Goal: Task Accomplishment & Management: Manage account settings

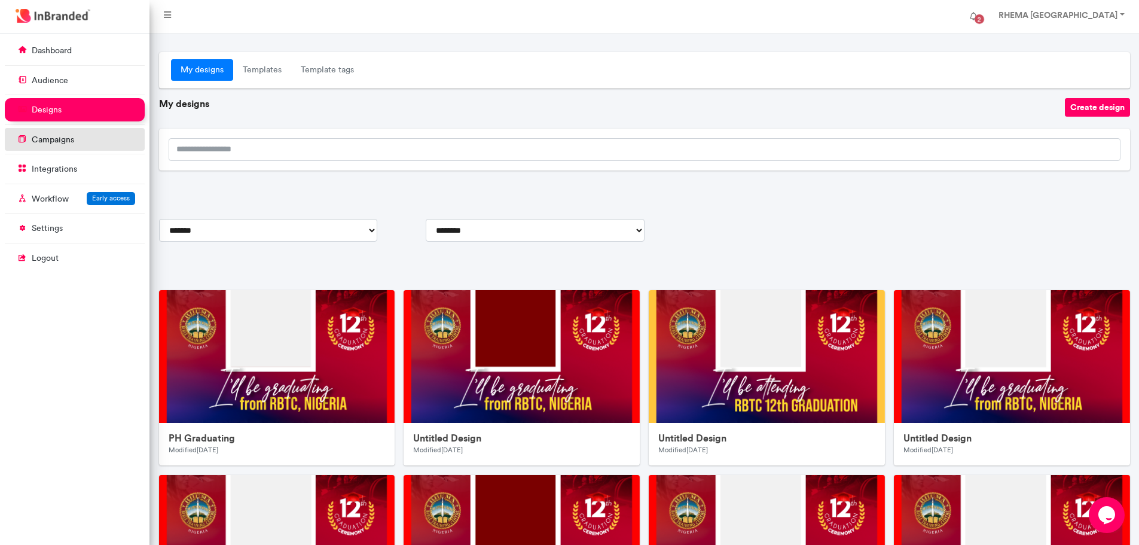
click at [72, 136] on p "campaigns" at bounding box center [53, 140] width 42 height 12
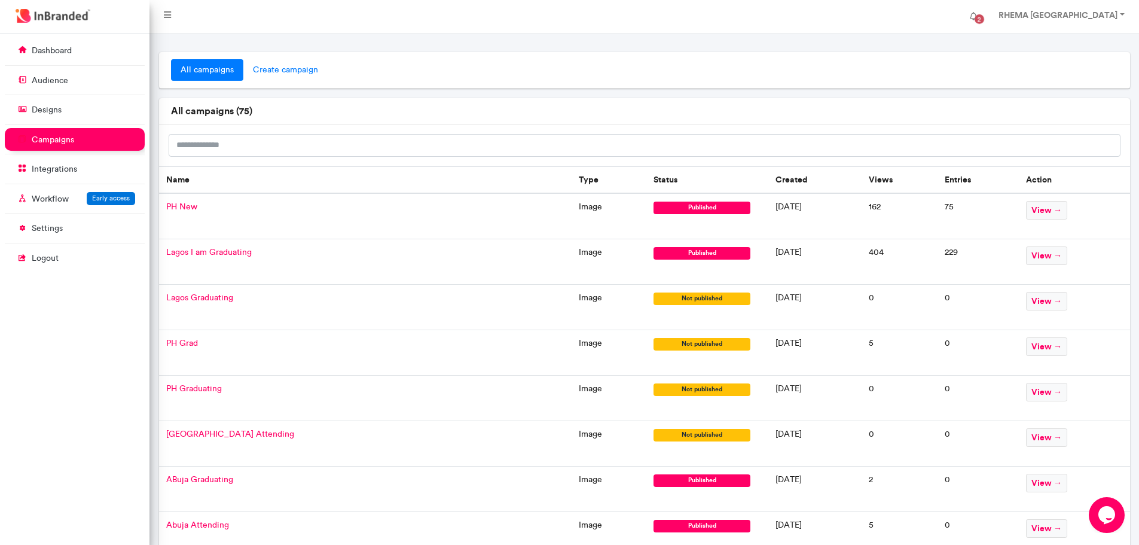
click at [282, 71] on span "create campaign" at bounding box center [285, 70] width 84 height 22
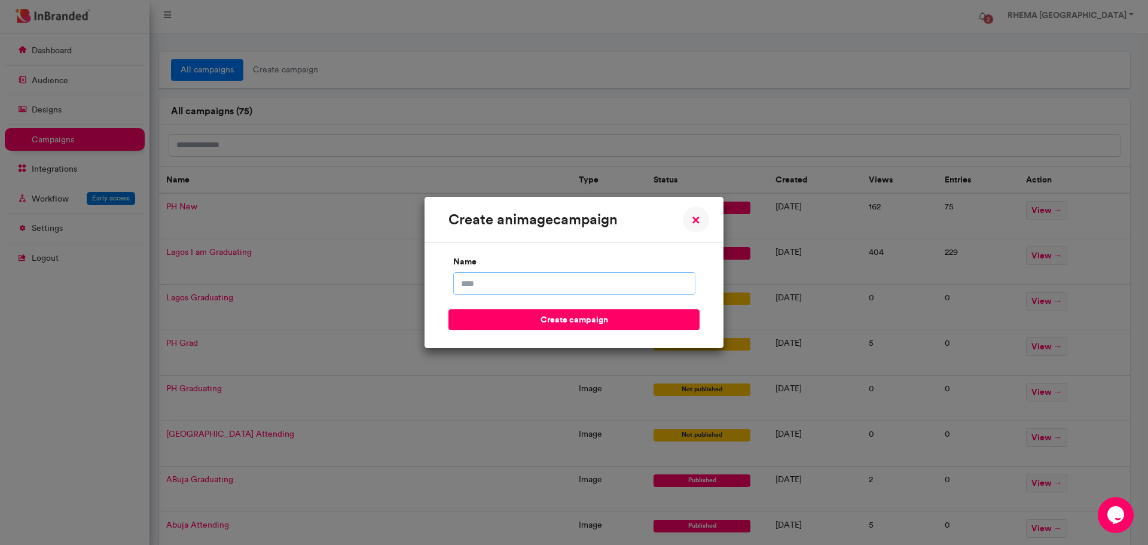
click at [490, 285] on input "name" at bounding box center [574, 283] width 242 height 23
type input "**********"
click at [530, 320] on button "create campaign" at bounding box center [574, 319] width 251 height 21
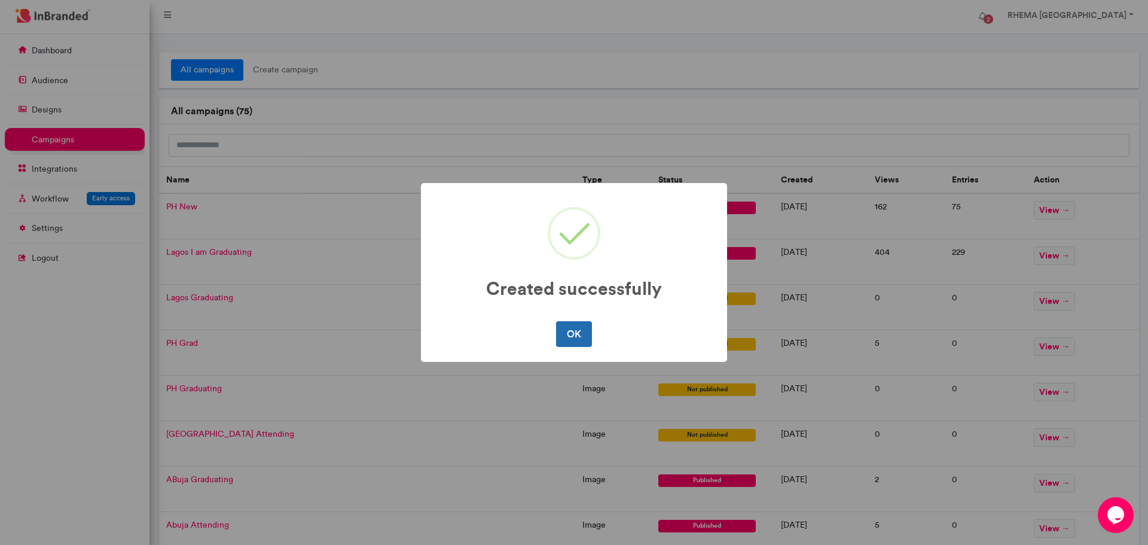
click at [566, 330] on button "OK" at bounding box center [573, 333] width 35 height 25
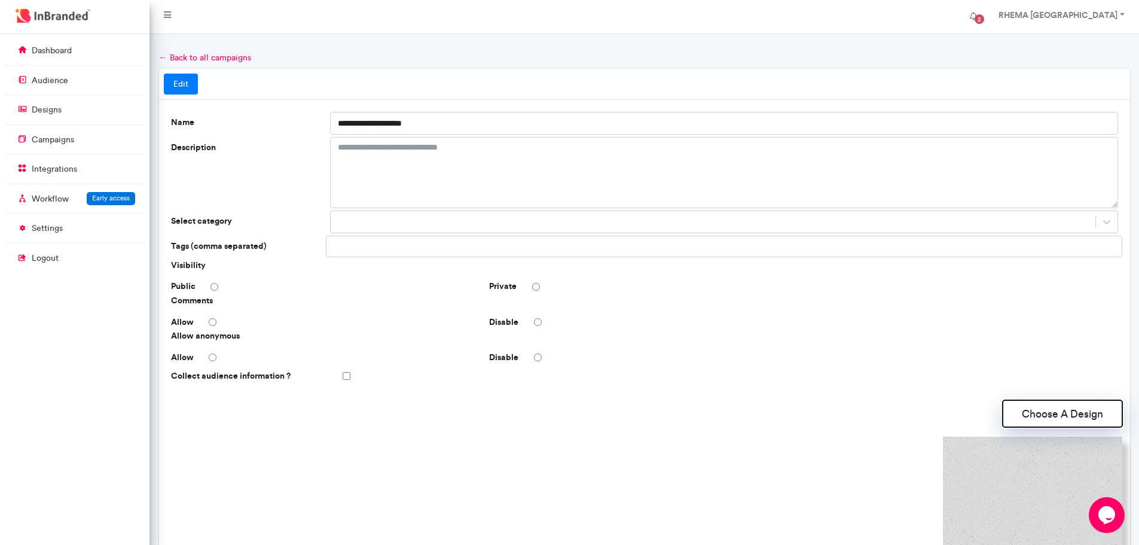
click at [1044, 416] on button "Choose A Design" at bounding box center [1063, 413] width 120 height 27
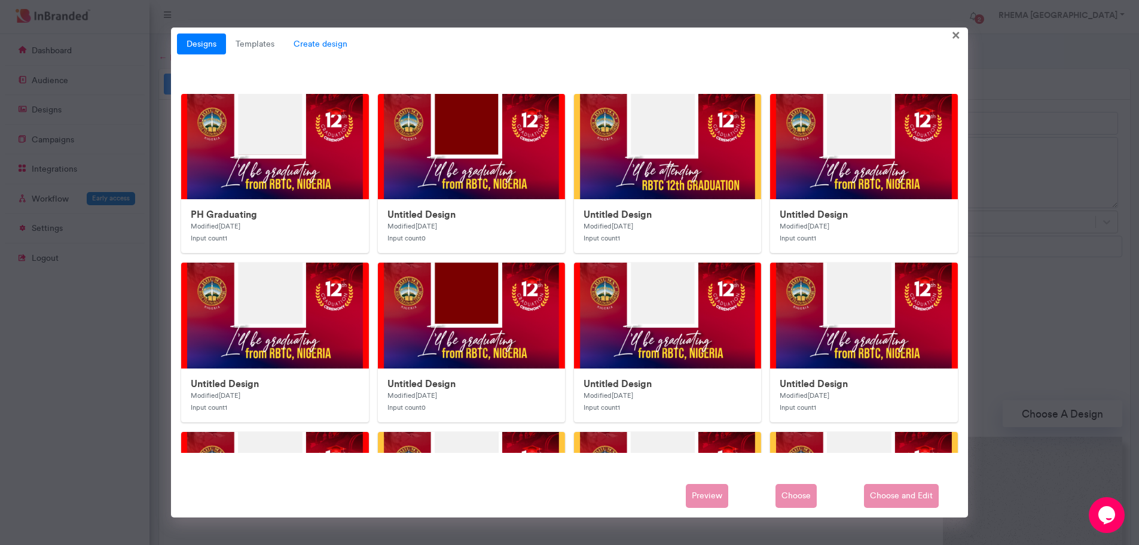
click at [315, 45] on span "Create design" at bounding box center [320, 44] width 73 height 22
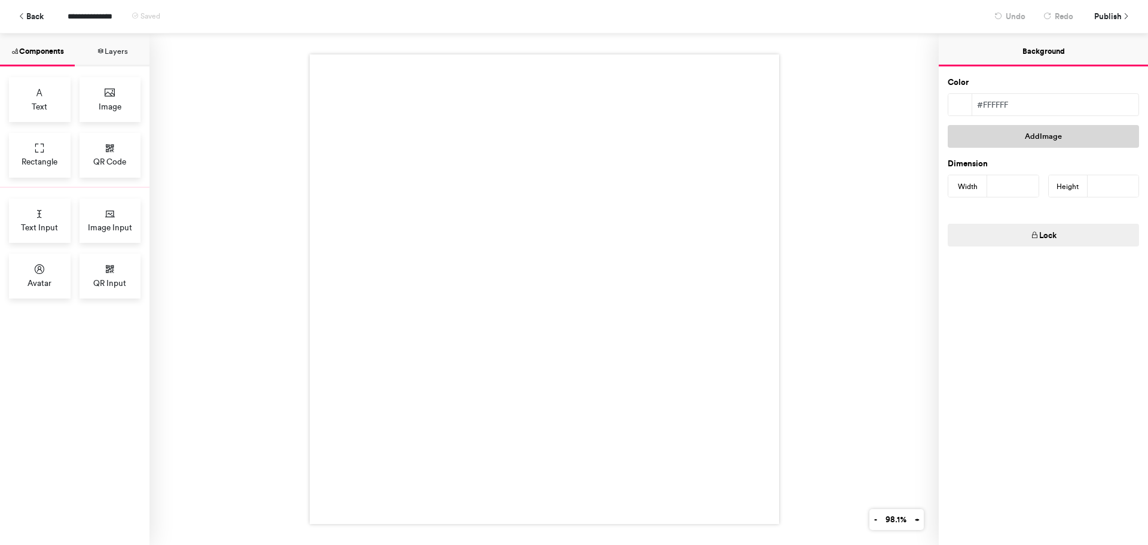
click at [1006, 140] on button "Add Image" at bounding box center [1043, 136] width 191 height 23
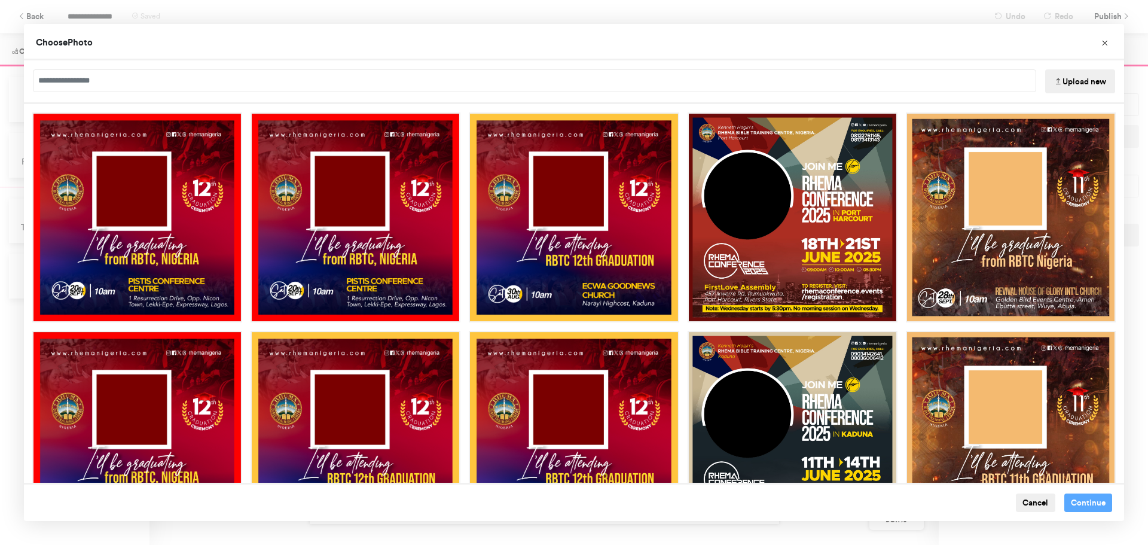
click at [1078, 77] on button "Upload new" at bounding box center [1080, 81] width 70 height 24
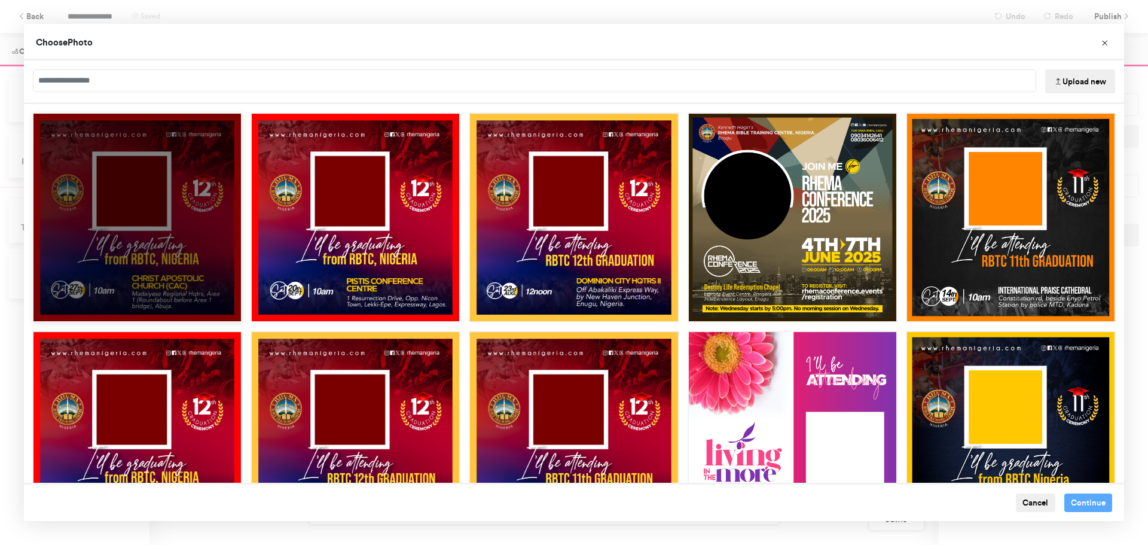
click at [184, 203] on div "Choose Image" at bounding box center [137, 217] width 210 height 210
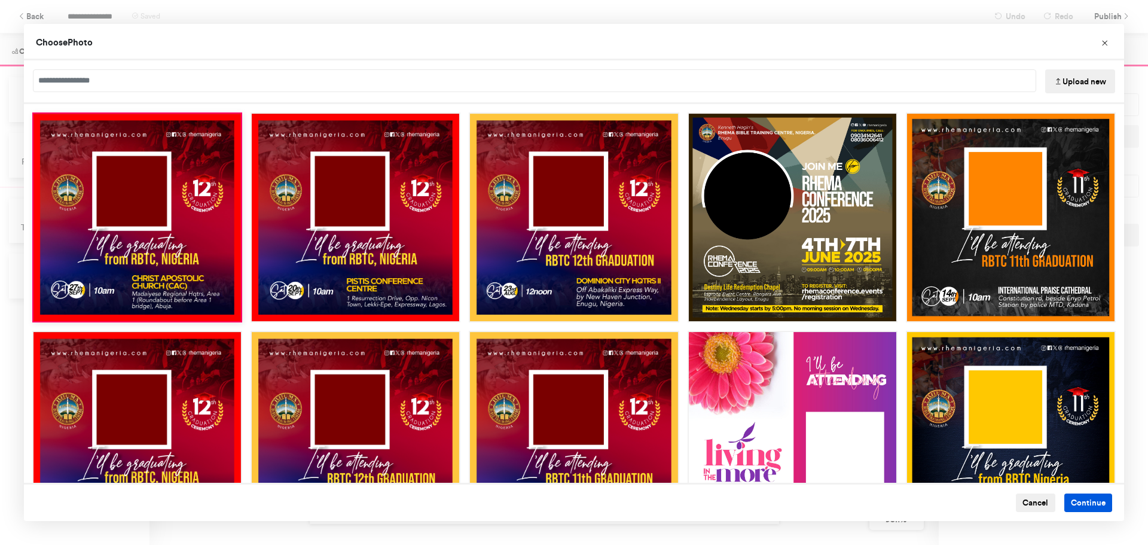
click at [1083, 502] on button "Continue" at bounding box center [1088, 502] width 48 height 19
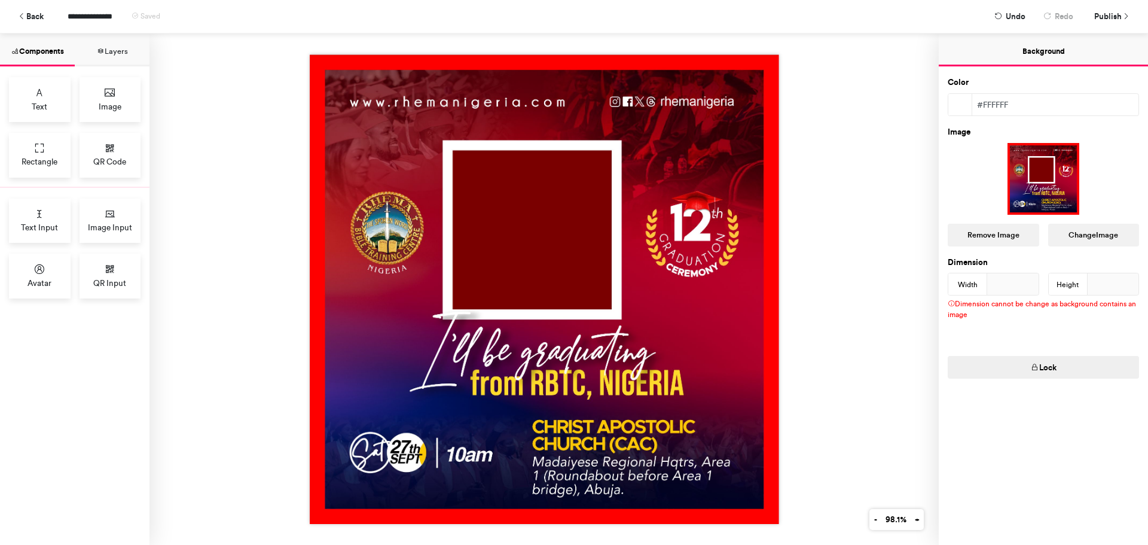
click at [681, 271] on img at bounding box center [544, 288] width 469 height 469
click at [710, 132] on img at bounding box center [544, 288] width 469 height 469
click at [106, 213] on icon at bounding box center [110, 214] width 12 height 12
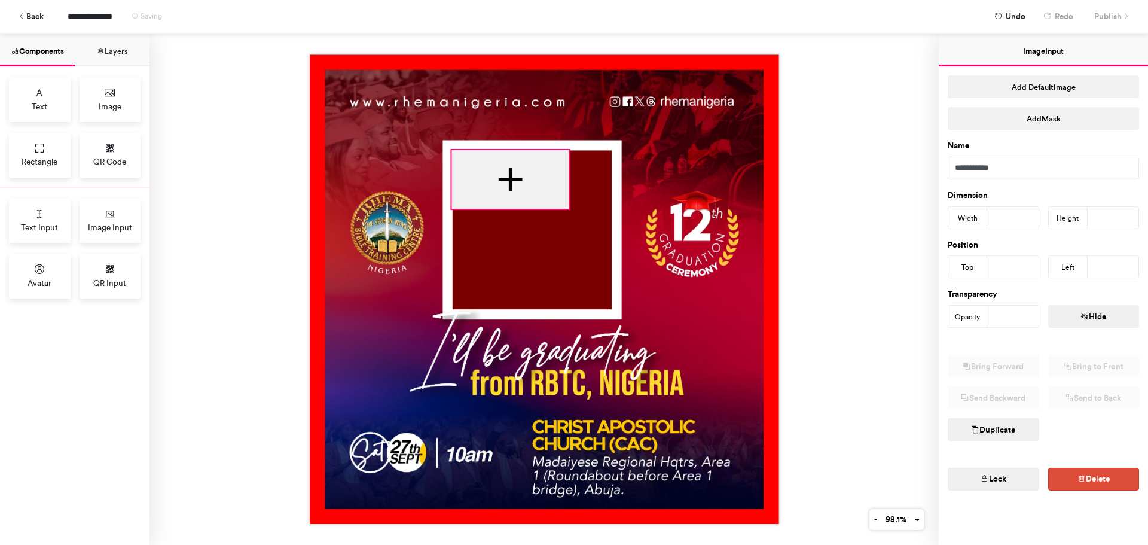
drag, startPoint x: 481, startPoint y: 199, endPoint x: 505, endPoint y: 178, distance: 32.6
click at [505, 178] on div at bounding box center [510, 179] width 117 height 59
type input "***"
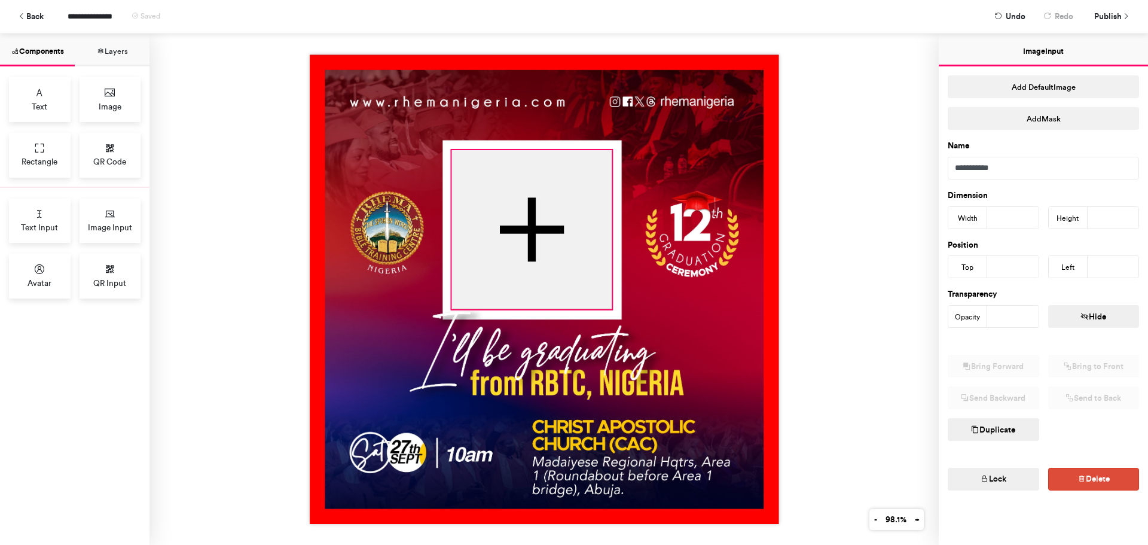
drag, startPoint x: 563, startPoint y: 205, endPoint x: 606, endPoint y: 306, distance: 109.3
click at [606, 306] on div at bounding box center [544, 288] width 469 height 469
type input "***"
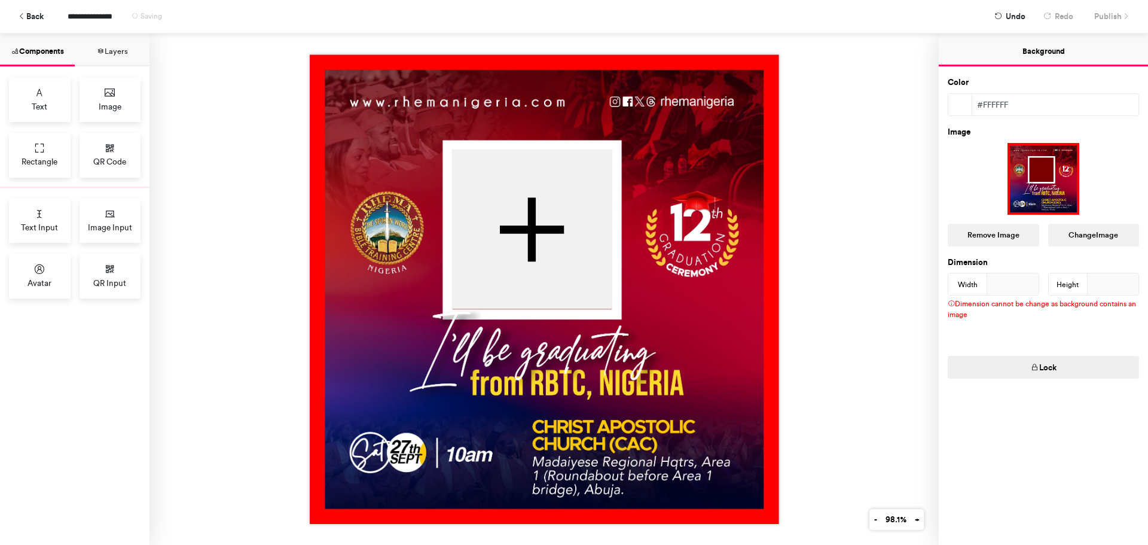
click at [632, 304] on img at bounding box center [544, 288] width 469 height 469
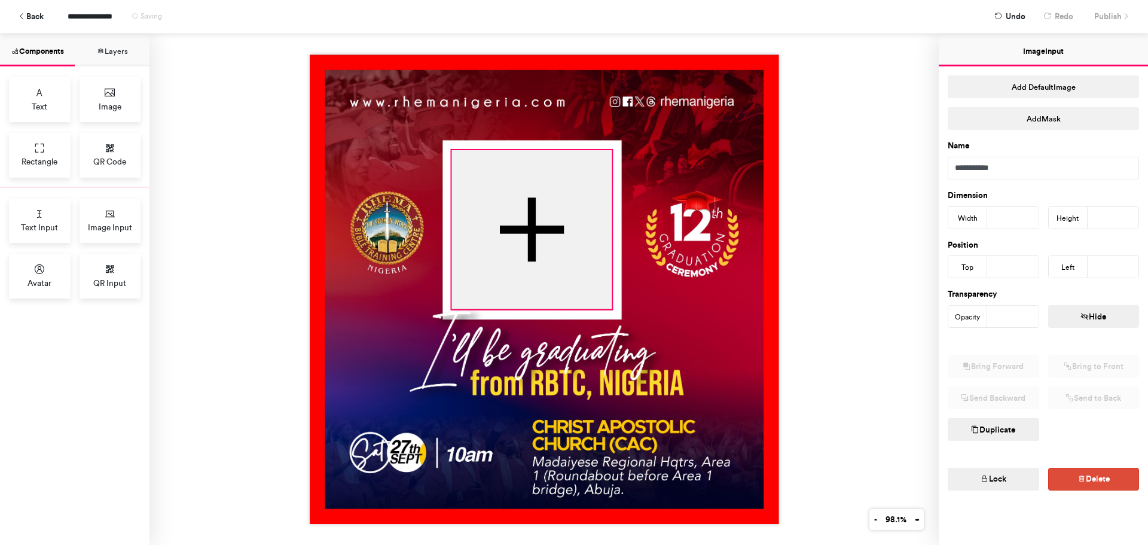
click at [573, 280] on div at bounding box center [532, 229] width 160 height 159
click at [605, 306] on div at bounding box center [544, 288] width 469 height 469
type input "***"
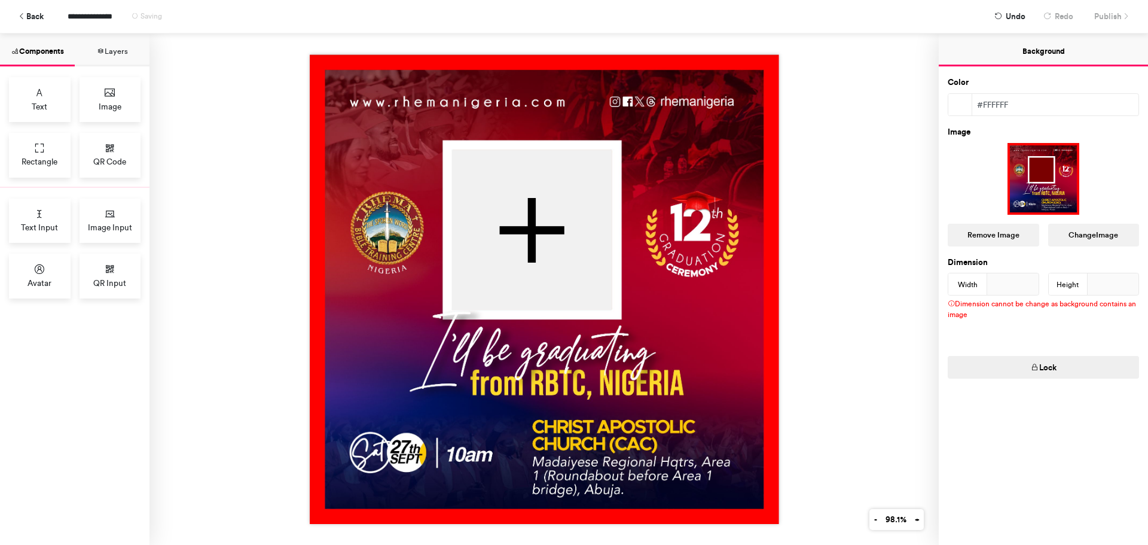
click at [633, 301] on img at bounding box center [544, 288] width 469 height 469
click at [1118, 13] on span "Publish" at bounding box center [1108, 16] width 28 height 21
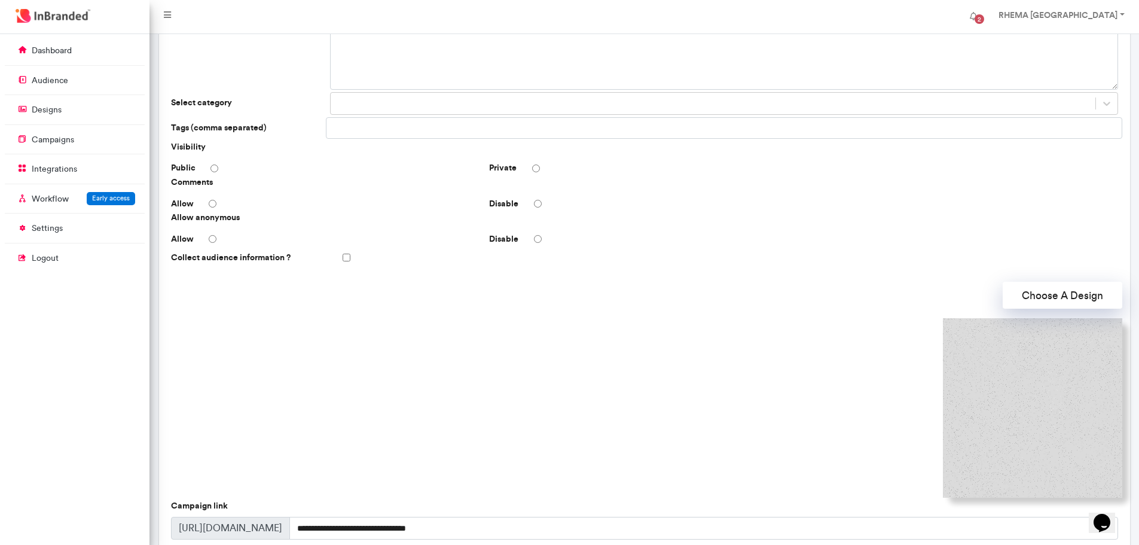
scroll to position [120, 0]
click at [1054, 394] on img at bounding box center [1032, 406] width 179 height 179
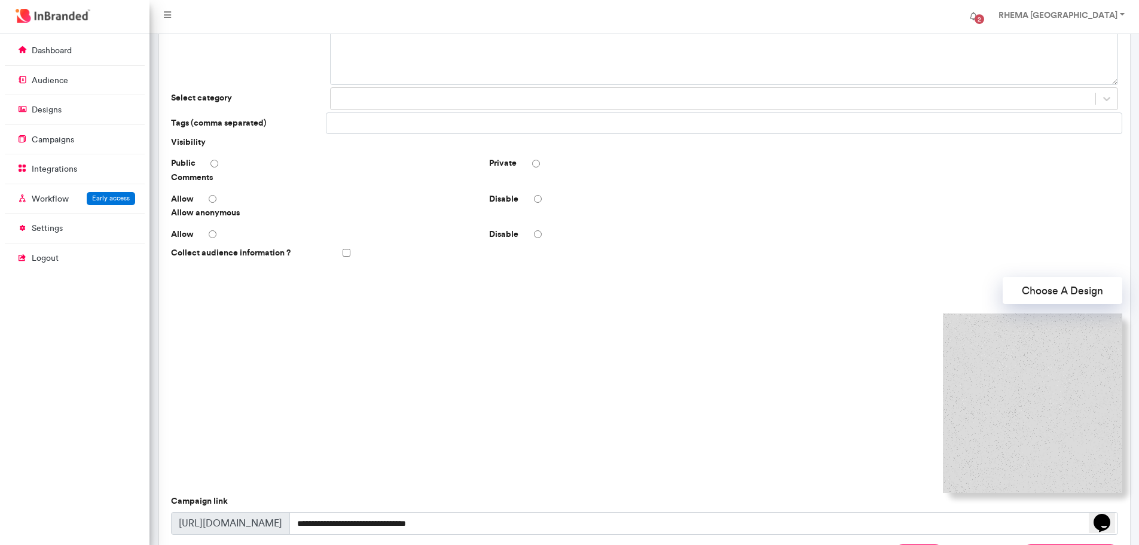
scroll to position [124, 0]
click at [1049, 295] on button "Choose A Design" at bounding box center [1063, 289] width 120 height 27
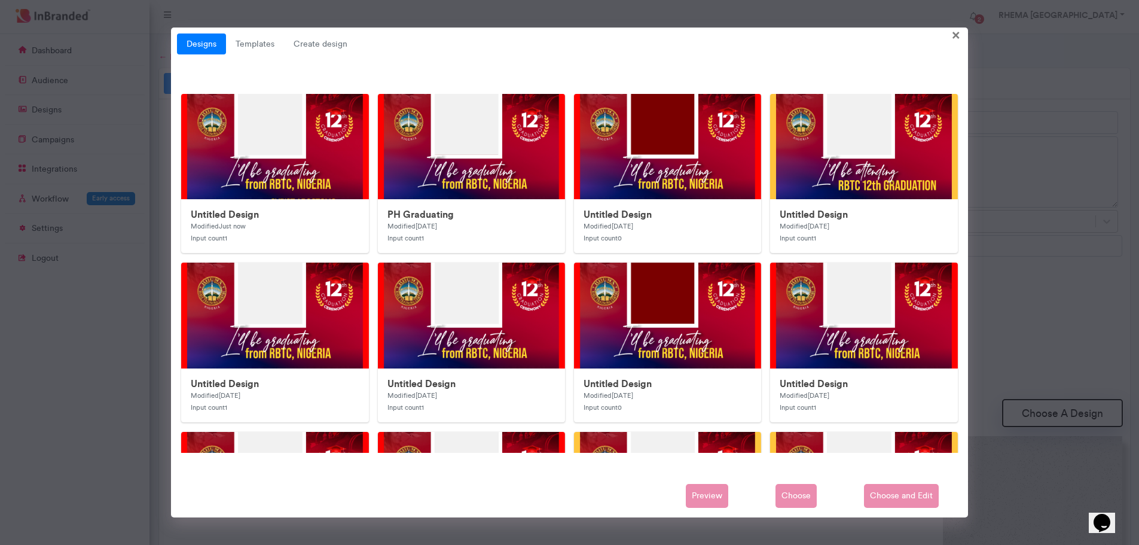
scroll to position [0, 0]
drag, startPoint x: 256, startPoint y: 191, endPoint x: 246, endPoint y: 184, distance: 12.0
click at [246, 184] on img at bounding box center [421, 333] width 478 height 478
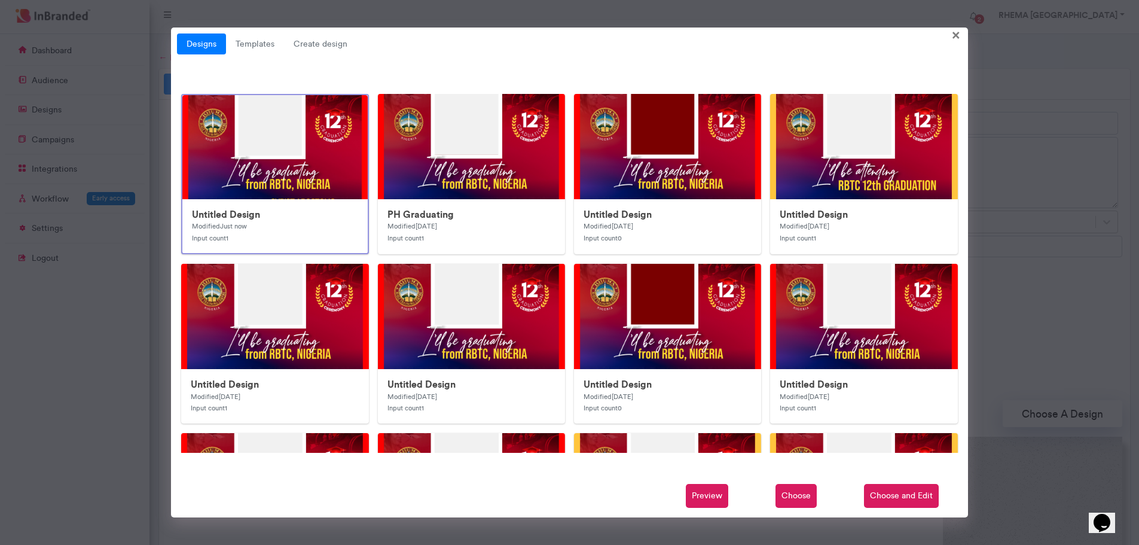
click at [808, 496] on span "Choose" at bounding box center [796, 496] width 41 height 24
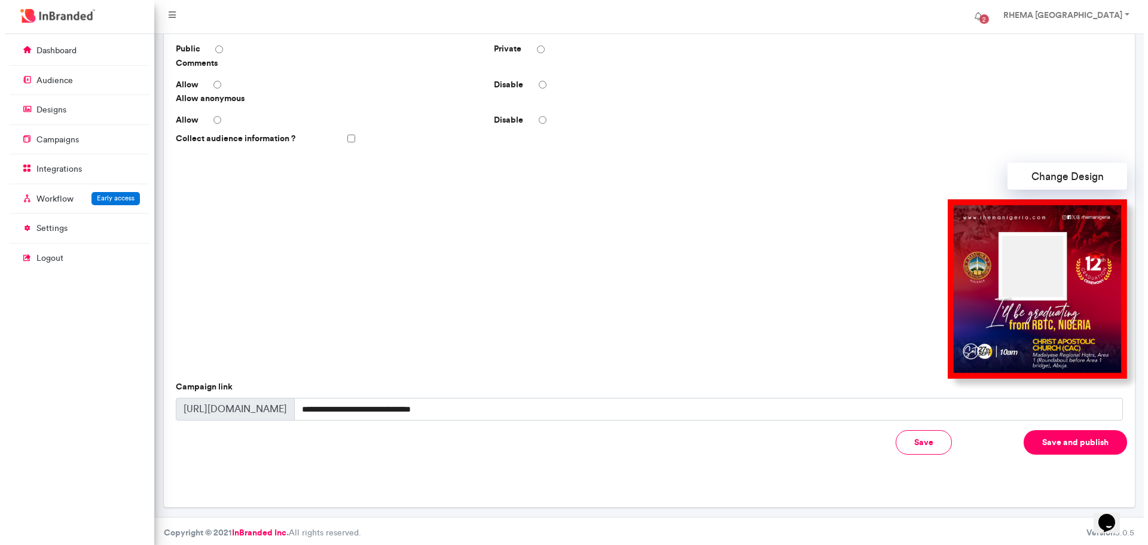
scroll to position [241, 0]
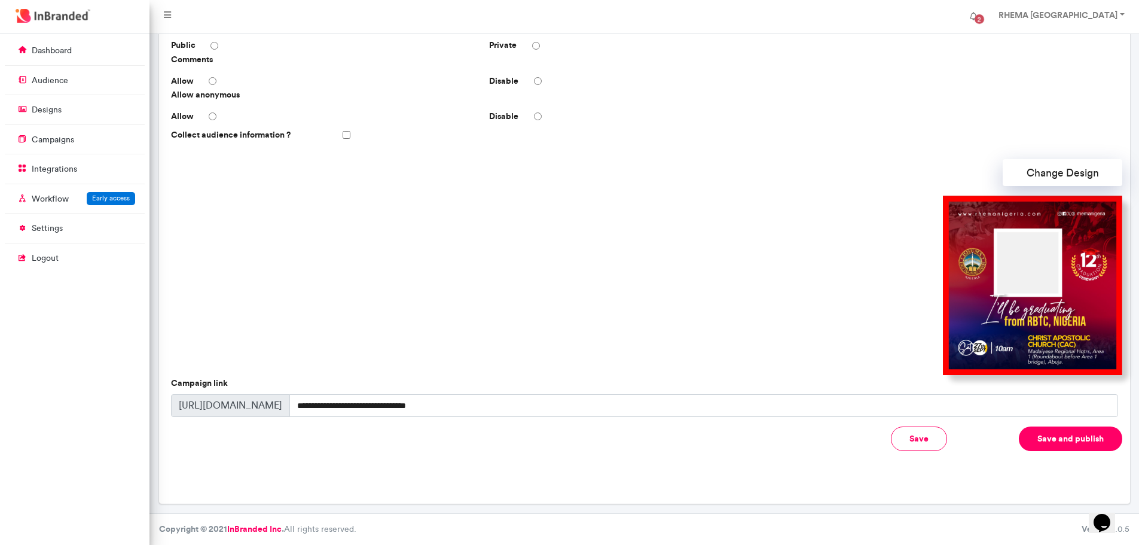
click at [1056, 440] on button "Save and publish" at bounding box center [1070, 438] width 103 height 25
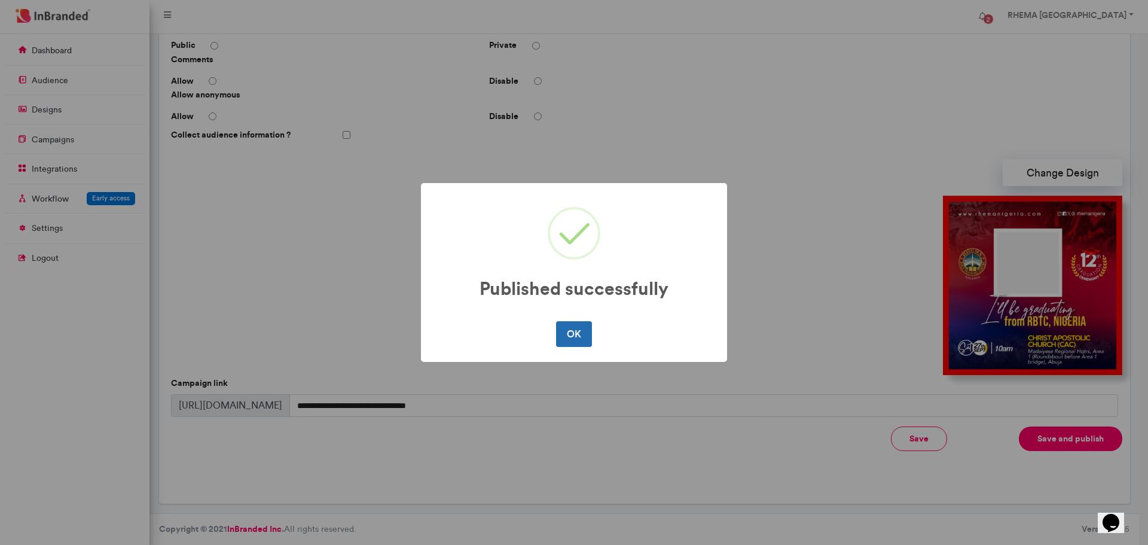
click at [578, 335] on button "OK" at bounding box center [573, 333] width 35 height 25
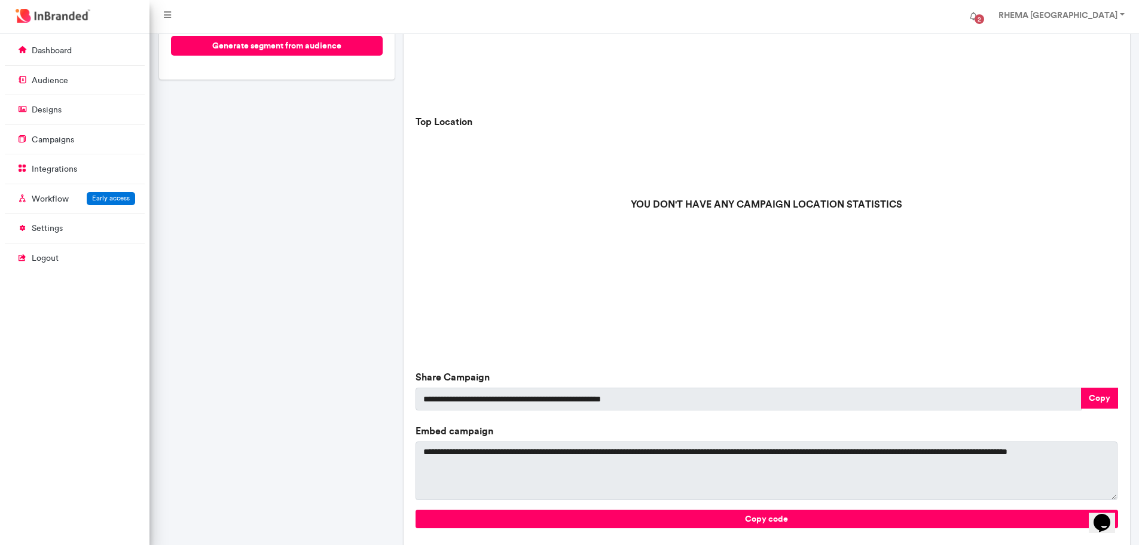
scroll to position [327, 0]
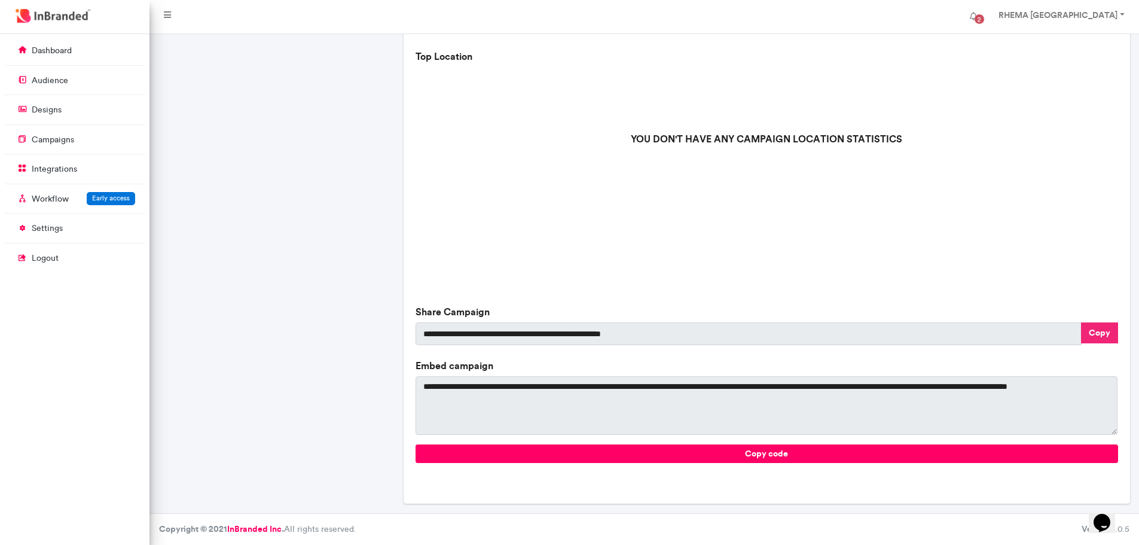
click at [1097, 333] on button "Copy" at bounding box center [1099, 332] width 37 height 21
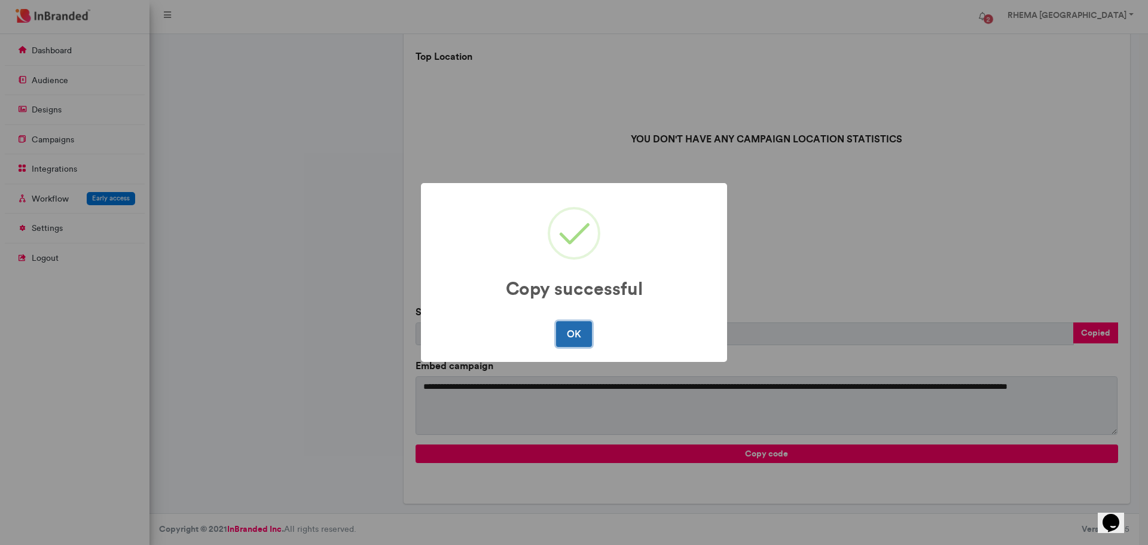
click at [569, 340] on button "OK" at bounding box center [573, 333] width 35 height 25
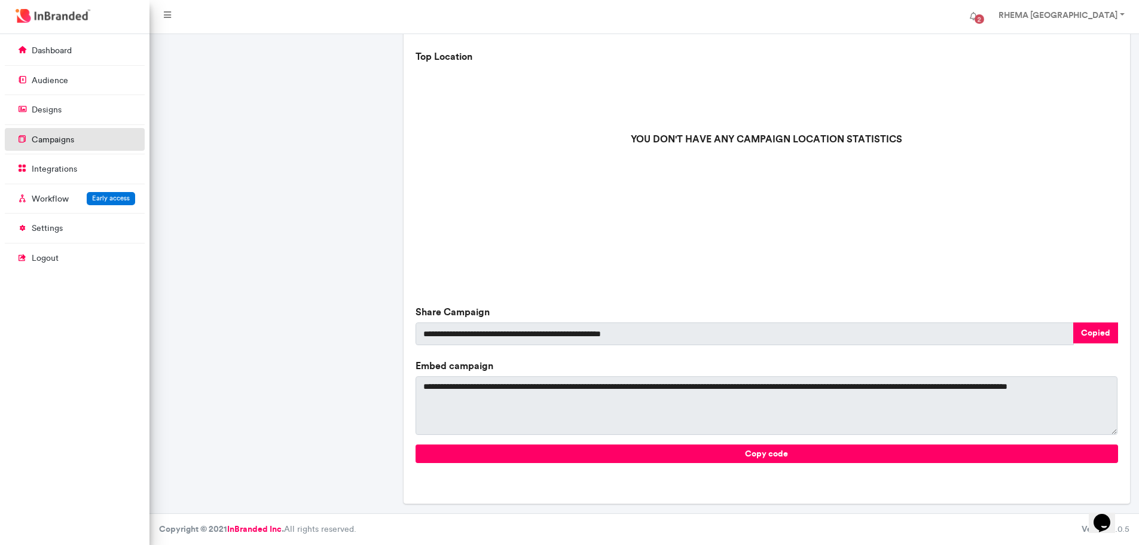
click at [48, 142] on p "campaigns" at bounding box center [53, 140] width 42 height 12
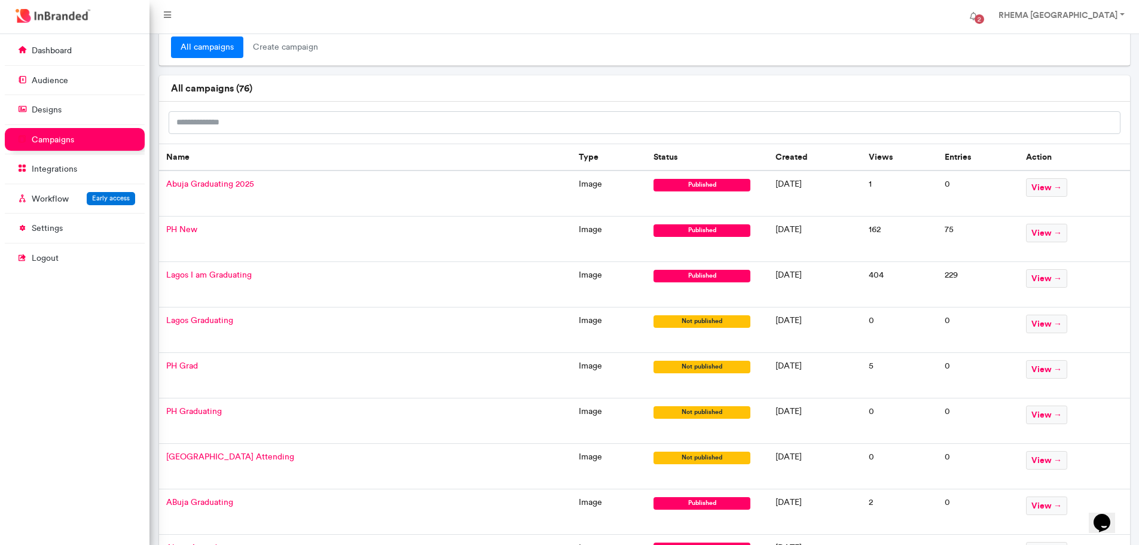
scroll to position [26, 0]
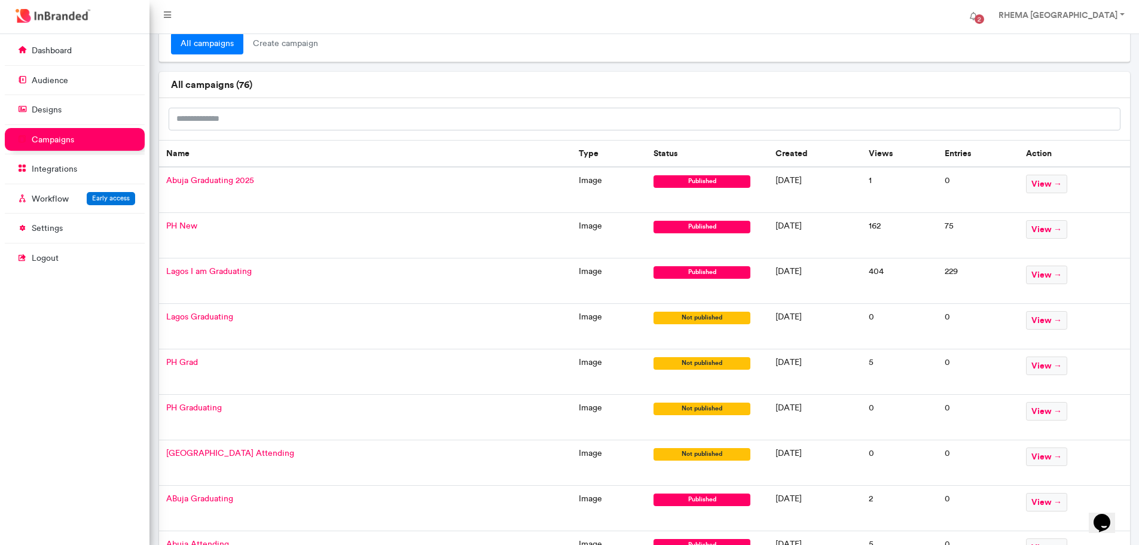
click at [654, 274] on span "published" at bounding box center [702, 272] width 97 height 13
click at [243, 271] on span "Lagos I am Graduating" at bounding box center [209, 271] width 86 height 10
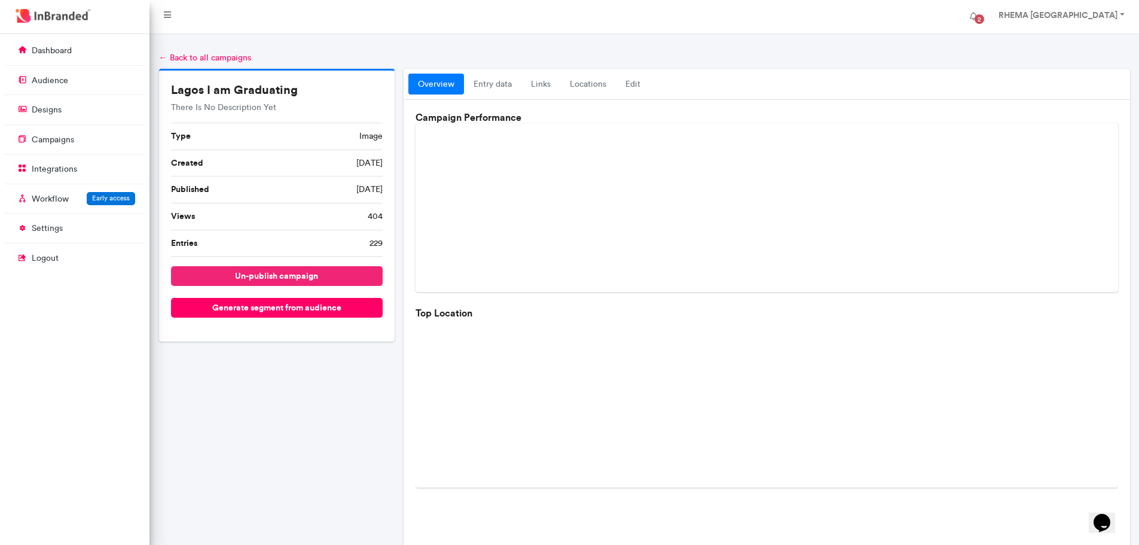
click at [291, 270] on button "un-publish campaign" at bounding box center [277, 276] width 212 height 20
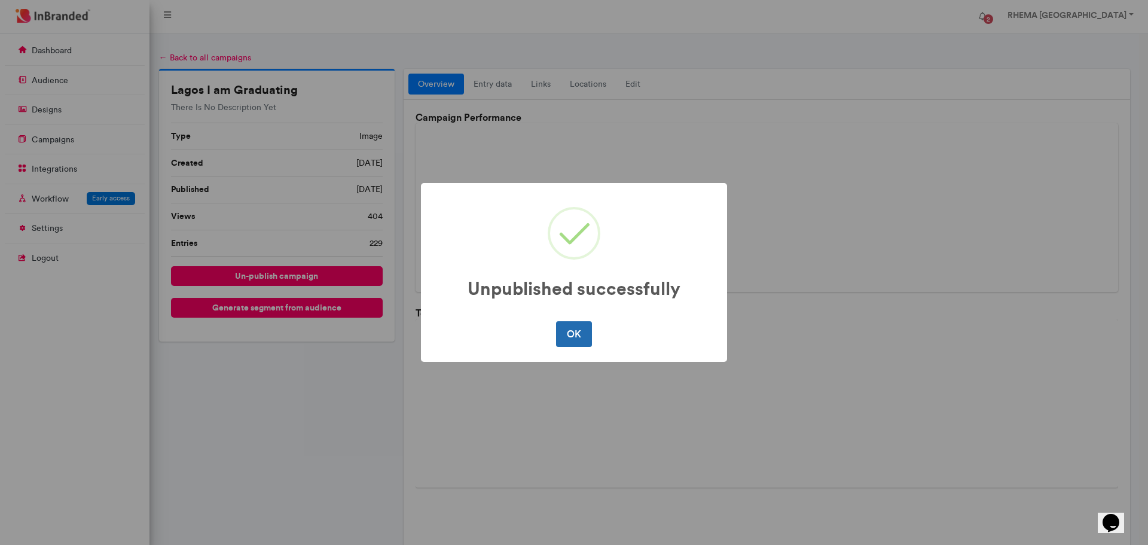
click at [575, 338] on button "OK" at bounding box center [573, 333] width 35 height 25
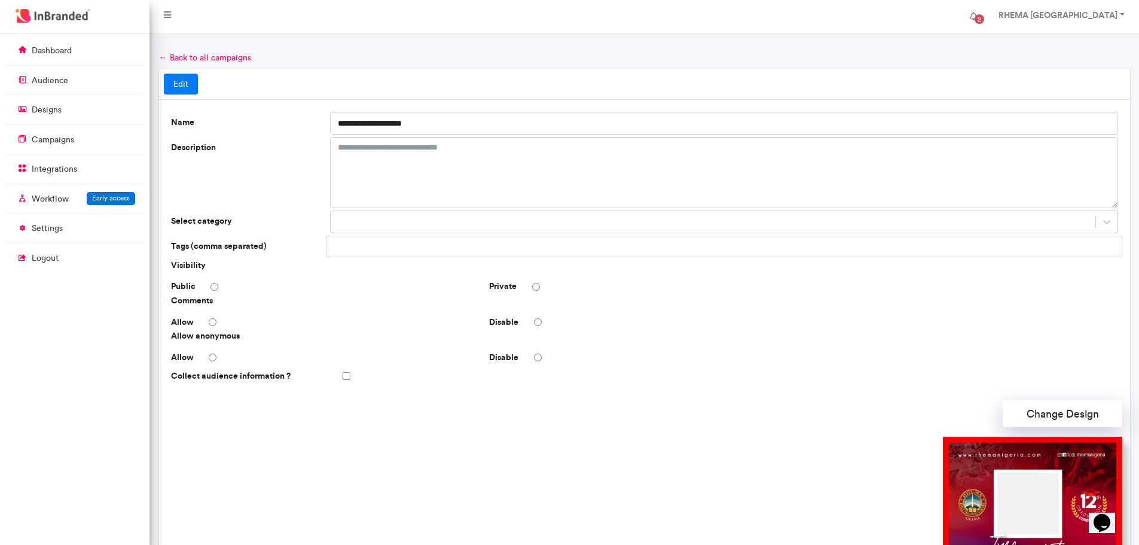
click at [217, 59] on link "← Back to all campaigns" at bounding box center [205, 58] width 92 height 10
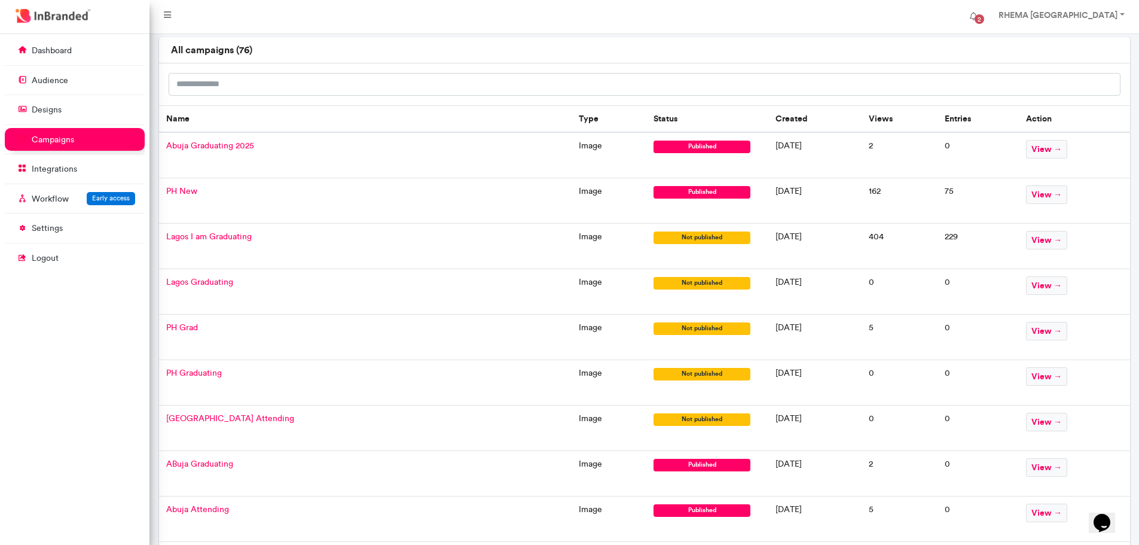
scroll to position [60, 0]
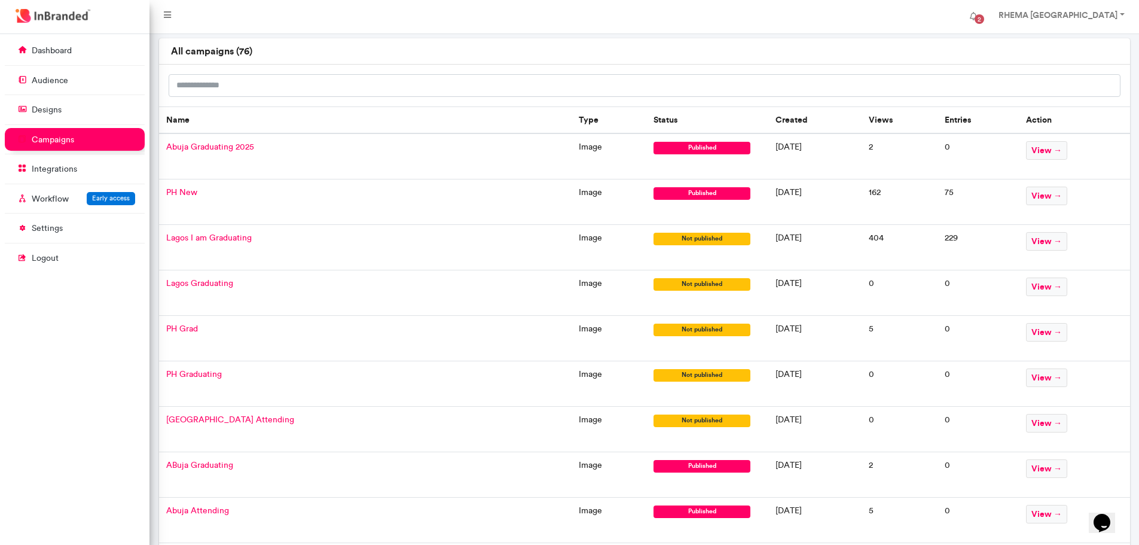
click at [186, 193] on span "PH New" at bounding box center [181, 192] width 31 height 10
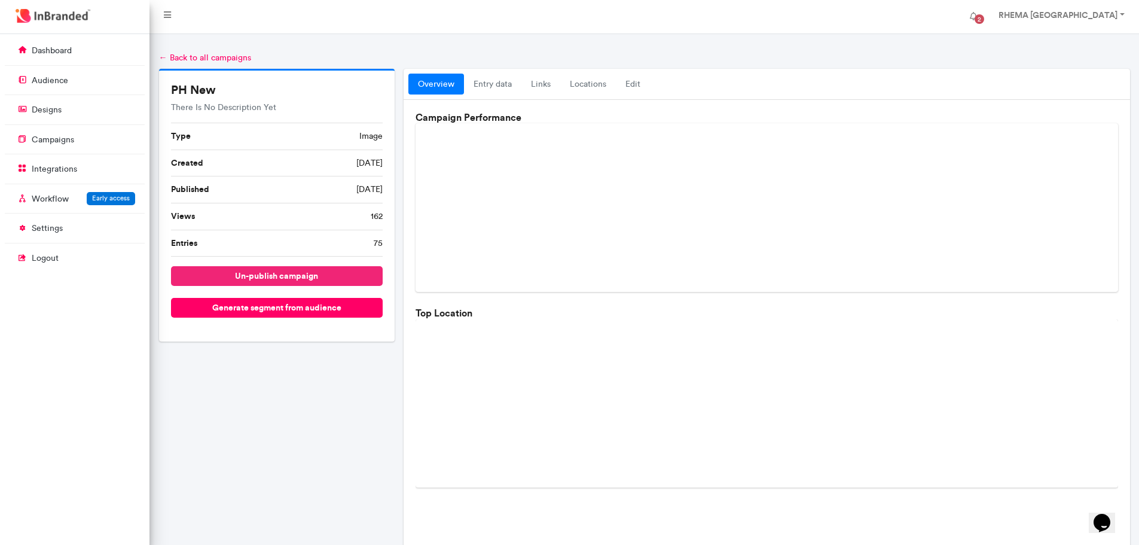
click at [274, 273] on button "un-publish campaign" at bounding box center [277, 276] width 212 height 20
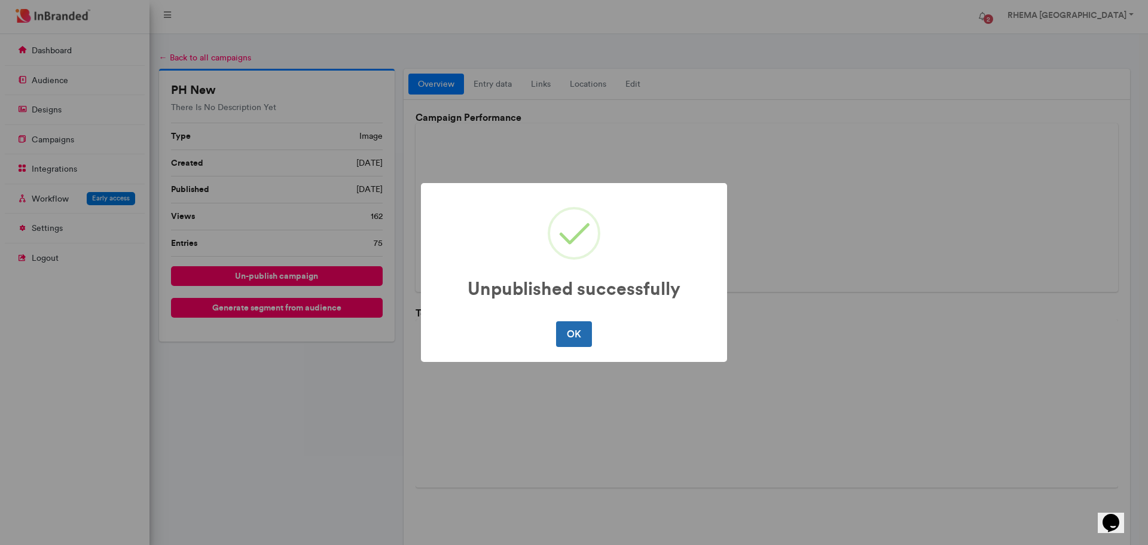
click at [572, 338] on button "OK" at bounding box center [573, 333] width 35 height 25
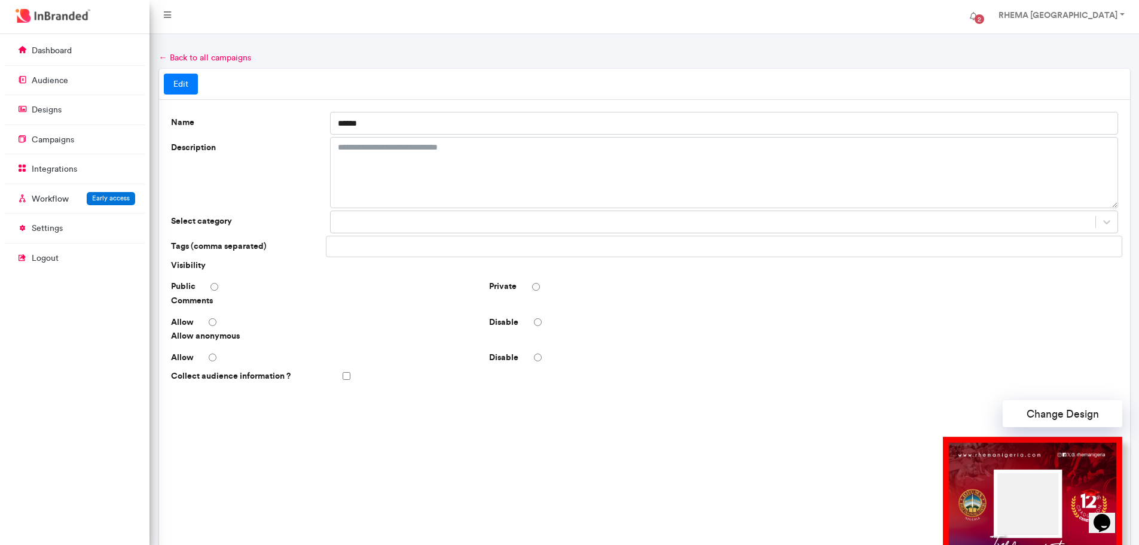
click at [209, 60] on link "← Back to all campaigns" at bounding box center [205, 58] width 92 height 10
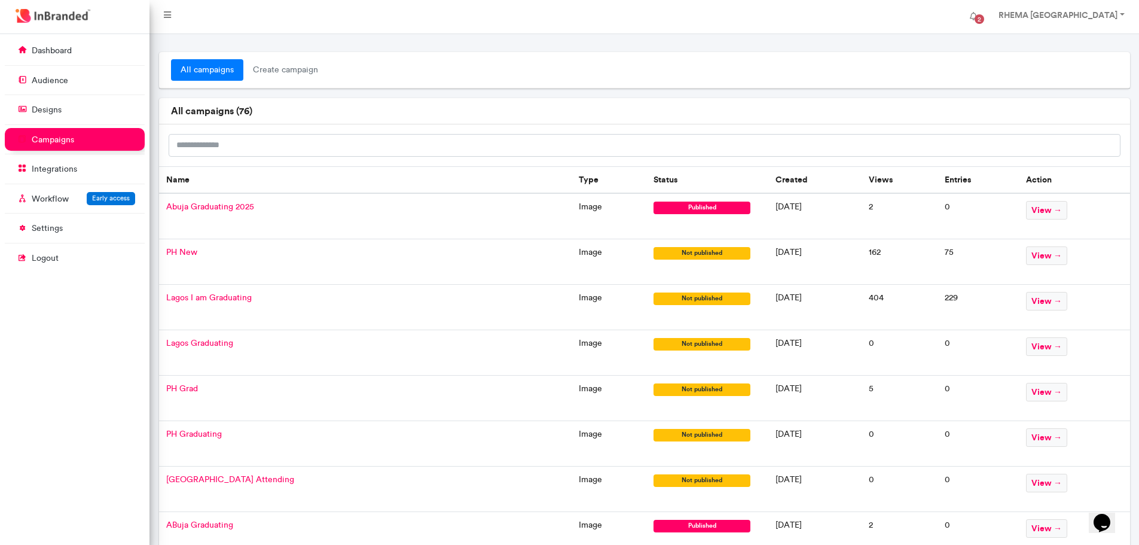
click at [216, 297] on span "Lagos I am Graduating" at bounding box center [209, 297] width 86 height 10
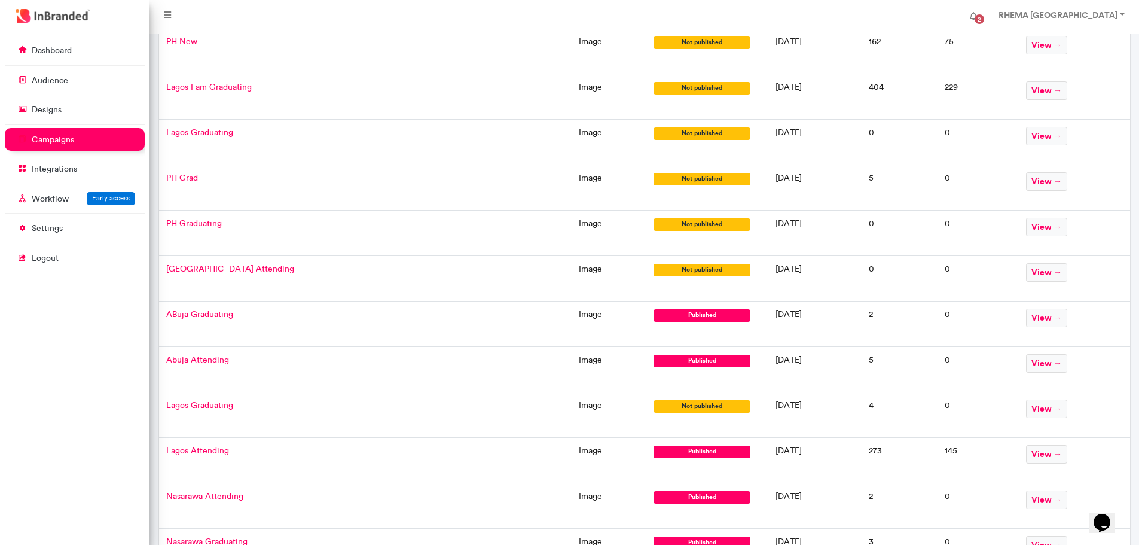
scroll to position [212, 0]
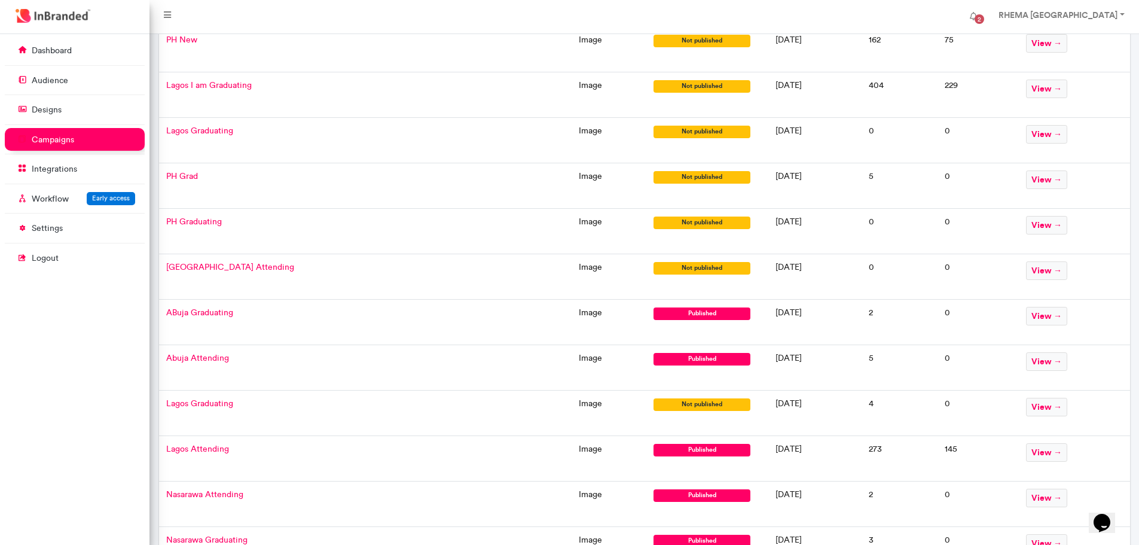
click at [218, 309] on span "ABuja Graduating" at bounding box center [199, 312] width 67 height 10
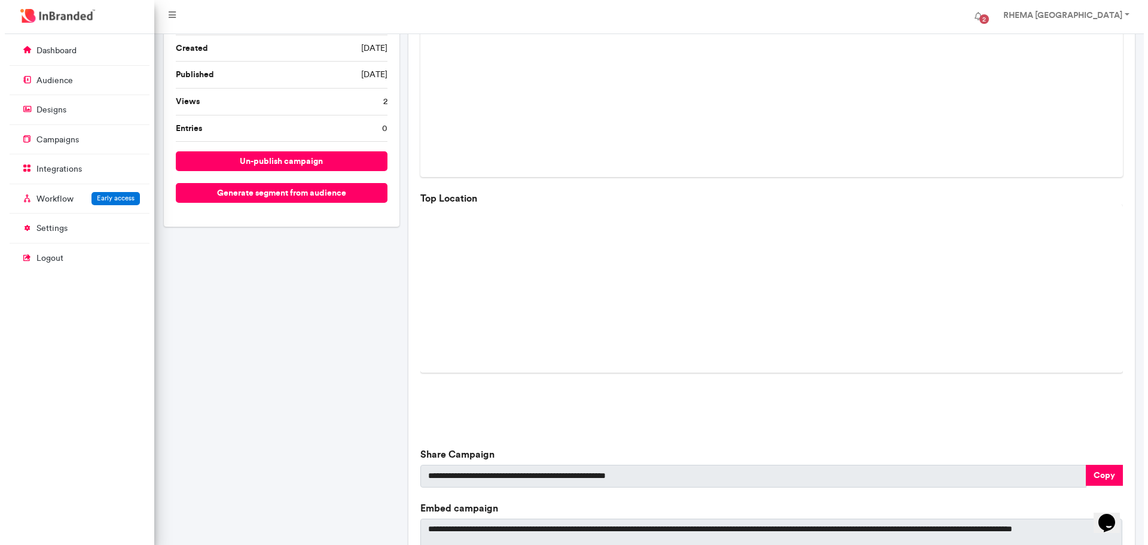
scroll to position [106, 0]
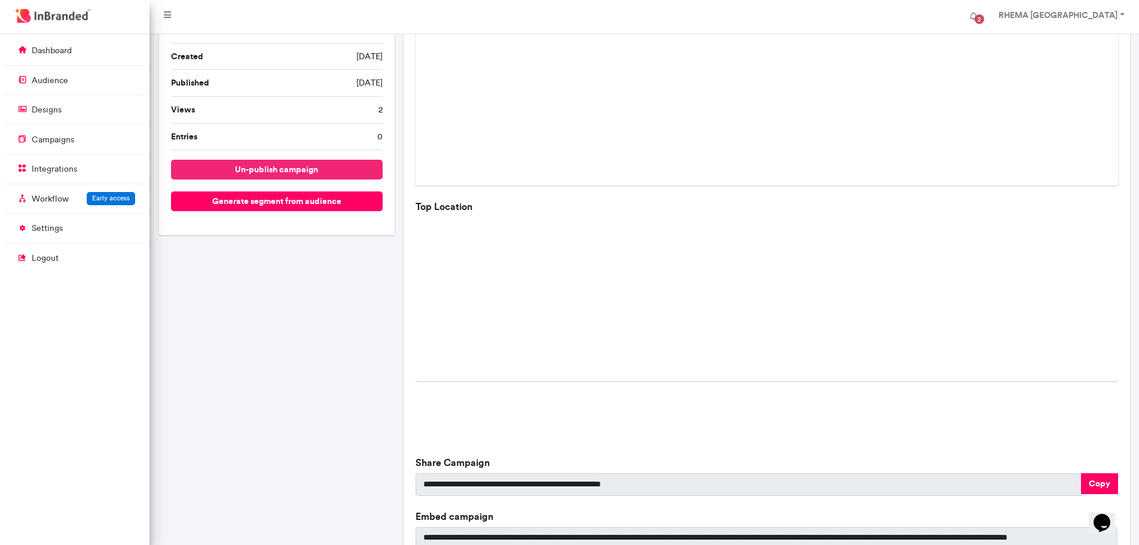
click at [281, 172] on button "un-publish campaign" at bounding box center [277, 170] width 212 height 20
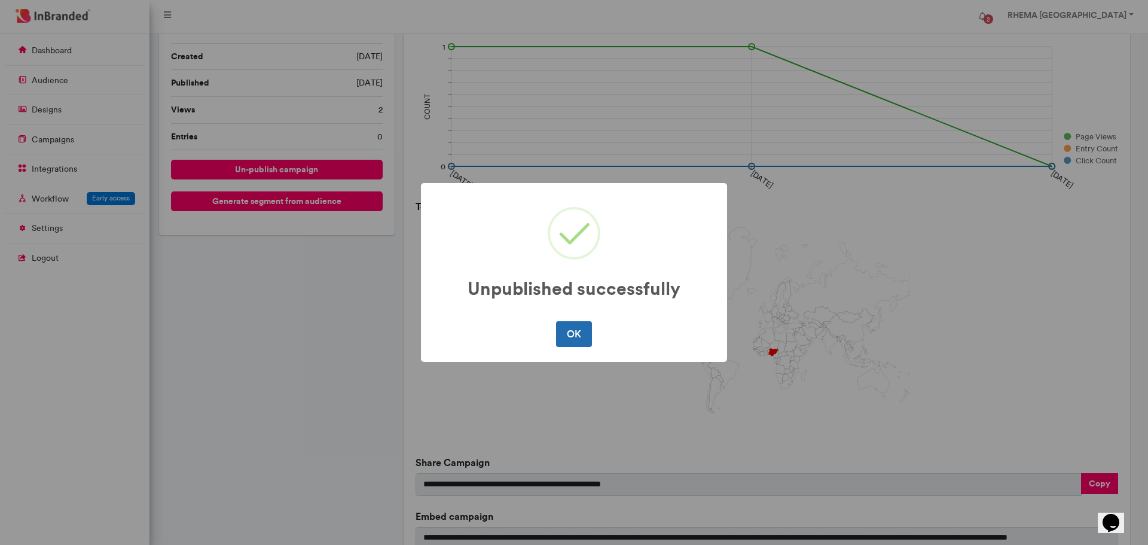
click at [577, 335] on button "OK" at bounding box center [573, 333] width 35 height 25
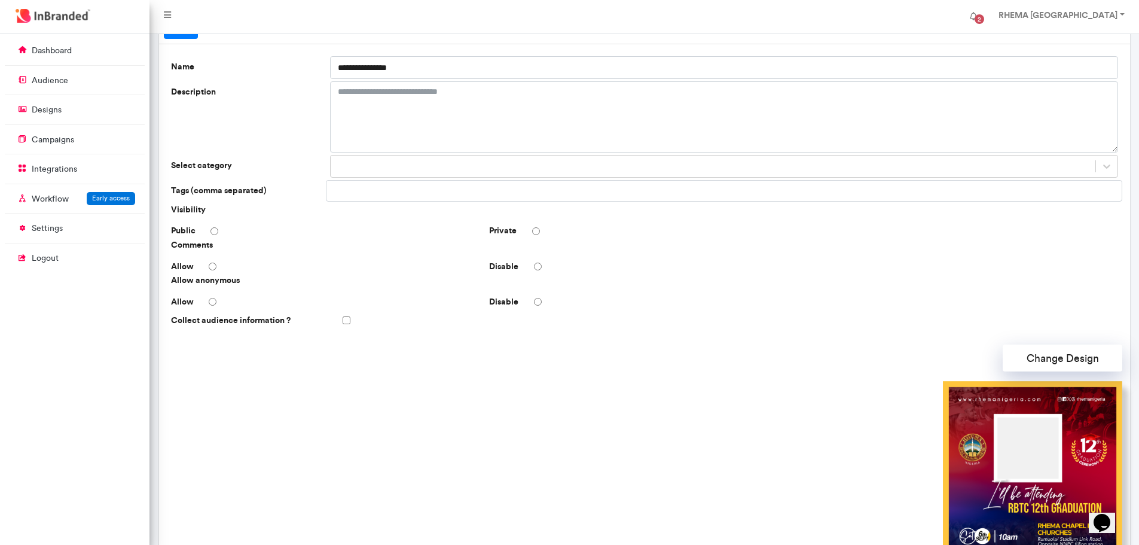
scroll to position [0, 0]
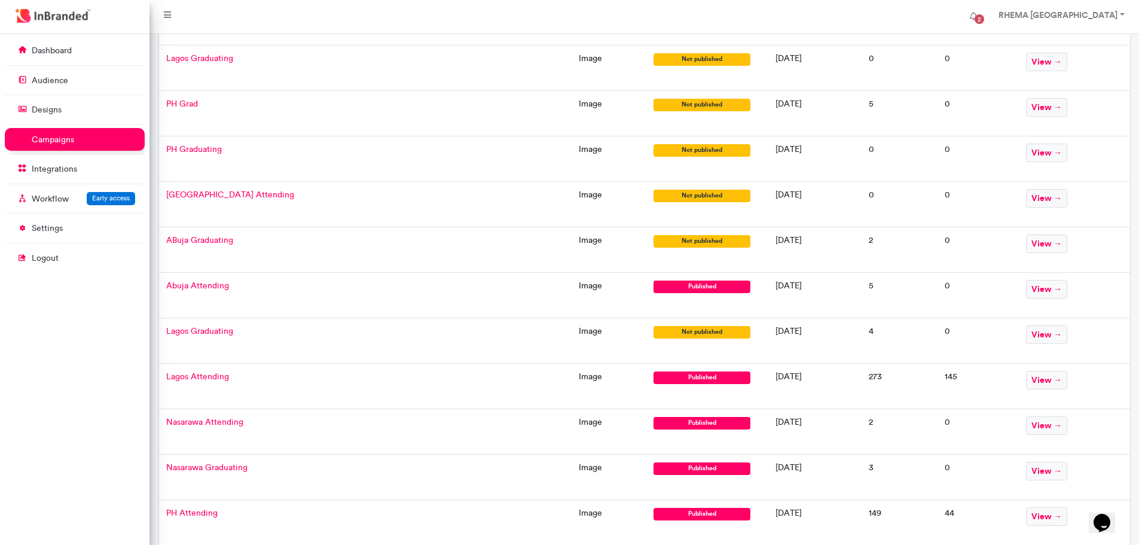
scroll to position [285, 0]
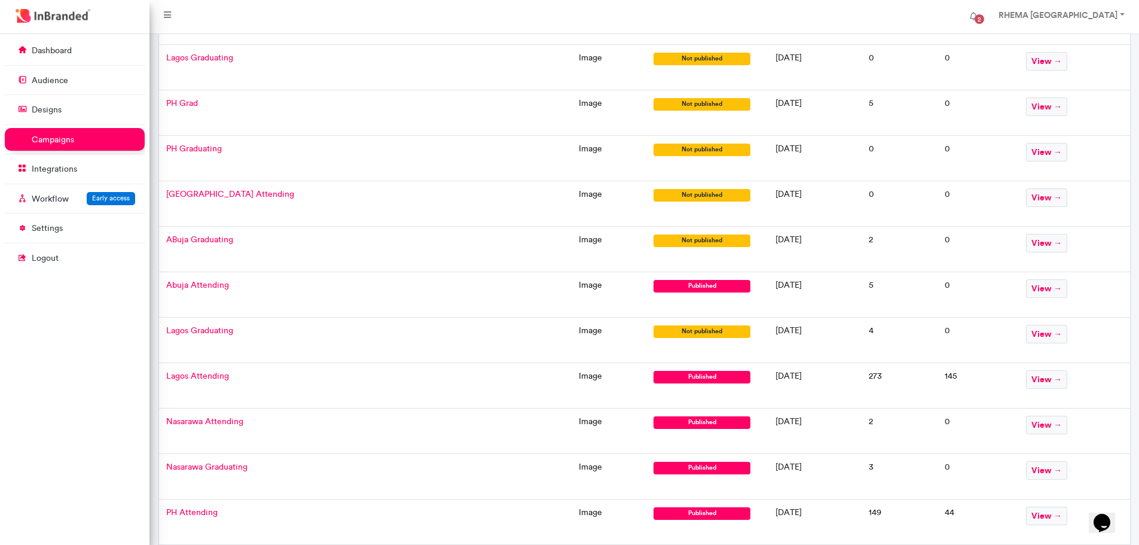
click at [200, 286] on span "Abuja Attending" at bounding box center [197, 285] width 63 height 10
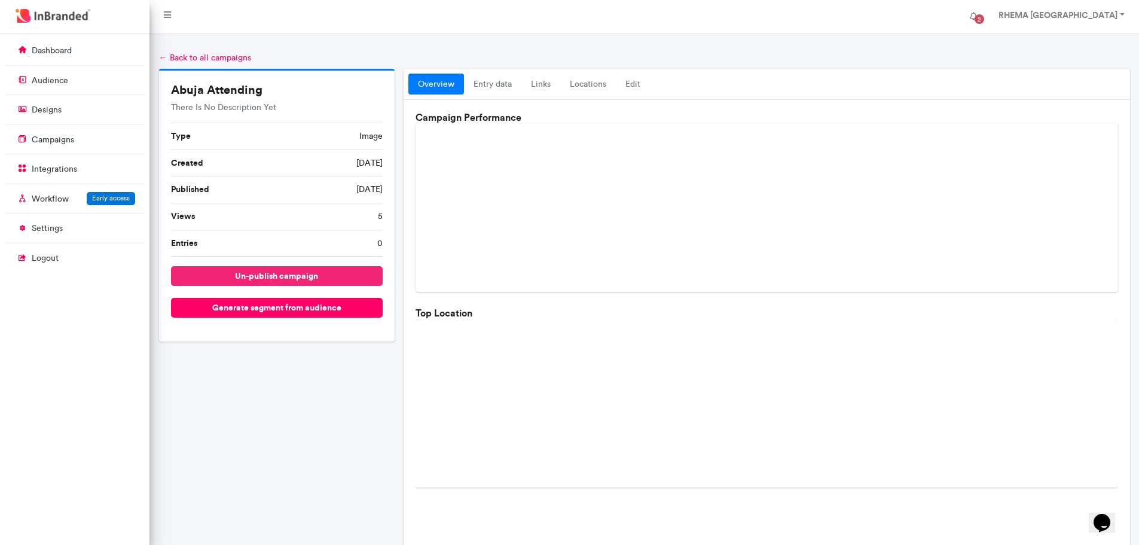
click at [280, 280] on button "un-publish campaign" at bounding box center [277, 276] width 212 height 20
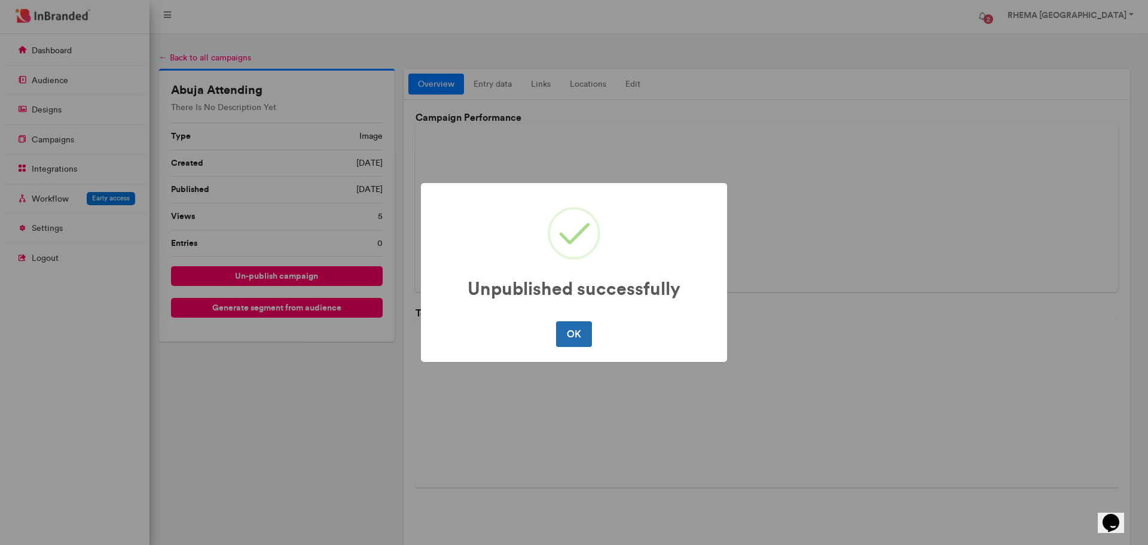
click at [571, 337] on button "OK" at bounding box center [573, 333] width 35 height 25
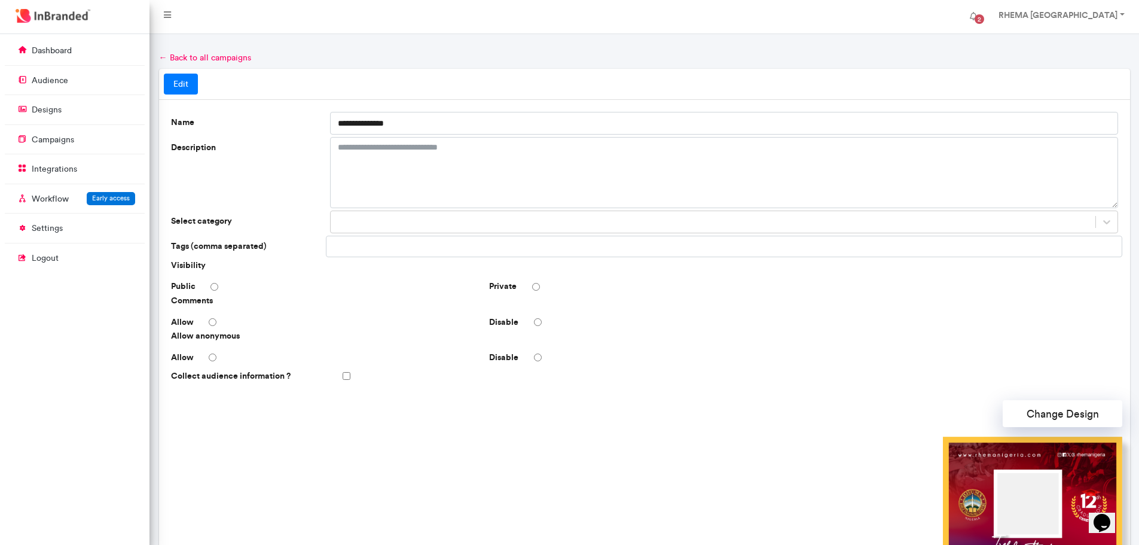
click at [178, 56] on link "← Back to all campaigns" at bounding box center [205, 58] width 92 height 10
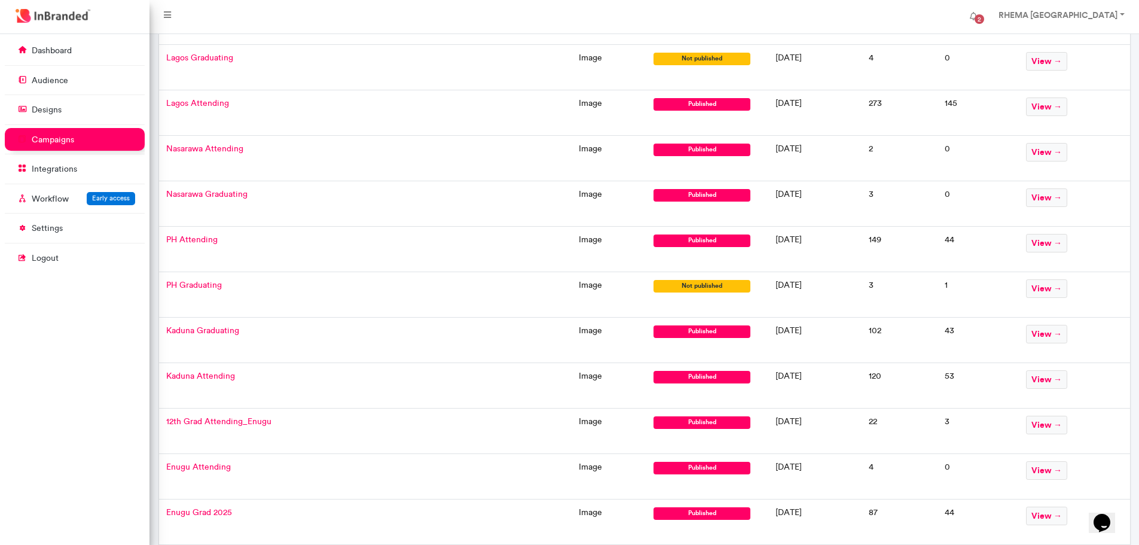
scroll to position [557, 0]
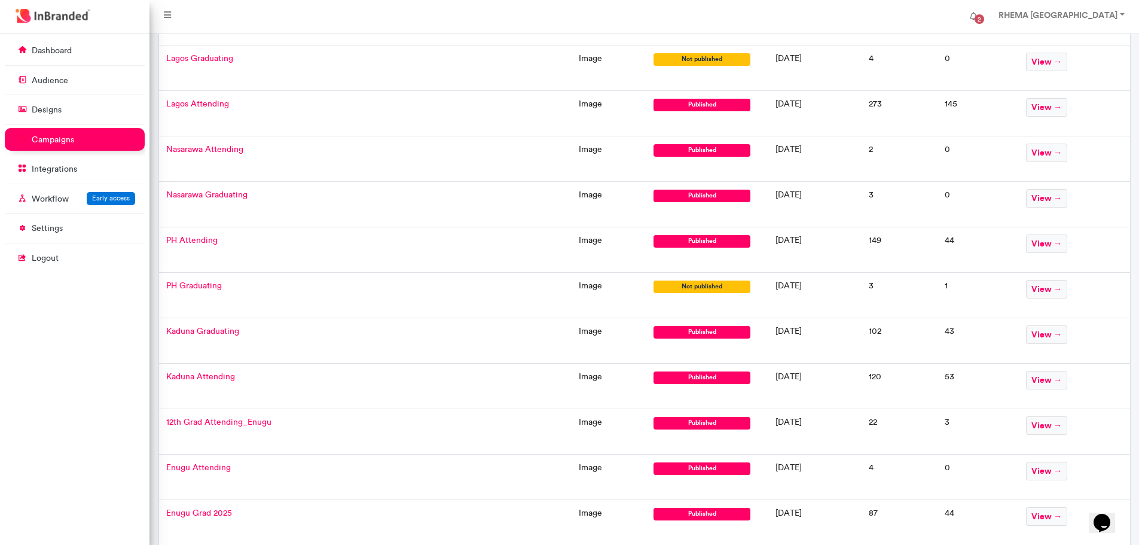
click at [196, 103] on span "Lagos Attending" at bounding box center [197, 104] width 63 height 10
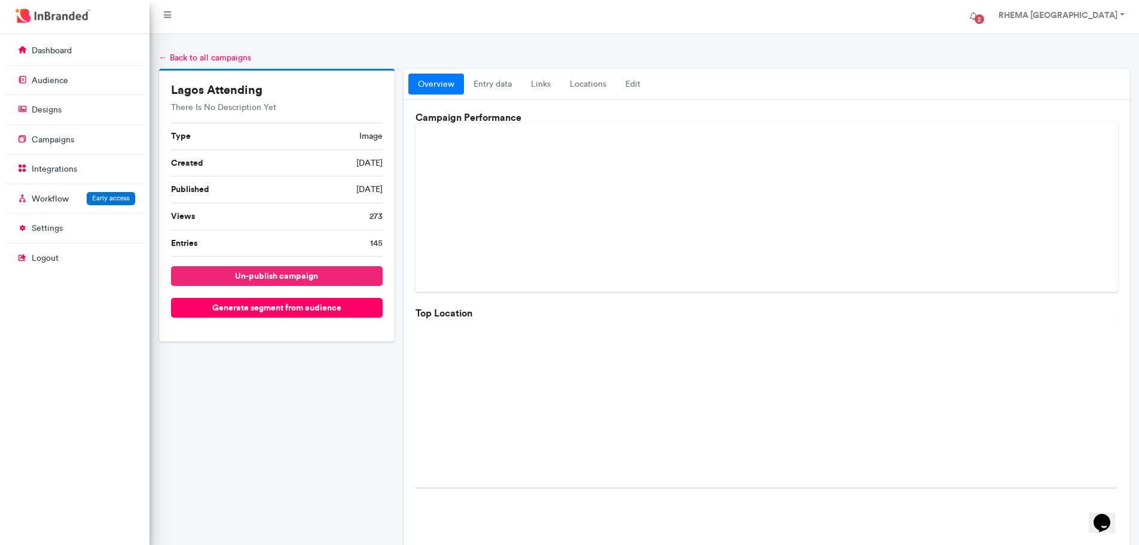
click at [309, 282] on button "un-publish campaign" at bounding box center [277, 276] width 212 height 20
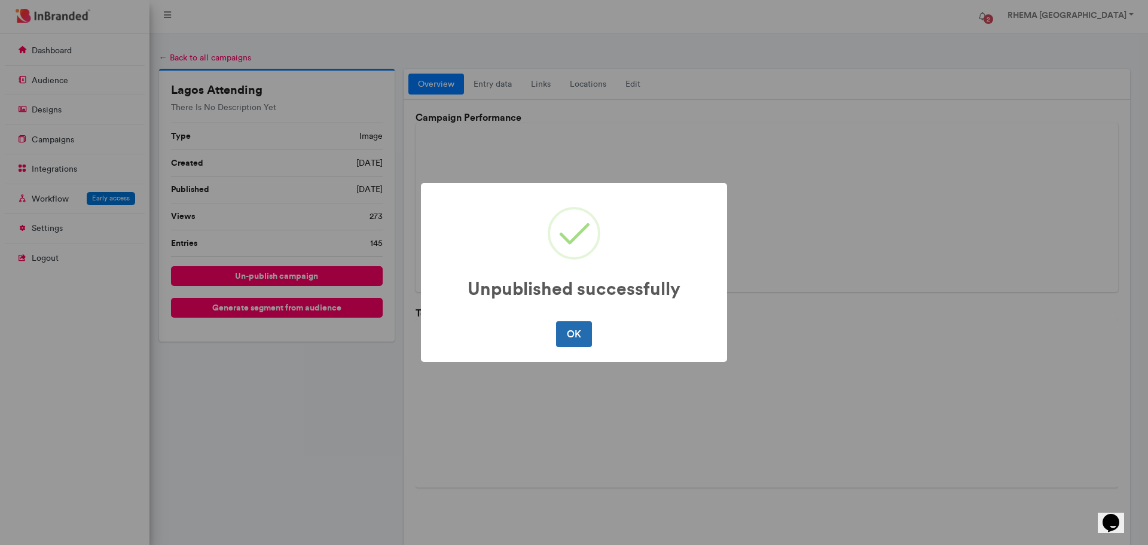
click at [577, 335] on button "OK" at bounding box center [573, 333] width 35 height 25
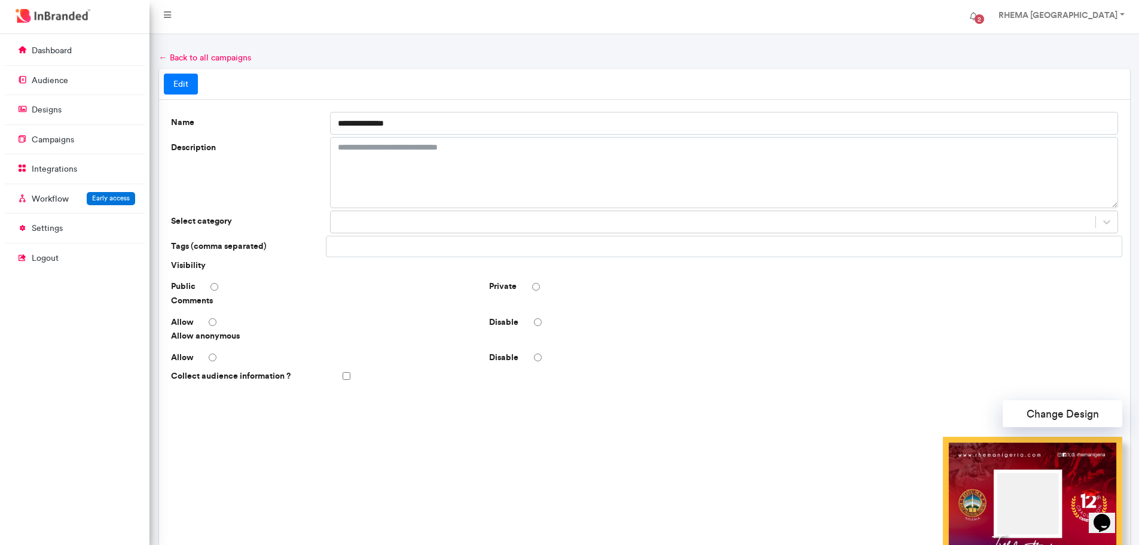
click at [171, 54] on link "← Back to all campaigns" at bounding box center [205, 58] width 92 height 10
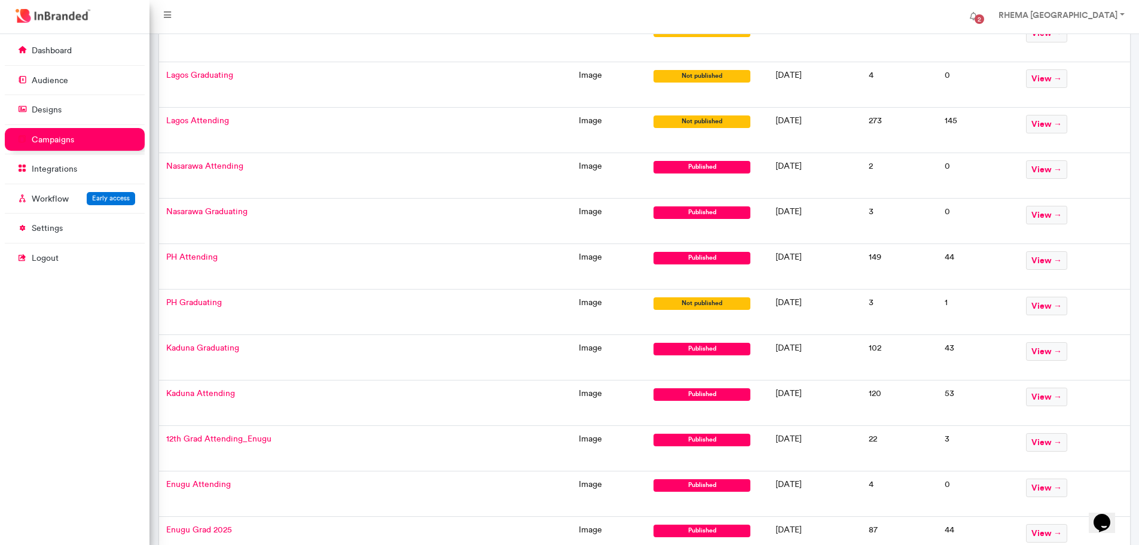
scroll to position [541, 0]
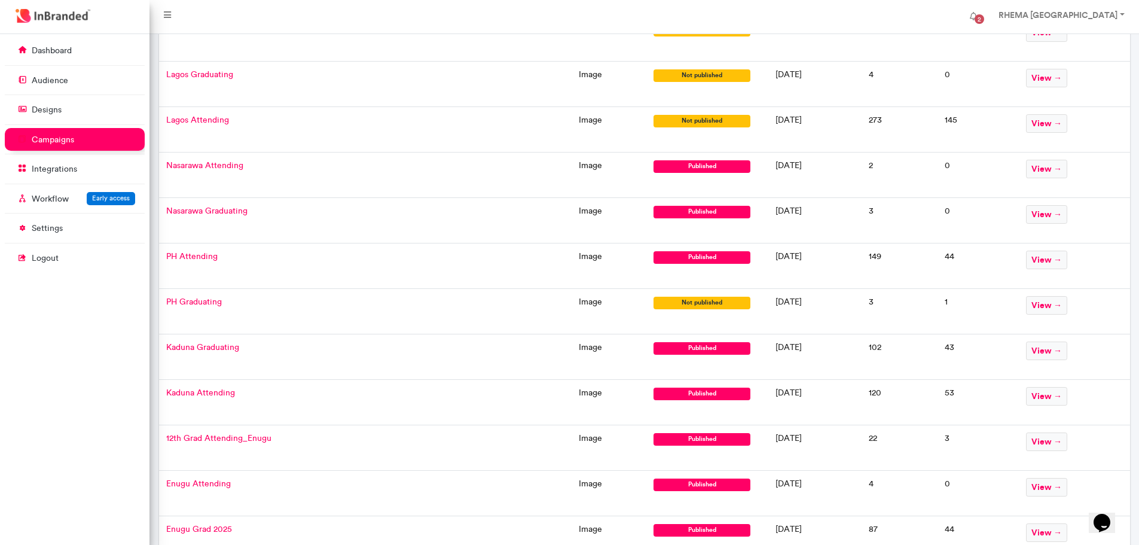
click at [215, 165] on span "Nasarawa Attending" at bounding box center [204, 165] width 77 height 10
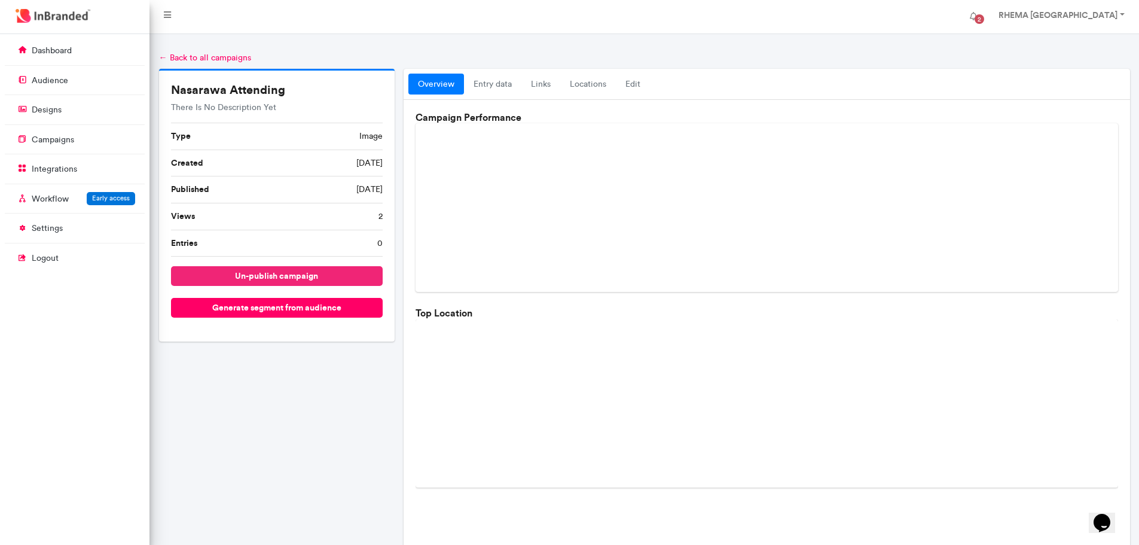
click at [264, 282] on button "un-publish campaign" at bounding box center [277, 276] width 212 height 20
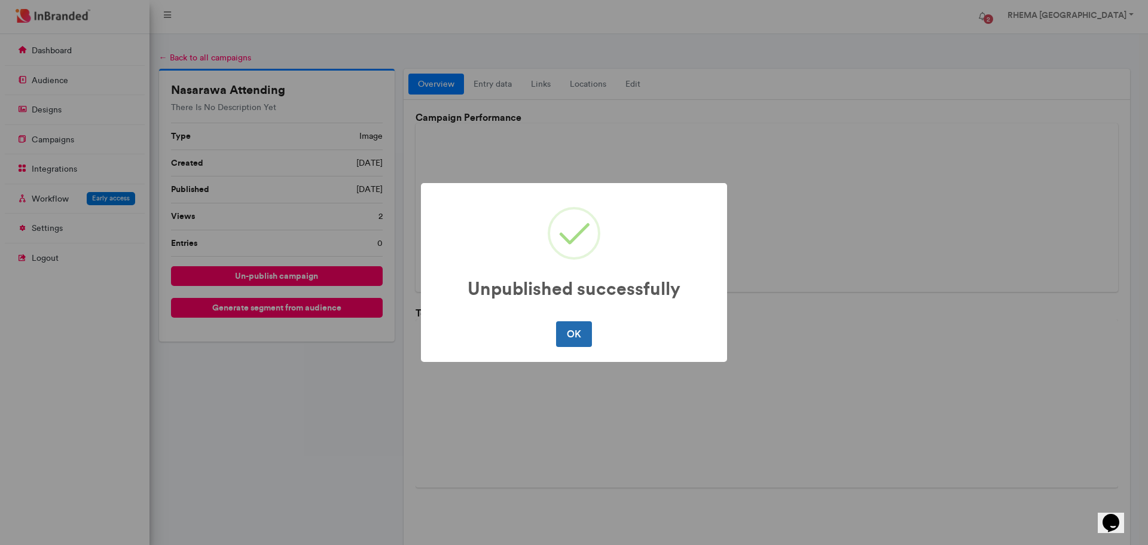
click at [579, 334] on button "OK" at bounding box center [573, 333] width 35 height 25
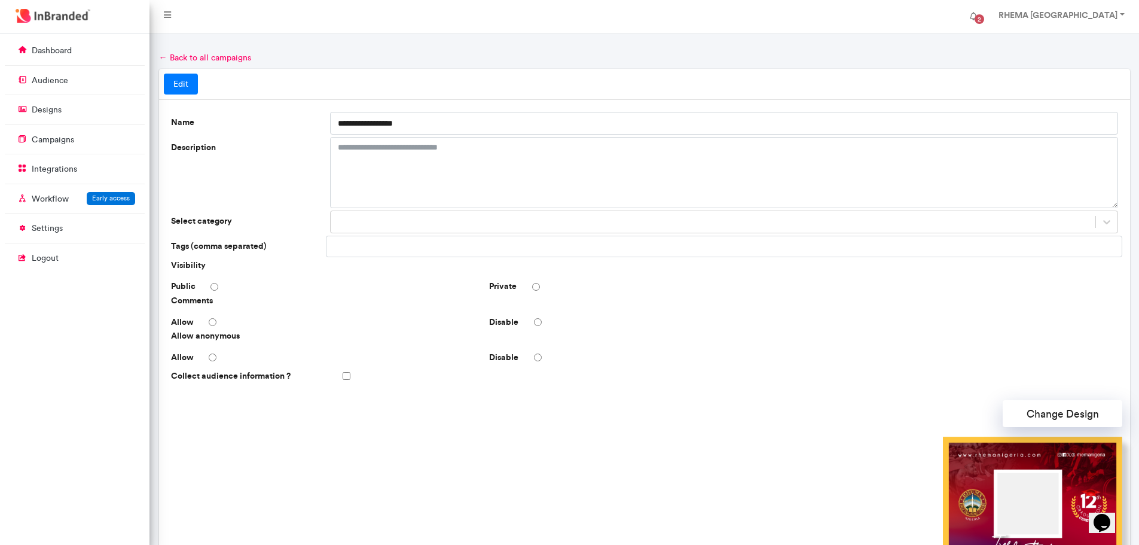
click at [202, 59] on link "← Back to all campaigns" at bounding box center [205, 58] width 92 height 10
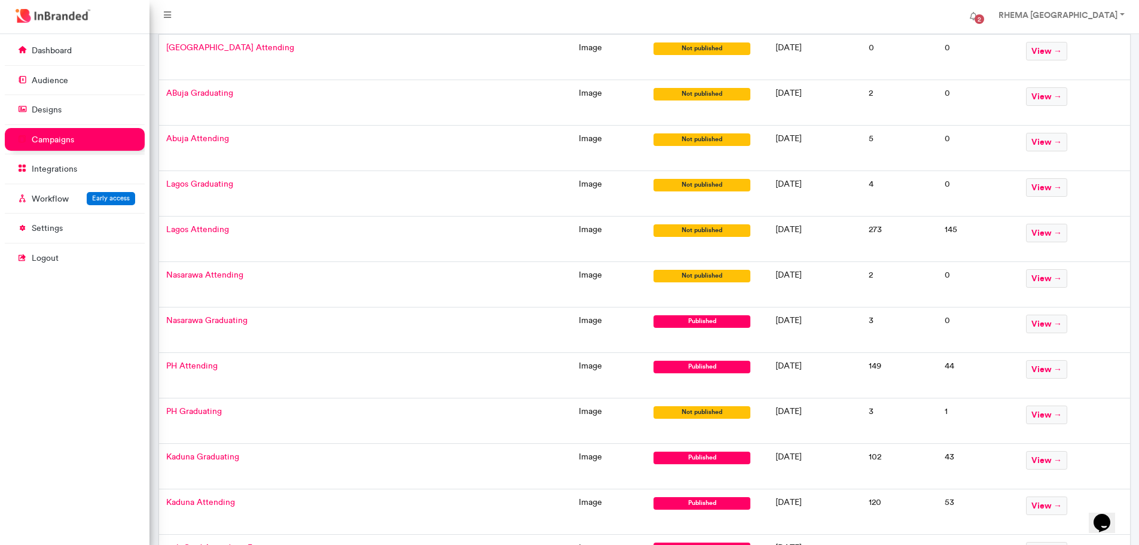
scroll to position [432, 0]
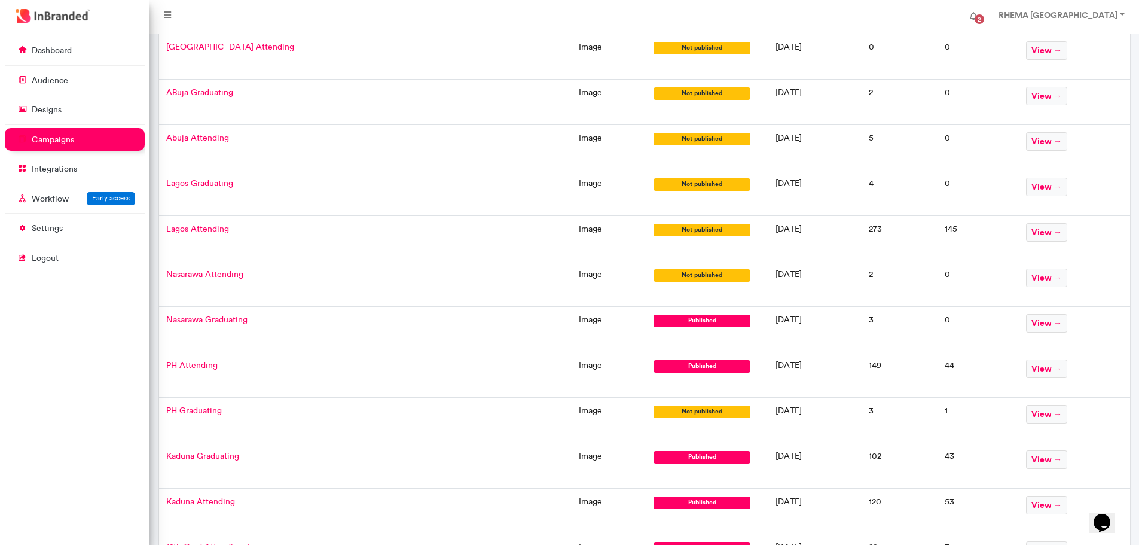
click at [214, 318] on span "Nasarawa Graduating" at bounding box center [206, 320] width 81 height 10
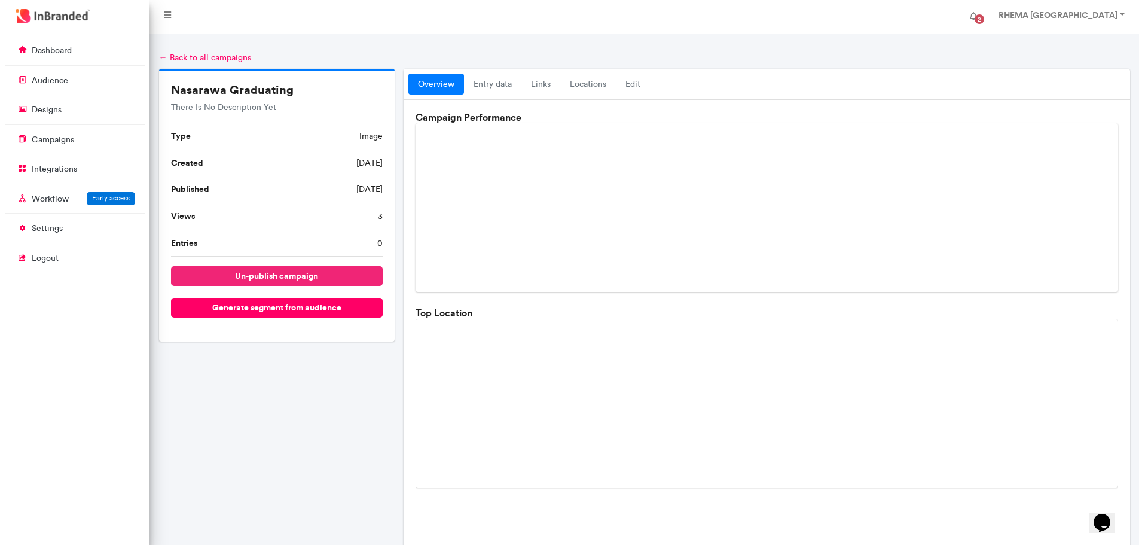
click at [245, 274] on button "un-publish campaign" at bounding box center [277, 276] width 212 height 20
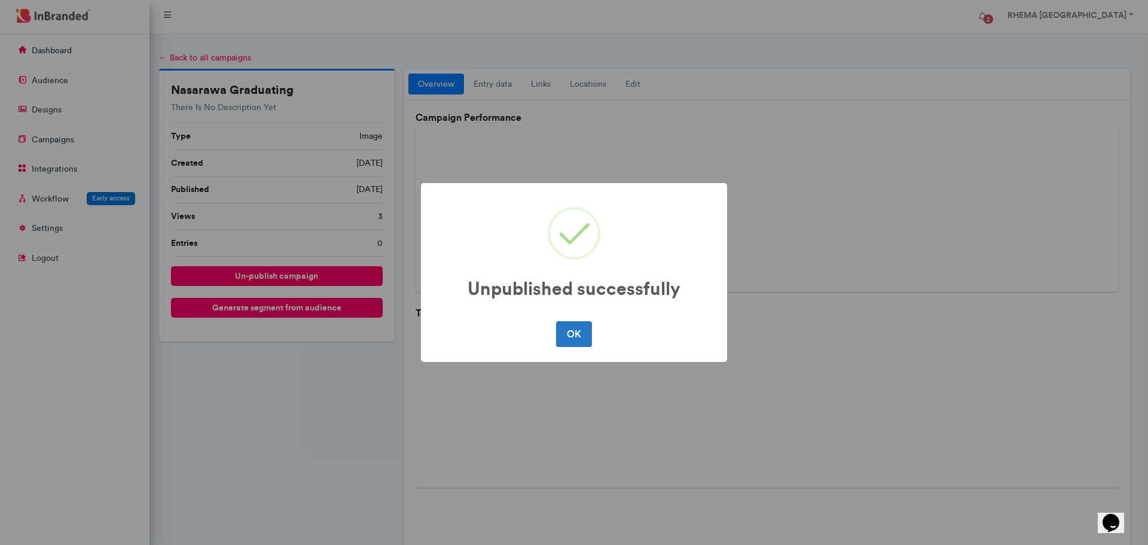
click at [194, 59] on div "Unpublished successfully × OK No Cancel" at bounding box center [574, 272] width 1148 height 545
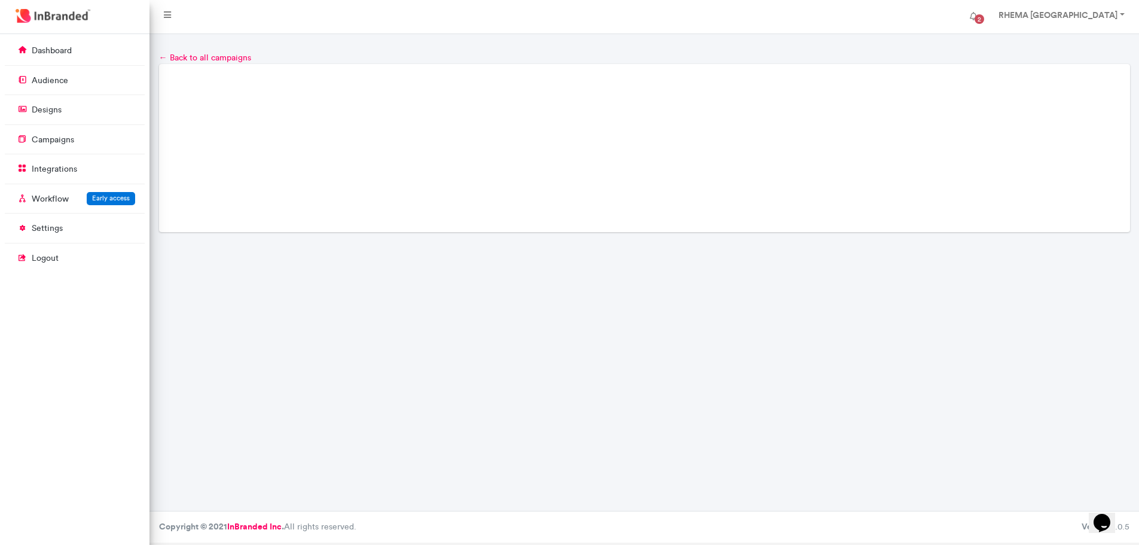
click at [194, 59] on link "← Back to all campaigns" at bounding box center [205, 58] width 92 height 10
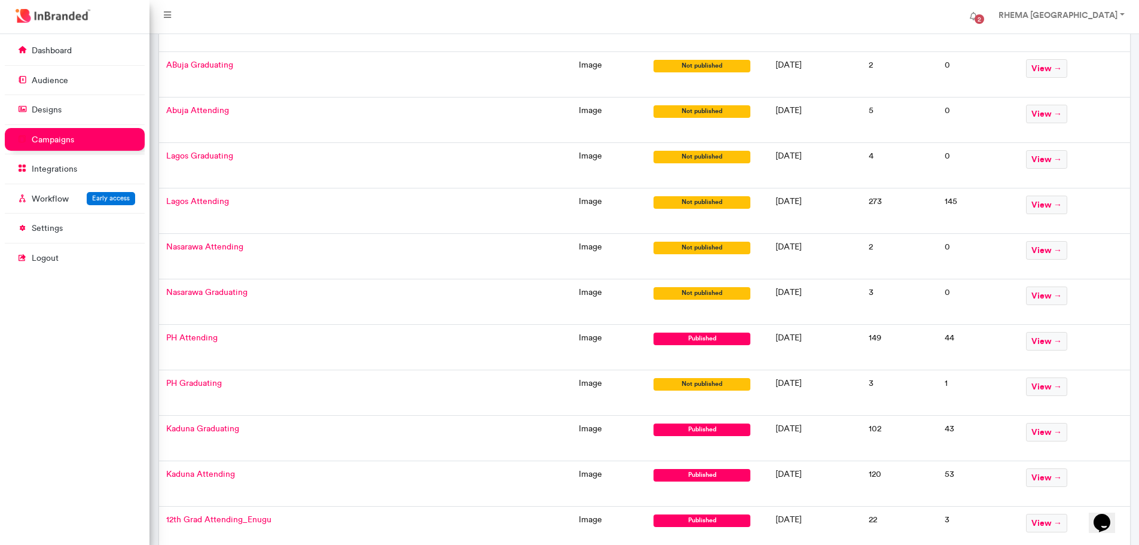
scroll to position [460, 0]
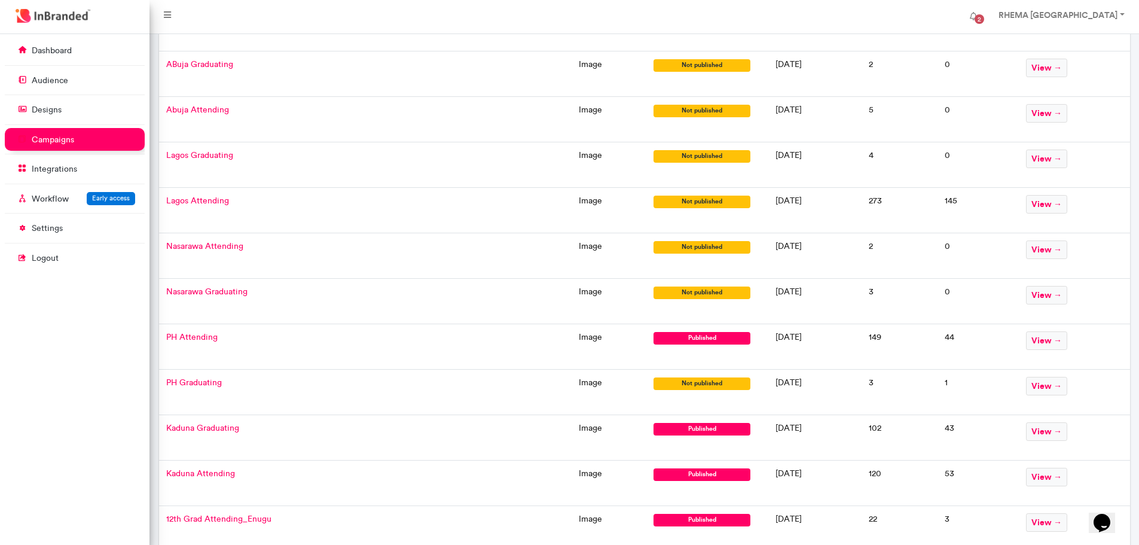
click at [200, 334] on span "PH Attending" at bounding box center [191, 337] width 51 height 10
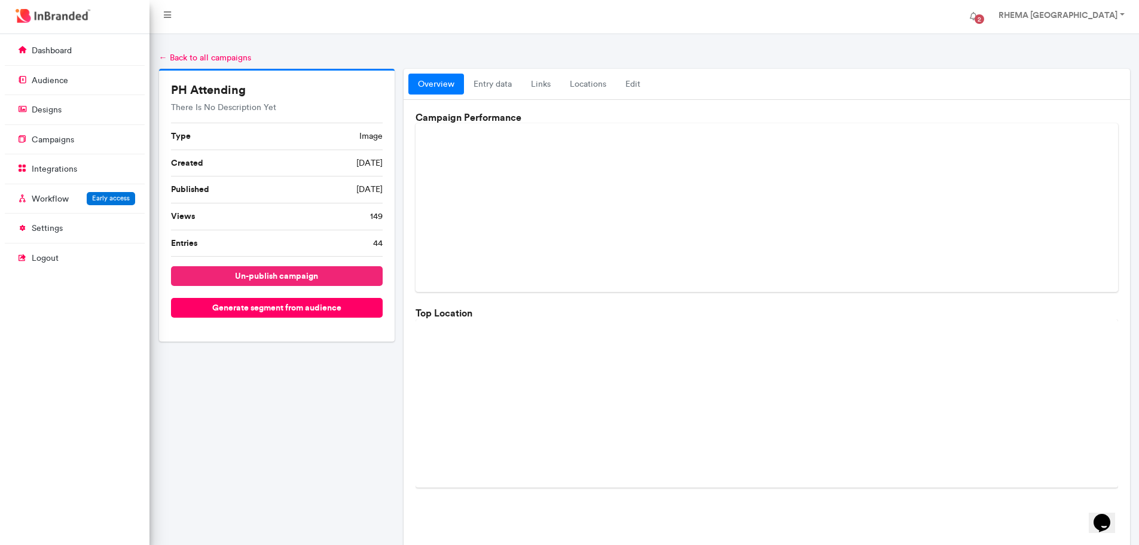
click at [262, 276] on button "un-publish campaign" at bounding box center [277, 276] width 212 height 20
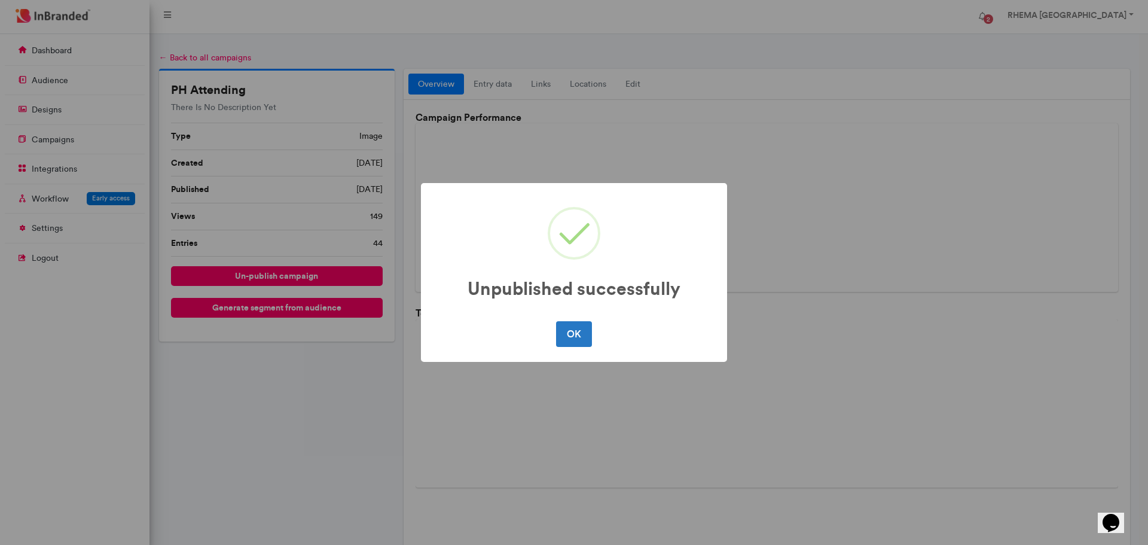
click at [188, 60] on div "Unpublished successfully × OK No Cancel" at bounding box center [574, 272] width 1148 height 545
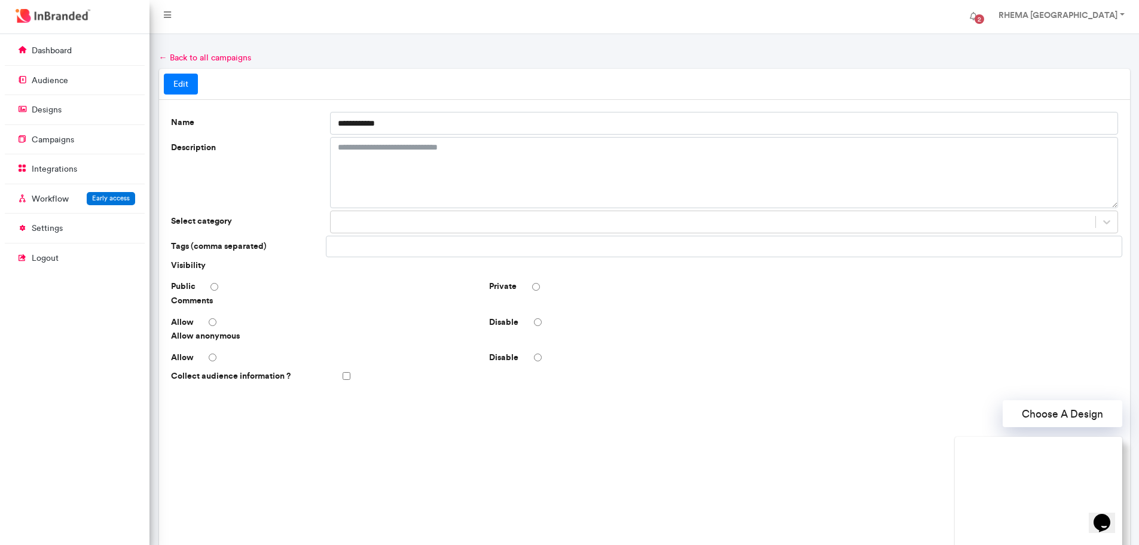
click at [182, 59] on link "← Back to all campaigns" at bounding box center [205, 58] width 92 height 10
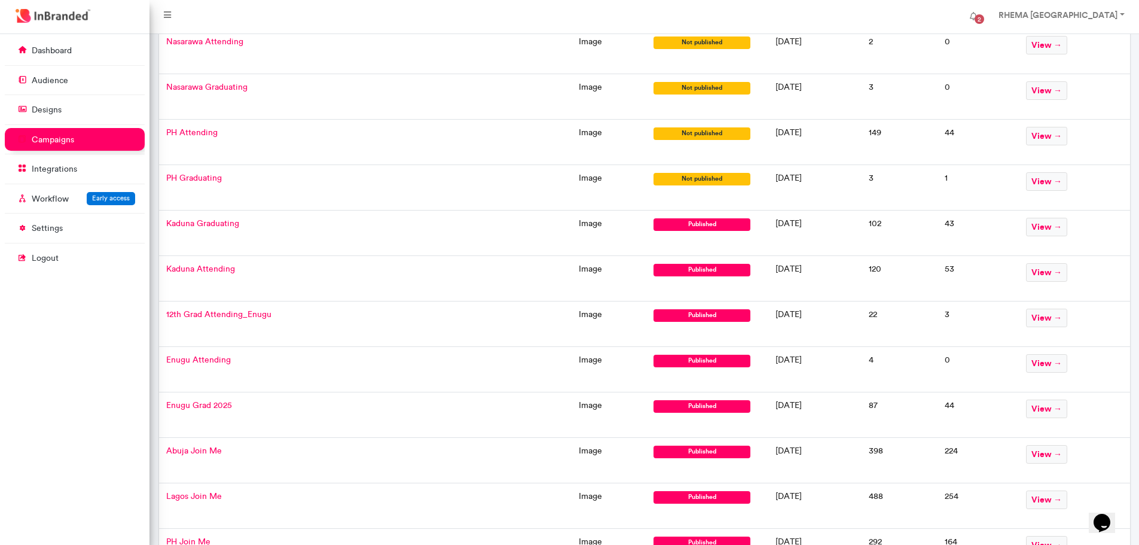
scroll to position [666, 0]
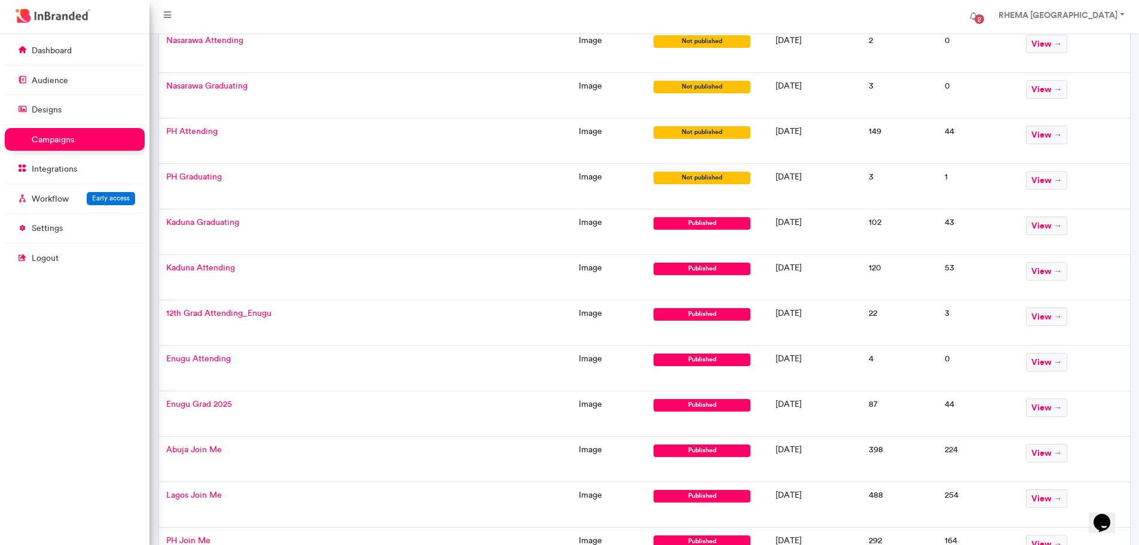
click at [206, 401] on span "Enugu Grad 2025" at bounding box center [199, 404] width 66 height 10
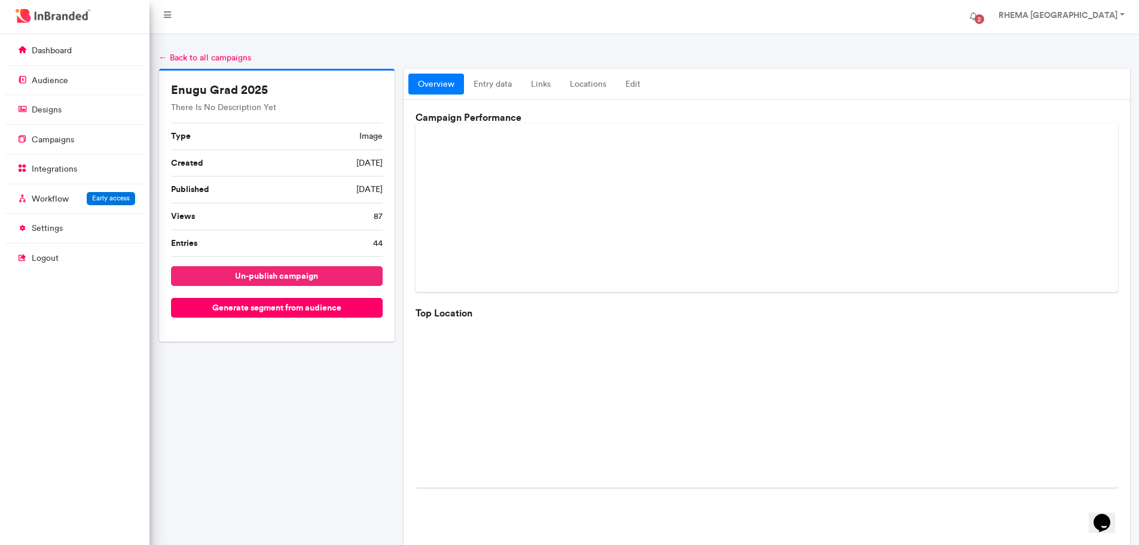
click at [239, 273] on button "un-publish campaign" at bounding box center [277, 276] width 212 height 20
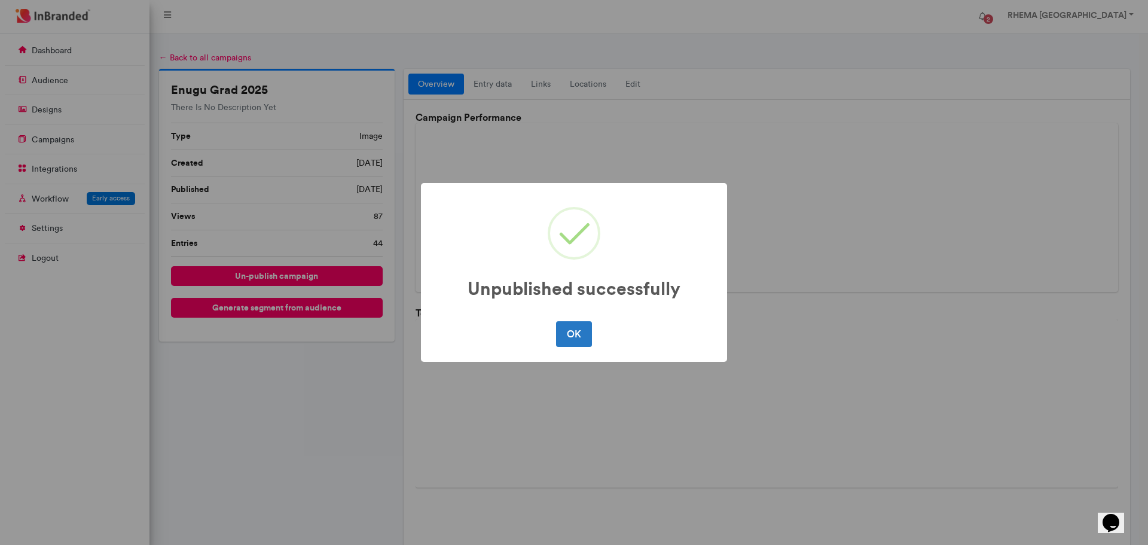
click at [184, 60] on div "Unpublished successfully × OK No Cancel" at bounding box center [574, 272] width 1148 height 545
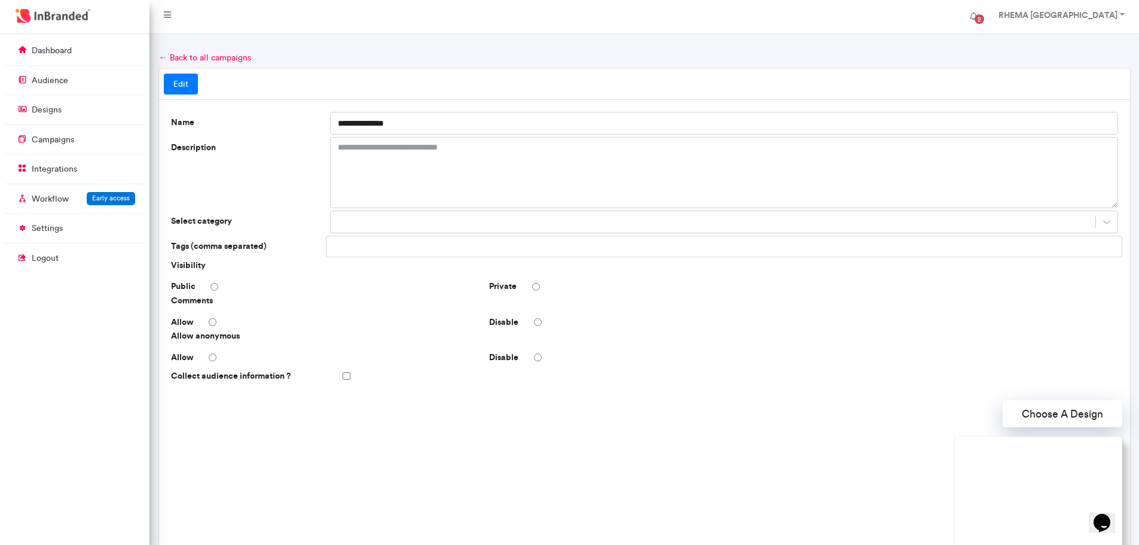
click at [184, 60] on link "← Back to all campaigns" at bounding box center [205, 58] width 92 height 10
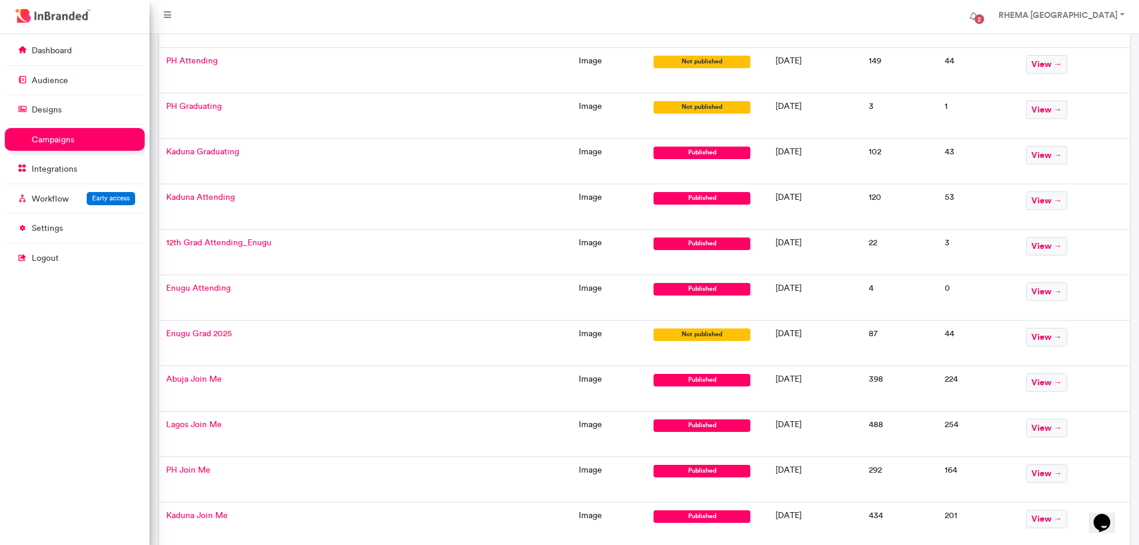
scroll to position [737, 0]
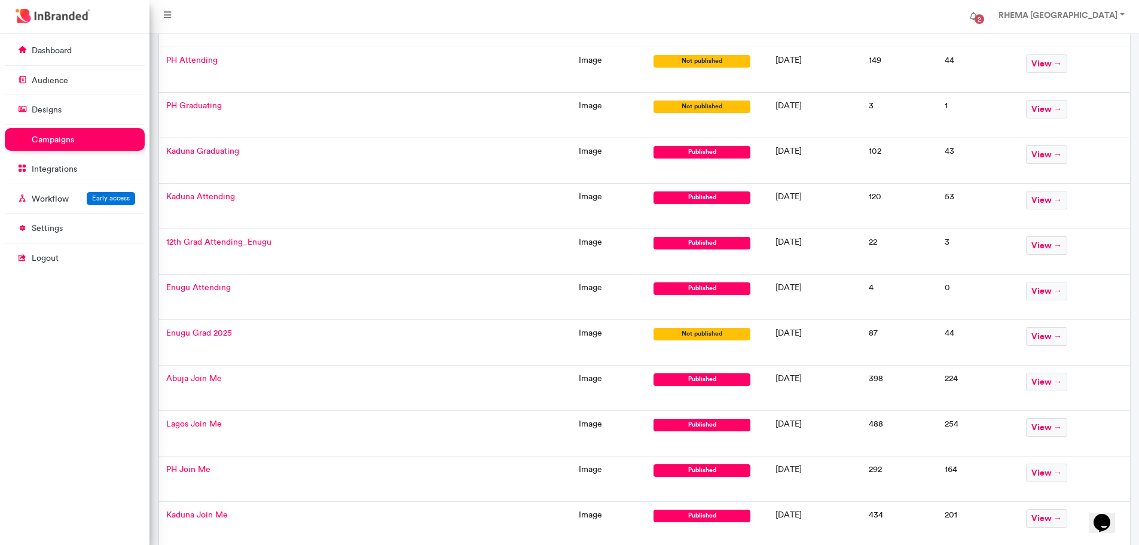
click at [206, 289] on span "Enugu Attending" at bounding box center [198, 287] width 65 height 10
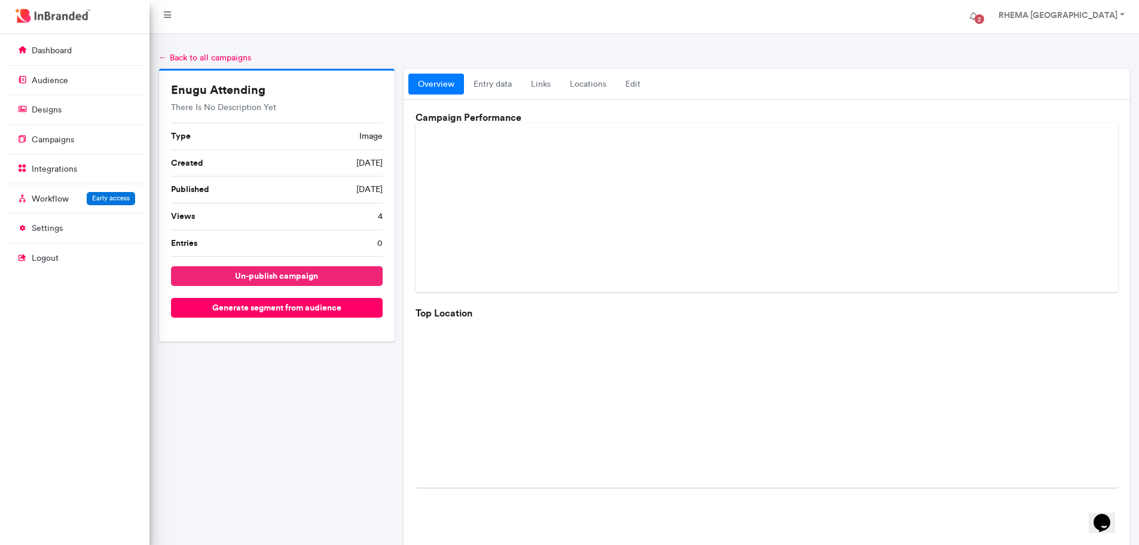
click at [258, 274] on button "un-publish campaign" at bounding box center [277, 276] width 212 height 20
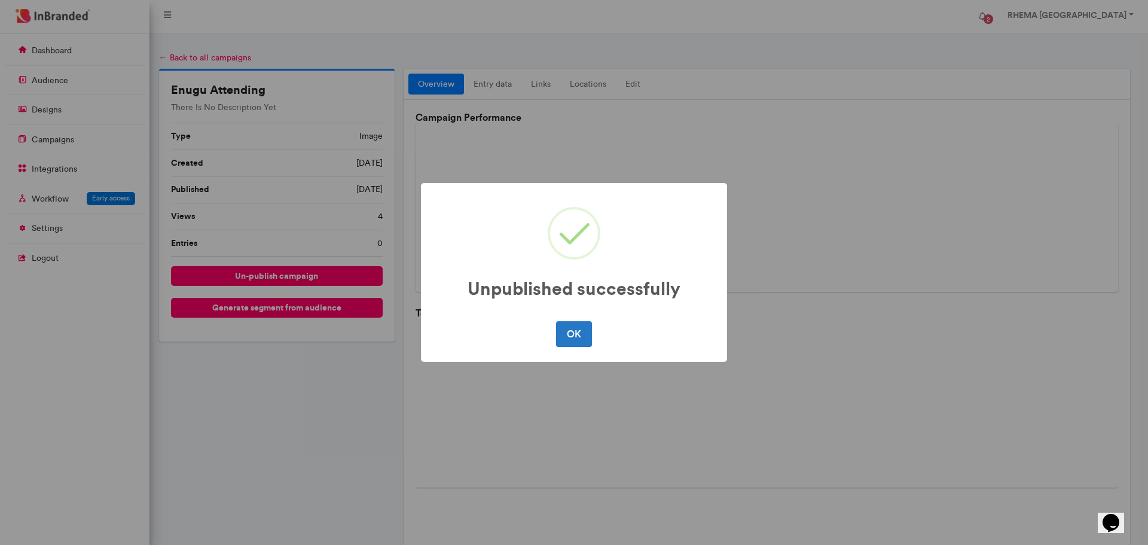
click at [193, 57] on div "Unpublished successfully × OK No Cancel" at bounding box center [574, 272] width 1148 height 545
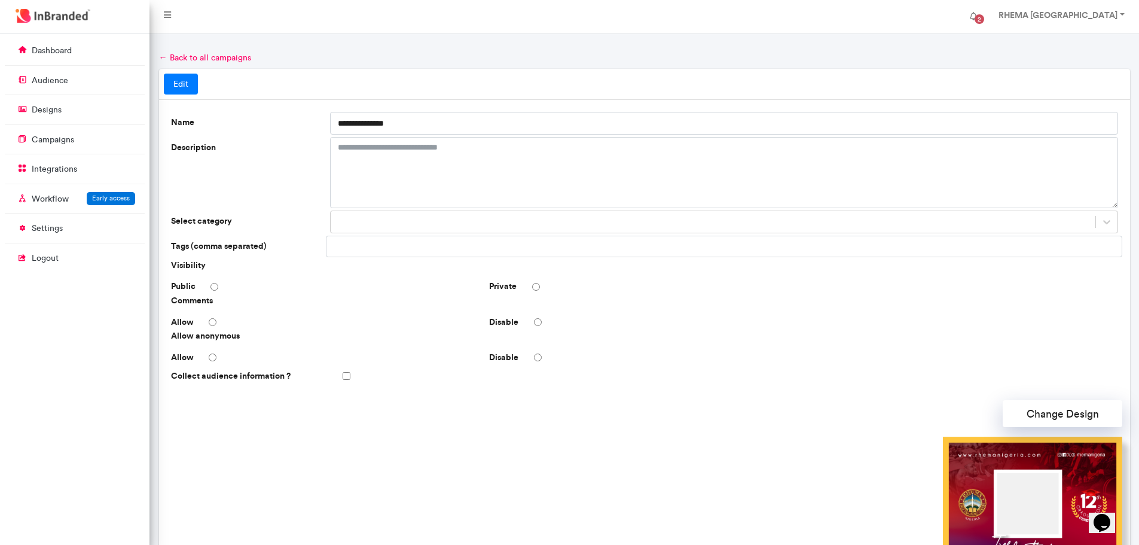
click at [193, 57] on link "← Back to all campaigns" at bounding box center [205, 58] width 92 height 10
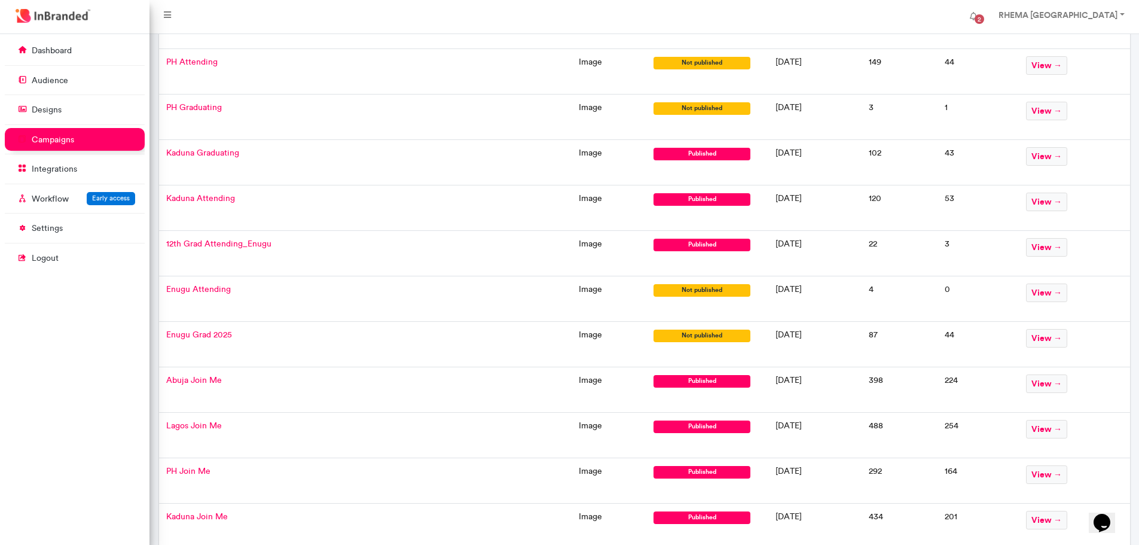
scroll to position [736, 0]
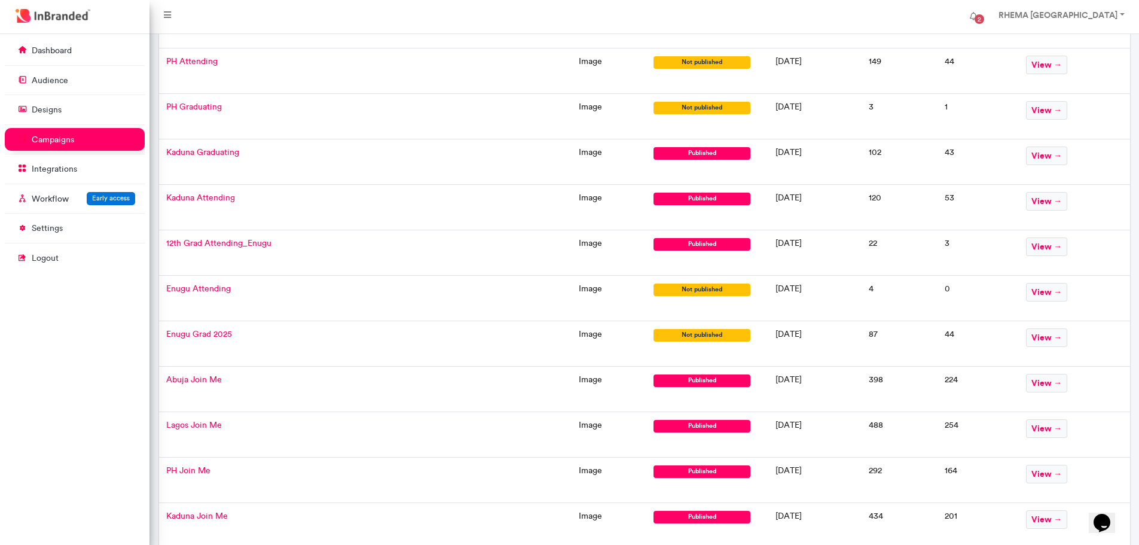
click at [237, 244] on span "12th Grad Attending_Enugu" at bounding box center [218, 243] width 105 height 10
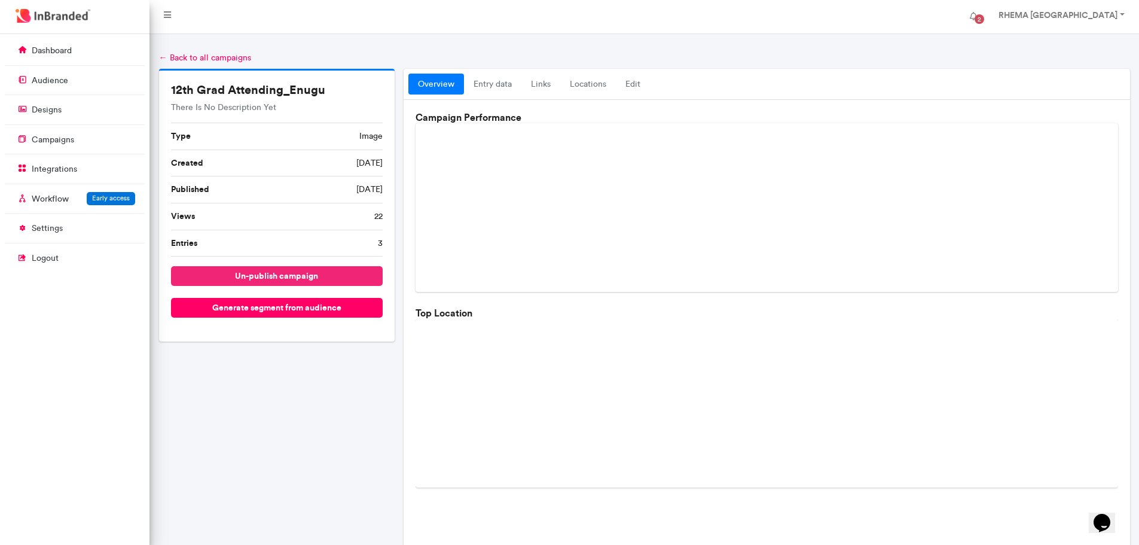
click at [254, 269] on button "un-publish campaign" at bounding box center [277, 276] width 212 height 20
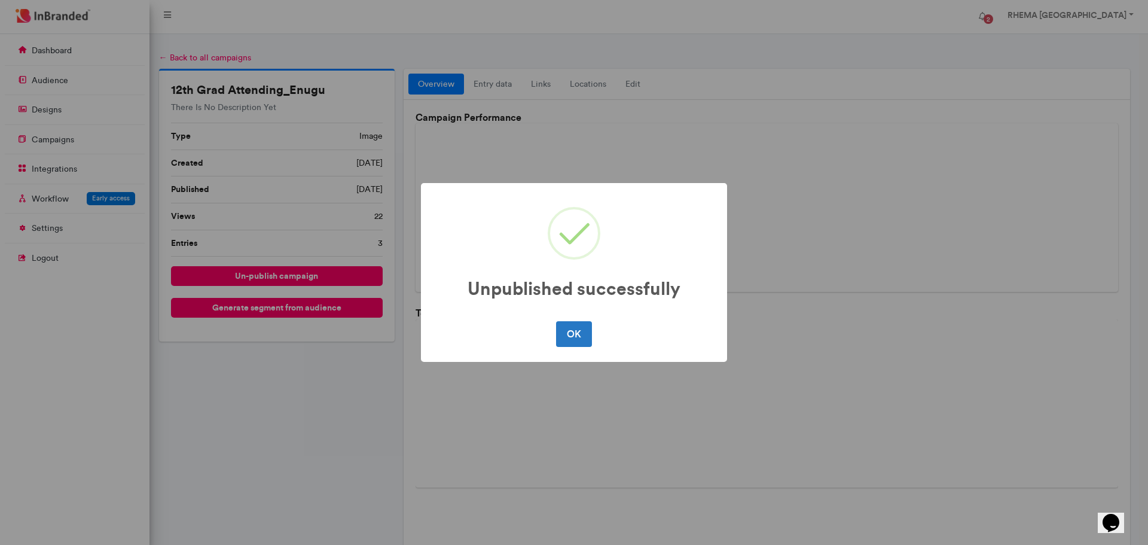
click at [184, 57] on div "Unpublished successfully × OK No Cancel" at bounding box center [574, 272] width 1148 height 545
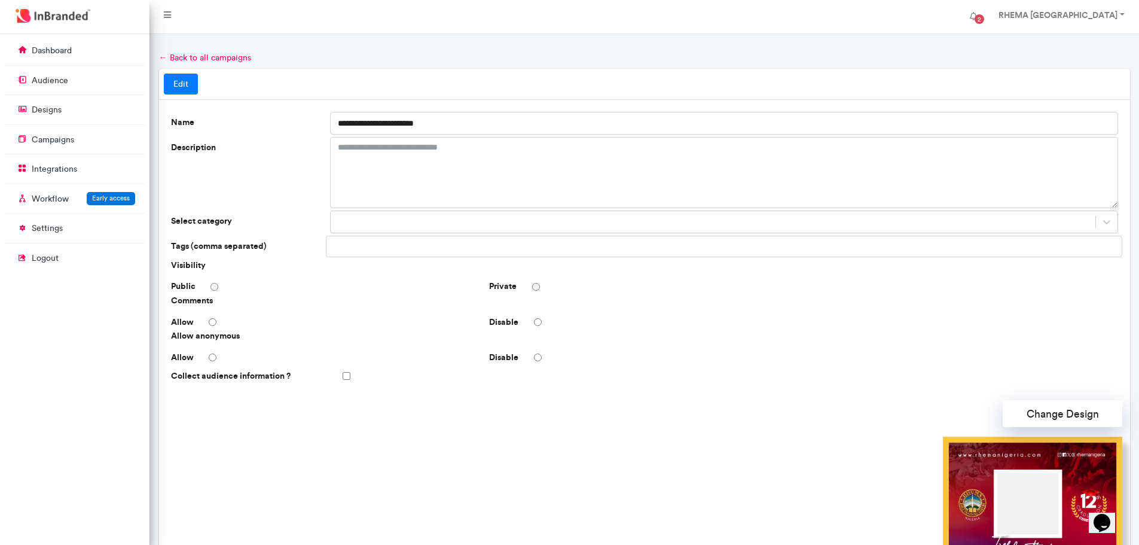
click at [184, 57] on link "← Back to all campaigns" at bounding box center [205, 58] width 92 height 10
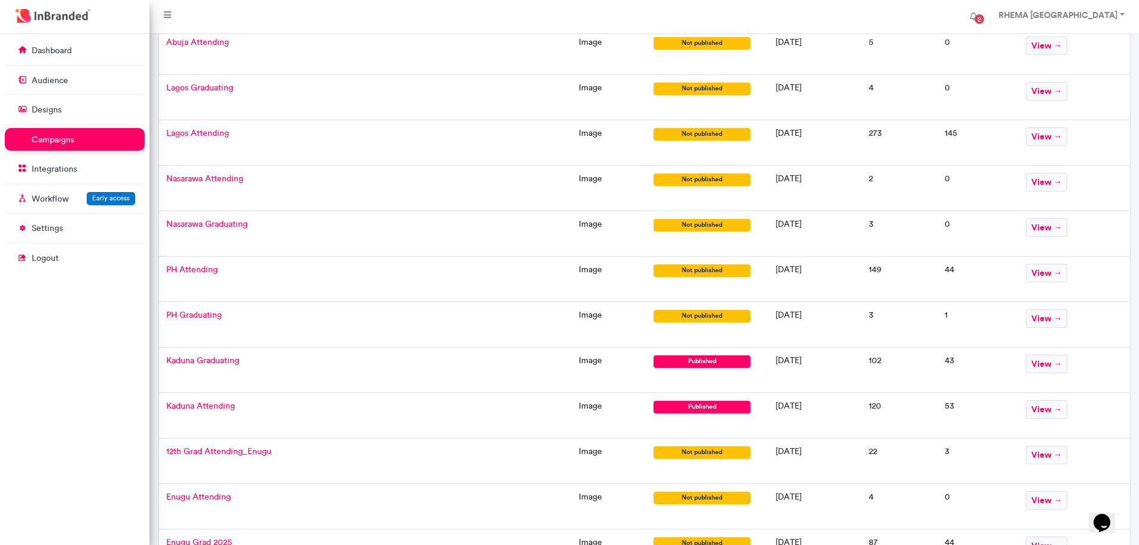
scroll to position [529, 0]
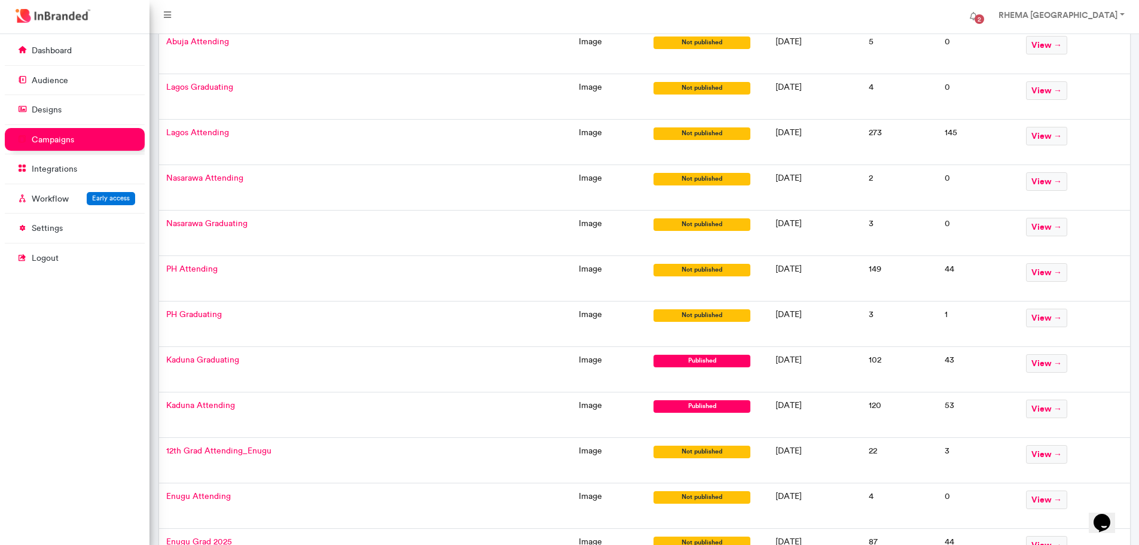
click at [216, 406] on span "Kaduna Attending" at bounding box center [200, 405] width 69 height 10
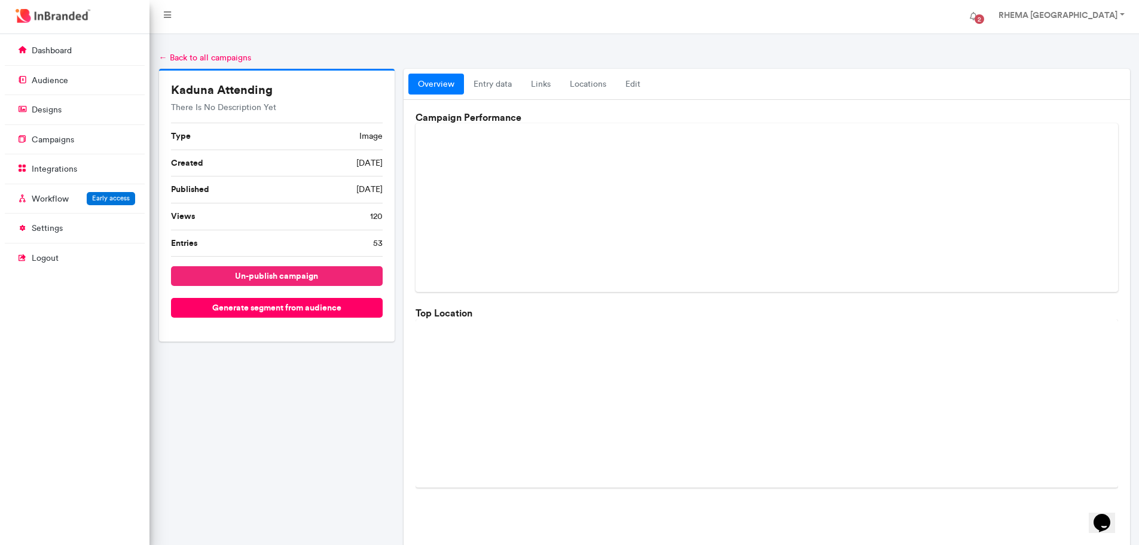
click at [258, 276] on button "un-publish campaign" at bounding box center [277, 276] width 212 height 20
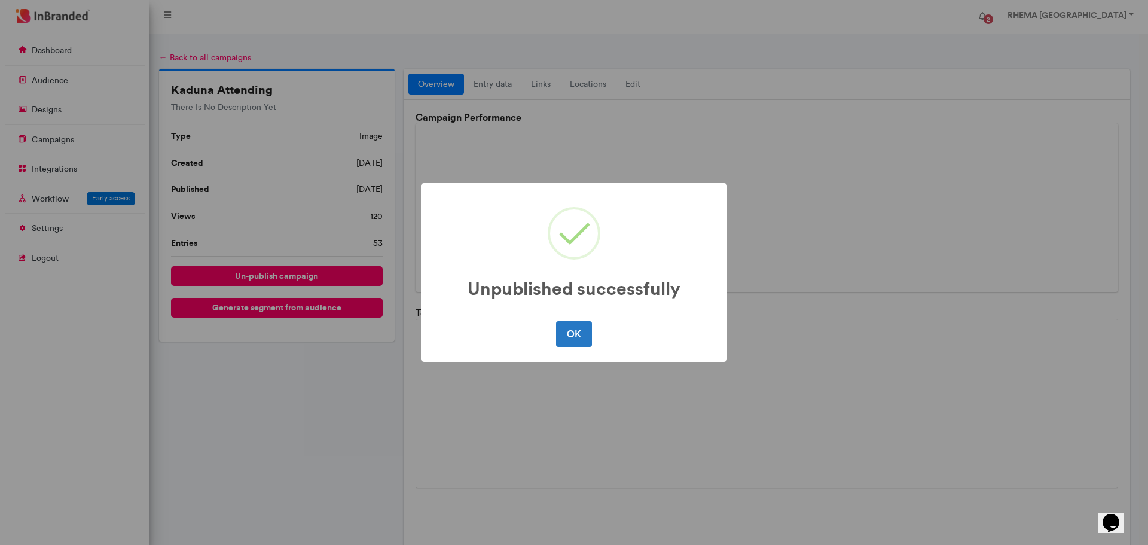
click at [198, 59] on div "Unpublished successfully × OK No Cancel" at bounding box center [574, 272] width 1148 height 545
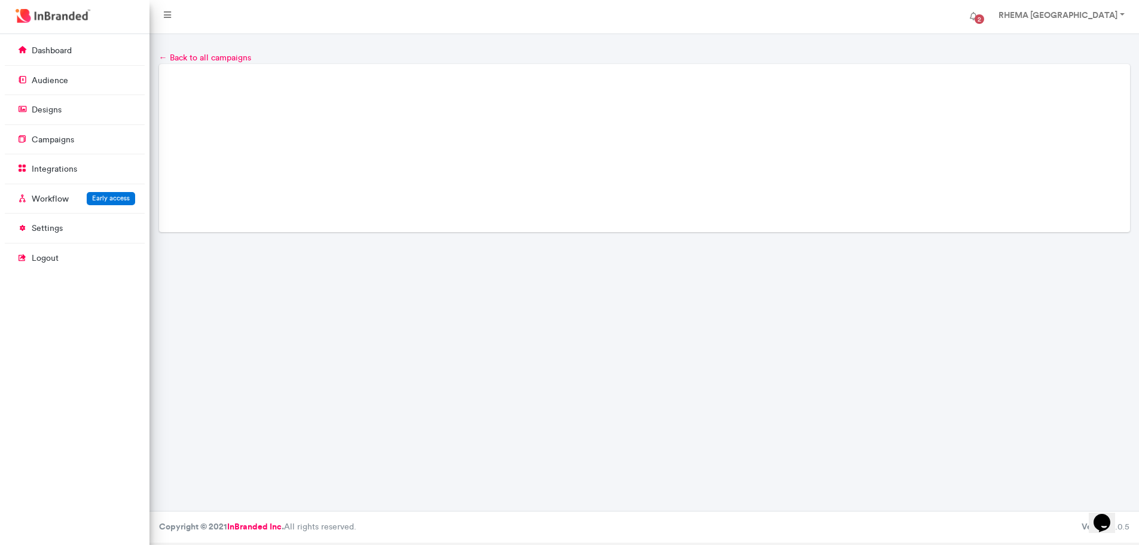
click at [198, 59] on link "← Back to all campaigns" at bounding box center [205, 58] width 92 height 10
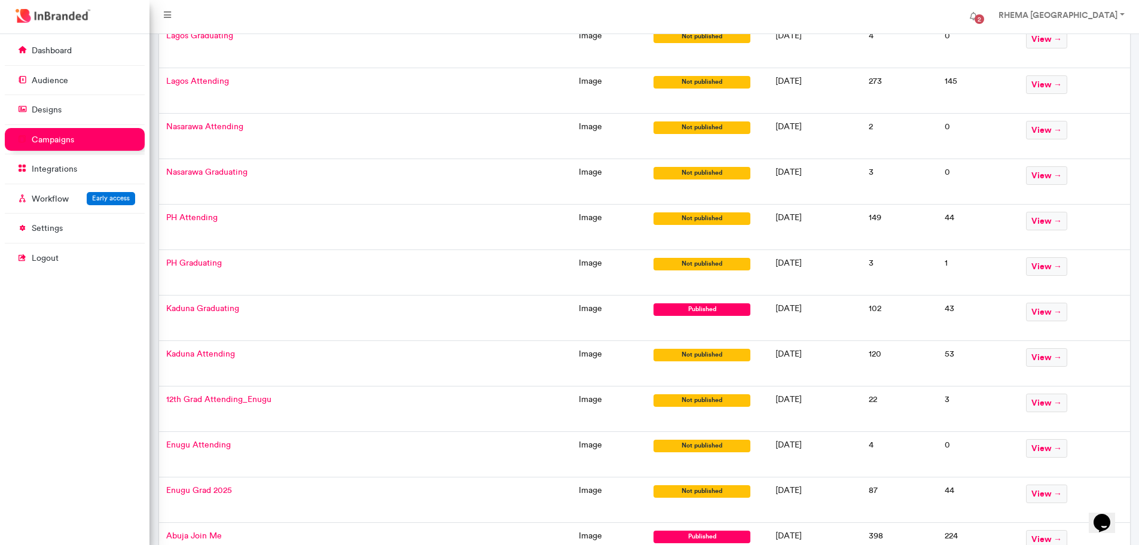
scroll to position [581, 0]
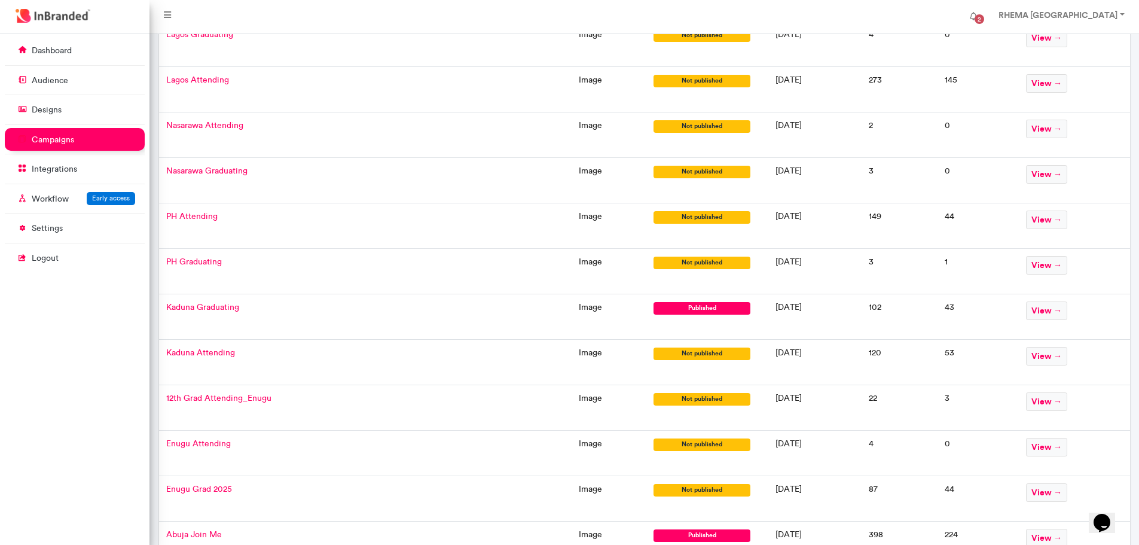
click at [216, 308] on span "Kaduna Graduating" at bounding box center [202, 307] width 73 height 10
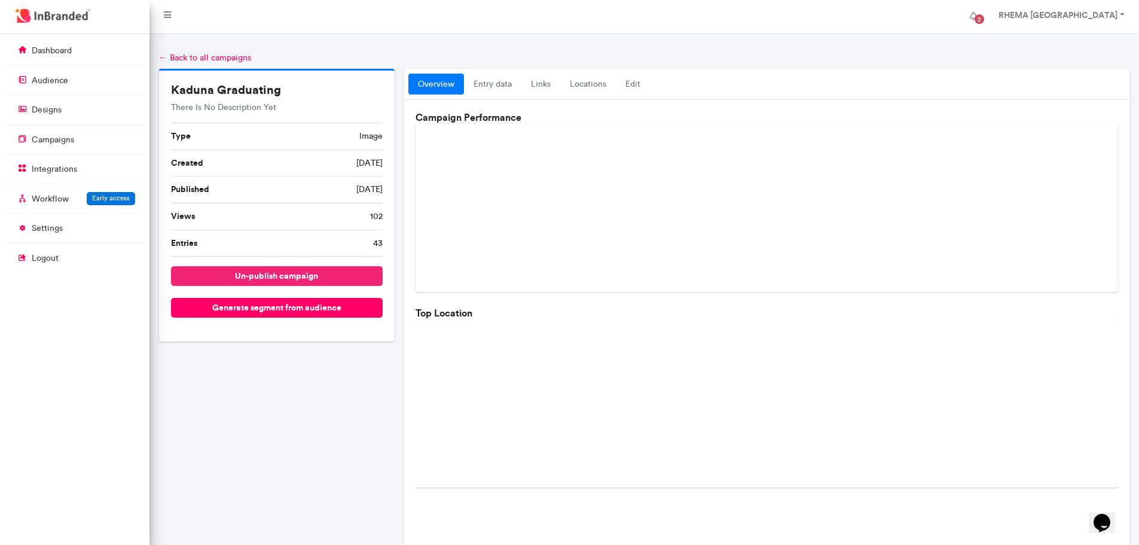
click at [300, 282] on button "un-publish campaign" at bounding box center [277, 276] width 212 height 20
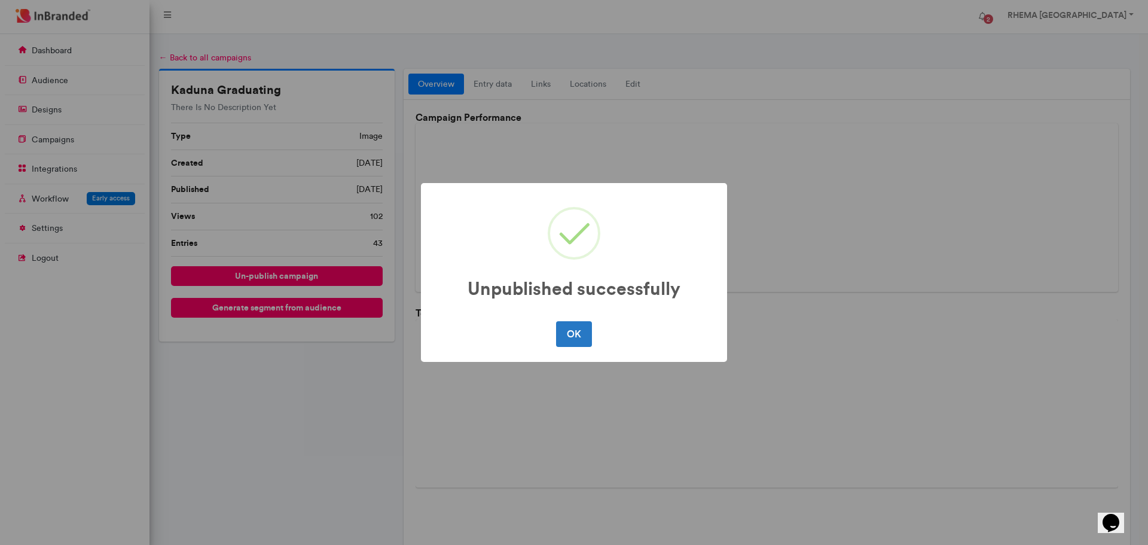
click at [211, 57] on div "Unpublished successfully × OK No Cancel" at bounding box center [574, 272] width 1148 height 545
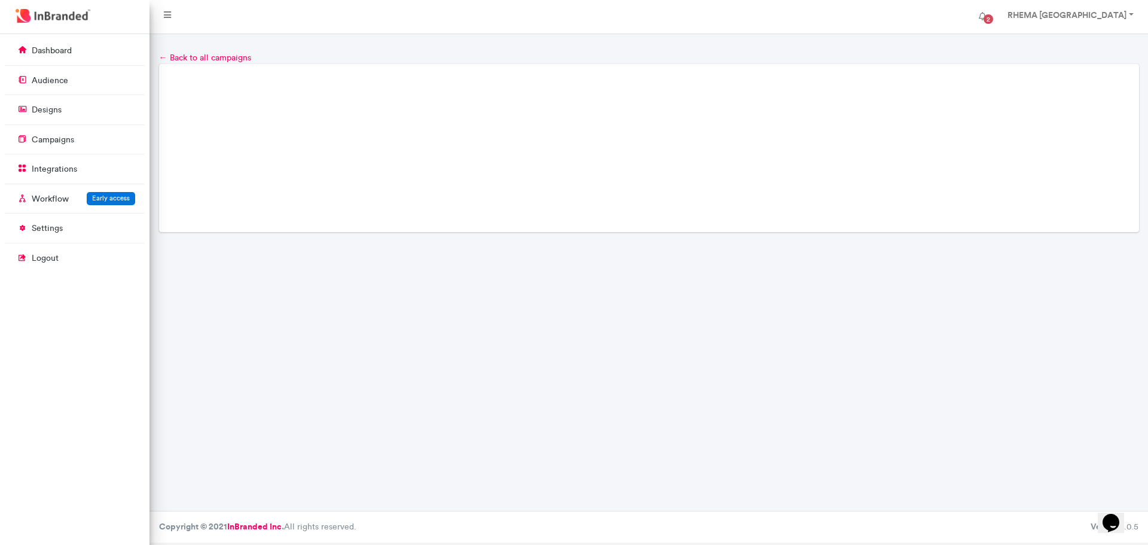
click at [211, 57] on link "← Back to all campaigns" at bounding box center [205, 58] width 92 height 10
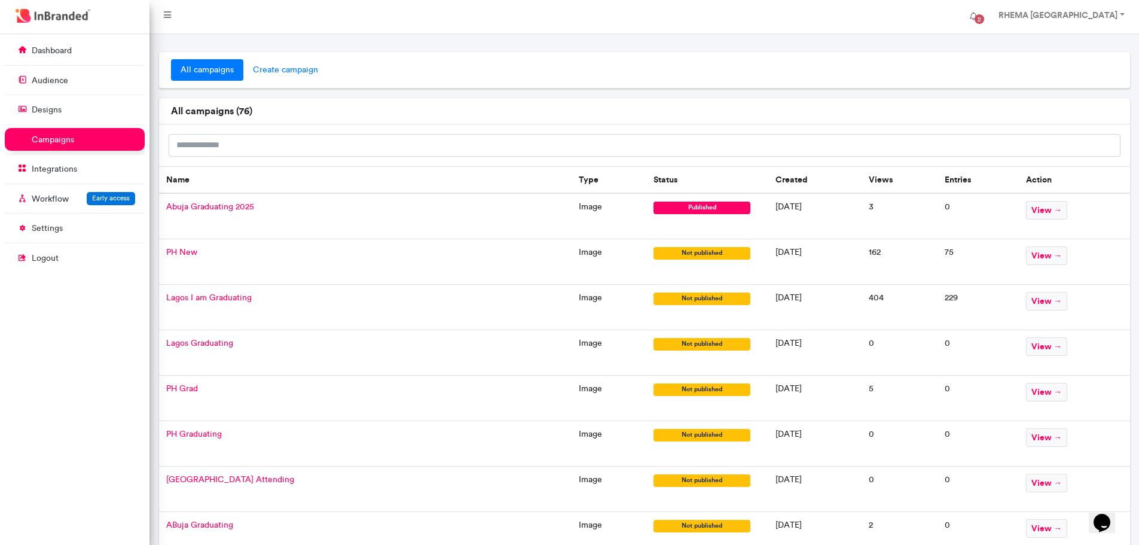
click at [295, 69] on span "create campaign" at bounding box center [285, 70] width 84 height 22
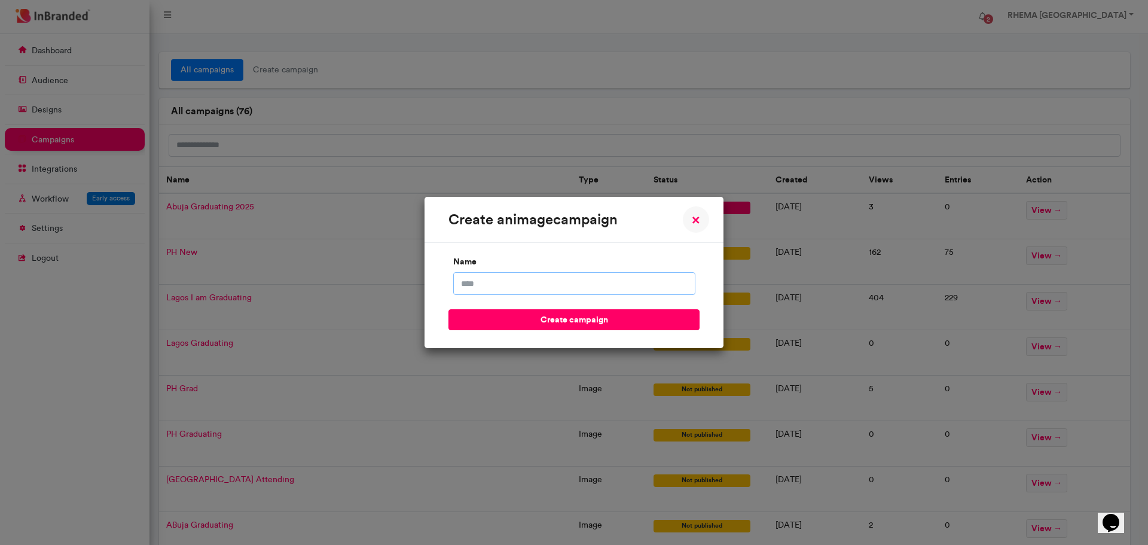
click at [476, 283] on input "name" at bounding box center [574, 283] width 242 height 23
type input "**********"
click at [529, 321] on button "create campaign" at bounding box center [574, 319] width 251 height 21
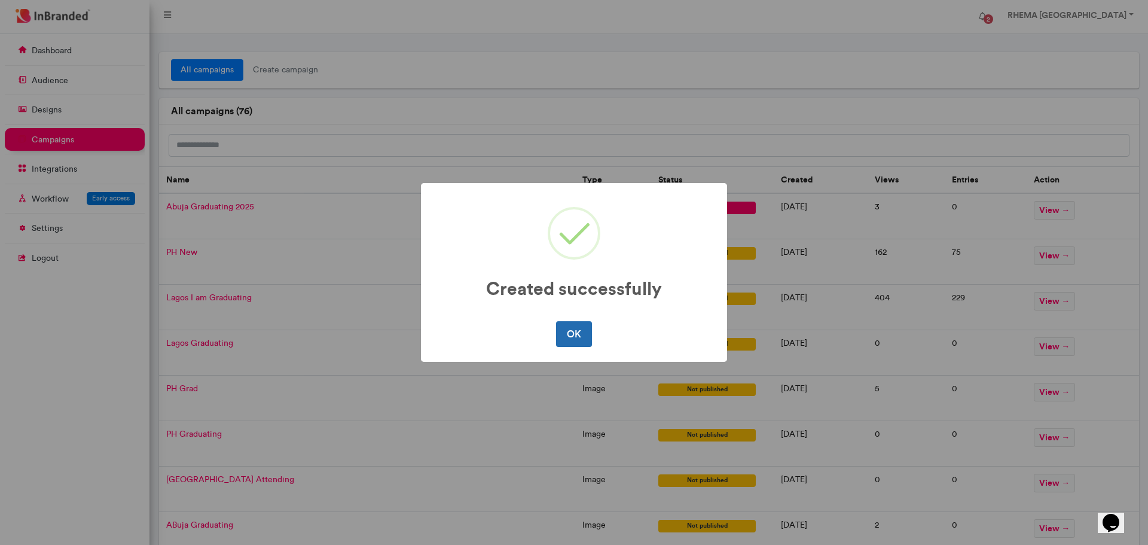
click at [568, 339] on button "OK" at bounding box center [573, 333] width 35 height 25
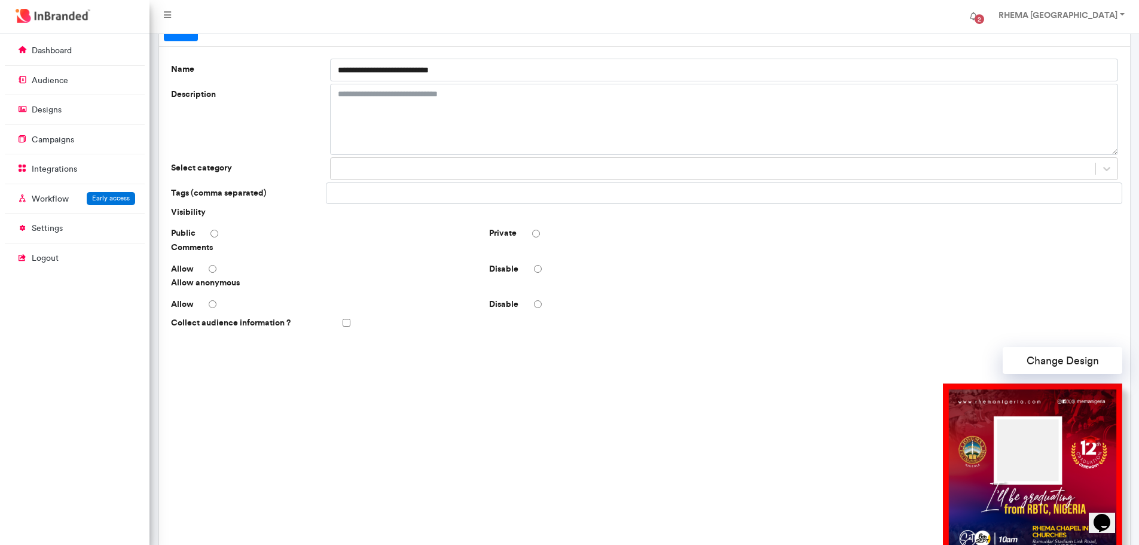
scroll to position [55, 0]
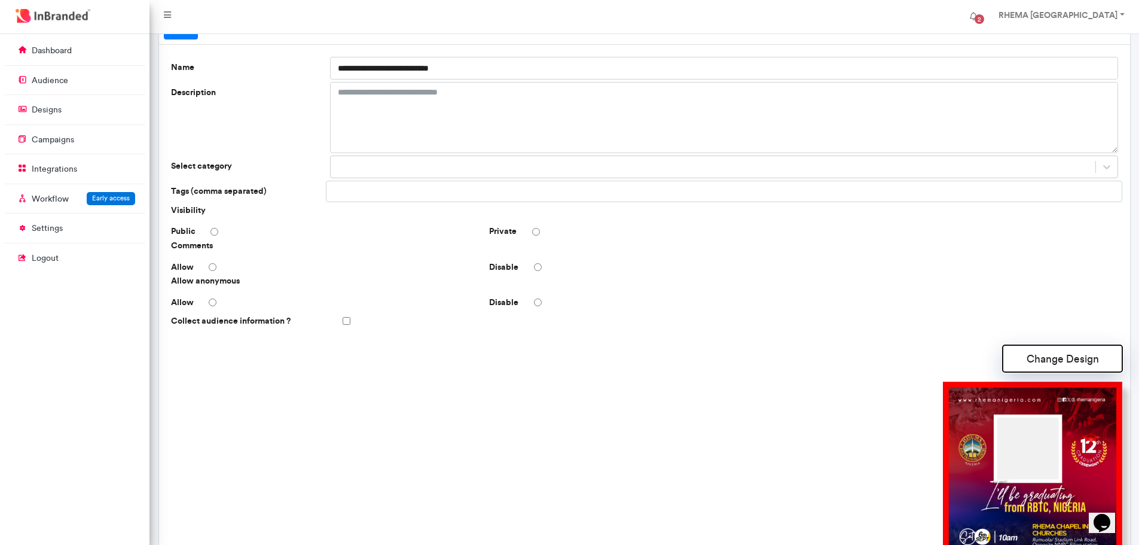
click at [1035, 362] on button "Change Design" at bounding box center [1063, 358] width 120 height 27
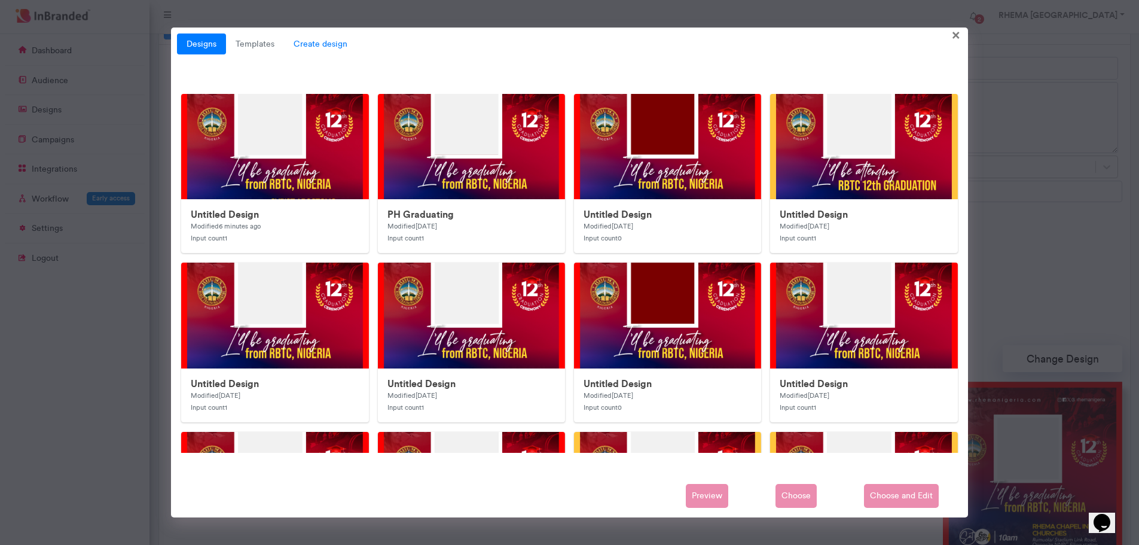
click at [318, 40] on span "Create design" at bounding box center [320, 44] width 73 height 22
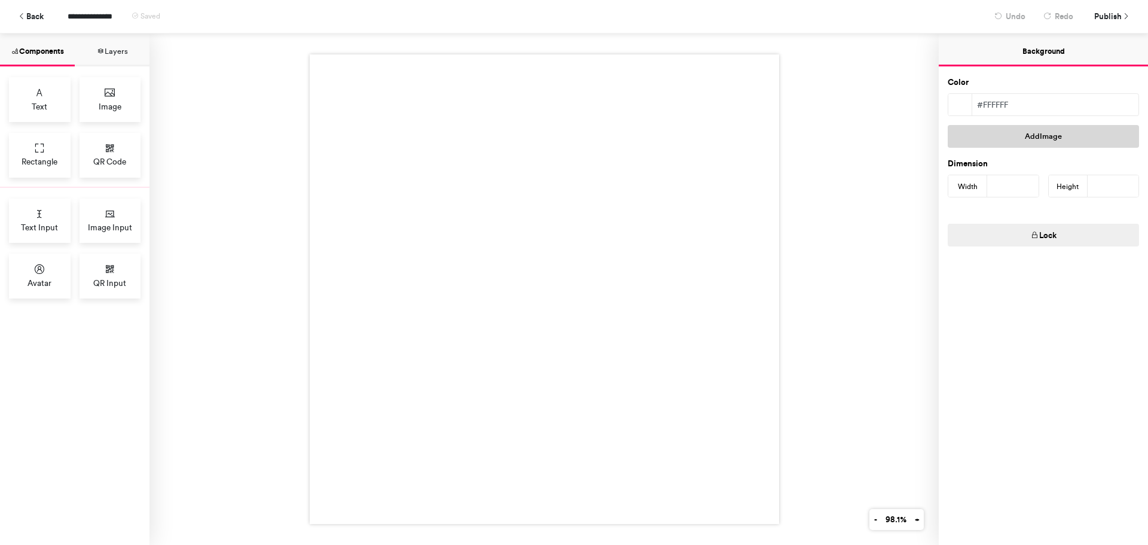
click at [1030, 136] on button "Add Image" at bounding box center [1043, 136] width 191 height 23
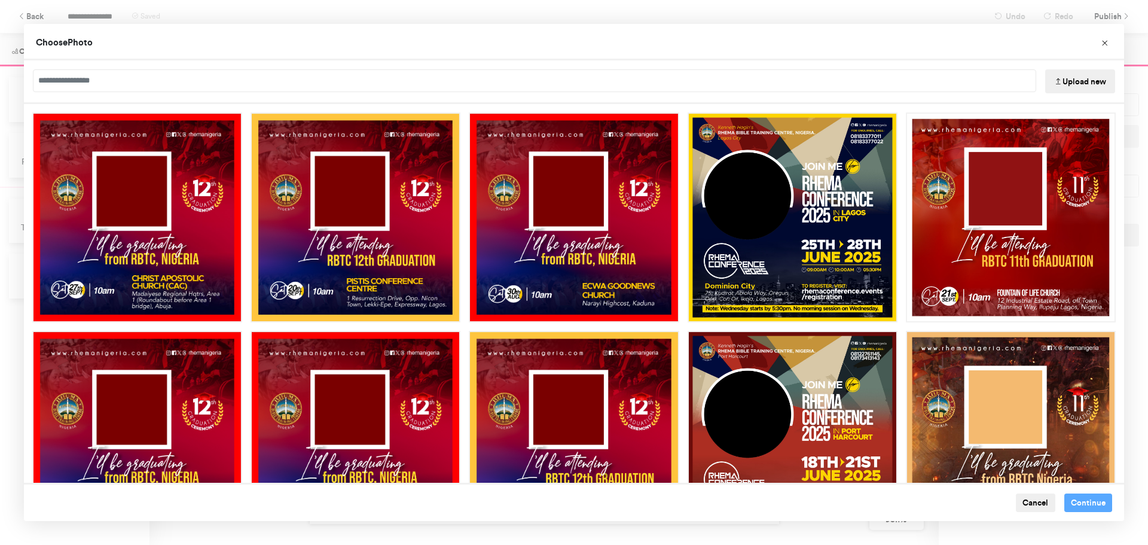
click at [1076, 81] on button "Upload new" at bounding box center [1080, 81] width 70 height 24
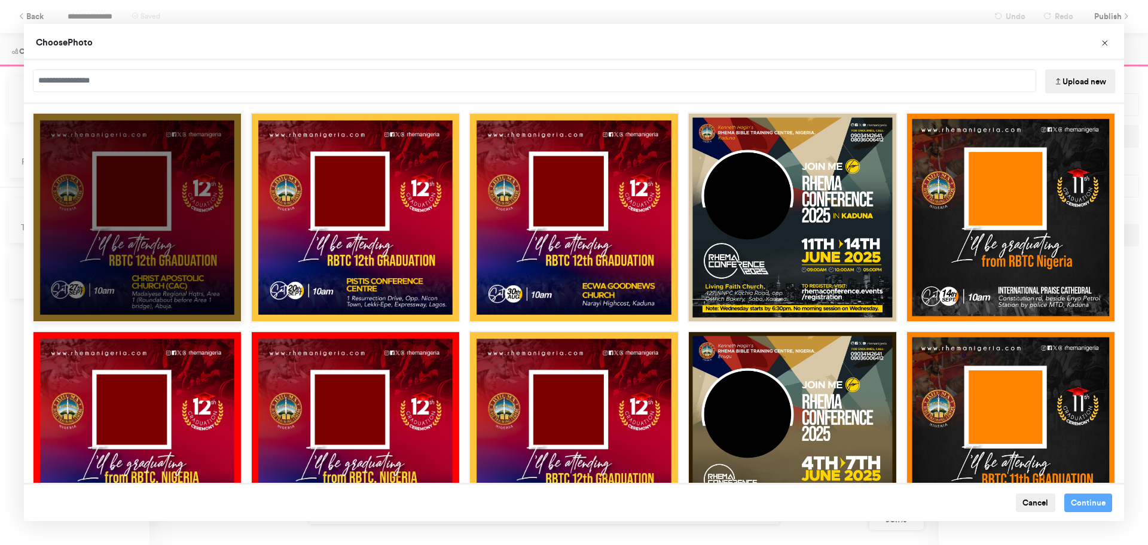
click at [193, 167] on div "Choose Image" at bounding box center [137, 217] width 210 height 210
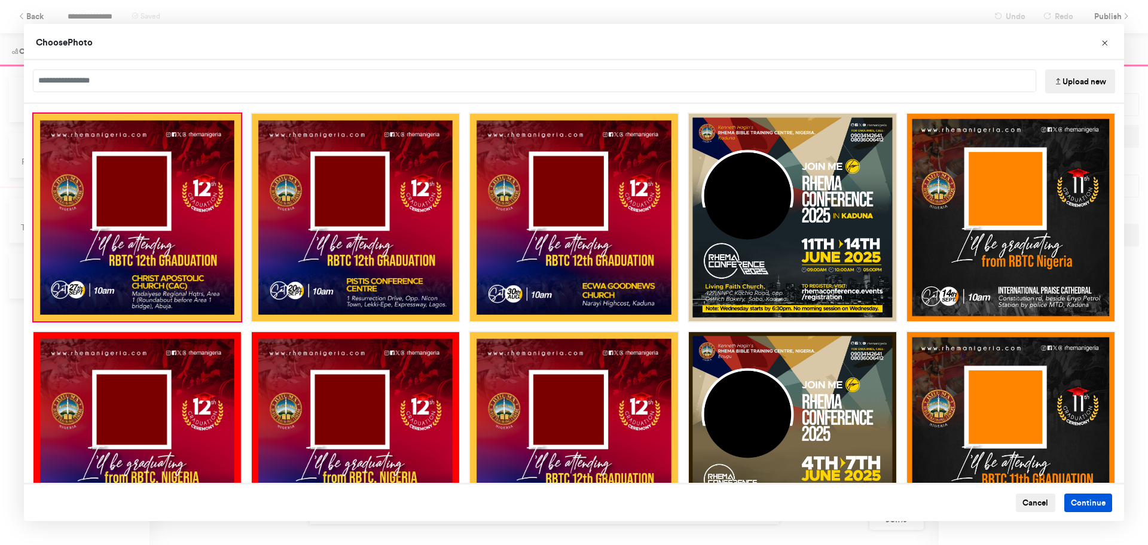
click at [1074, 502] on button "Continue" at bounding box center [1088, 502] width 48 height 19
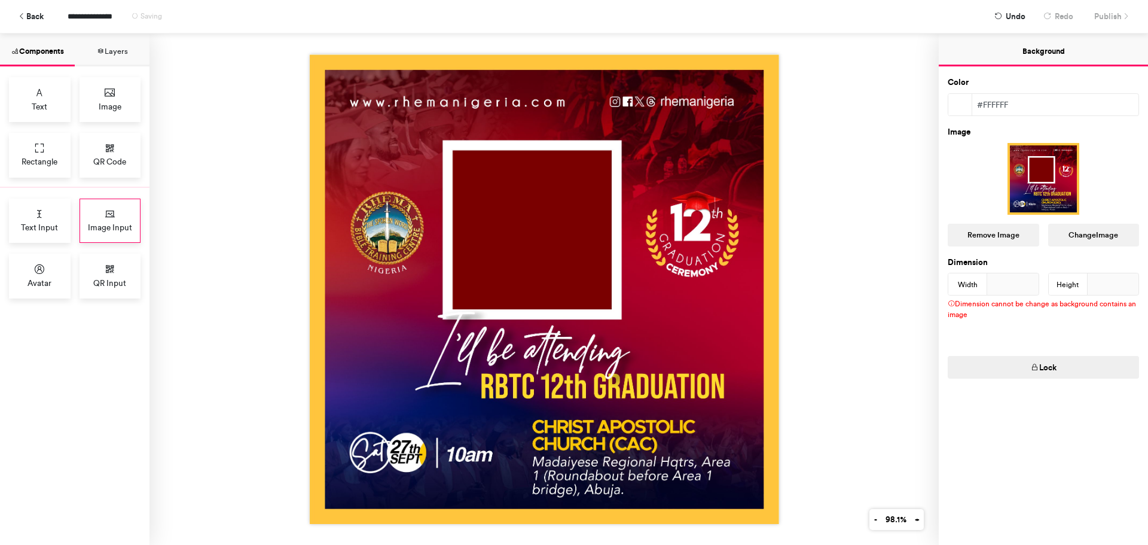
click at [109, 213] on icon at bounding box center [110, 214] width 12 height 12
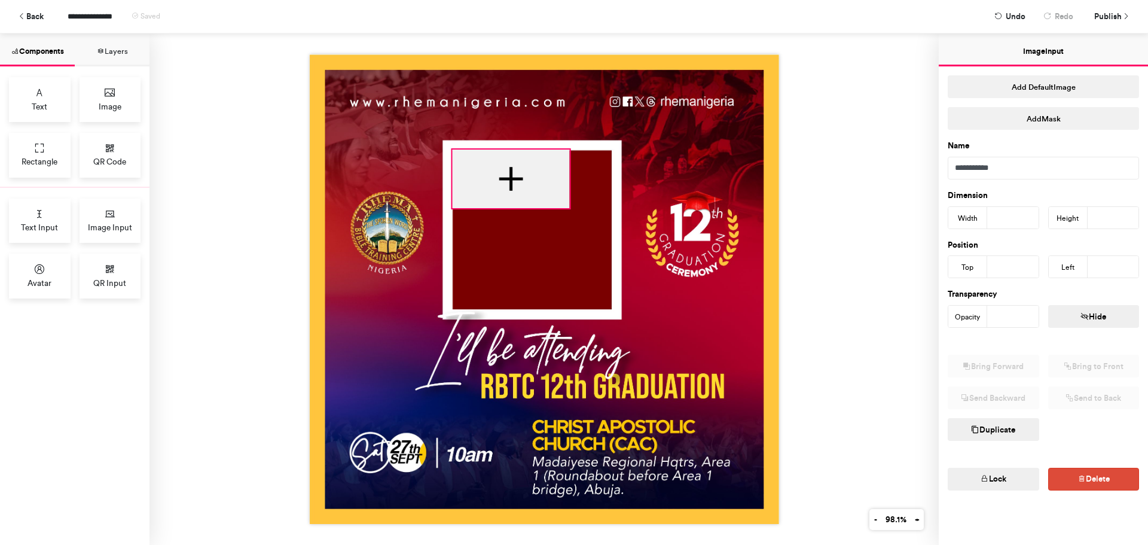
drag, startPoint x: 468, startPoint y: 194, endPoint x: 493, endPoint y: 172, distance: 33.5
click at [493, 172] on div at bounding box center [510, 179] width 117 height 59
type input "***"
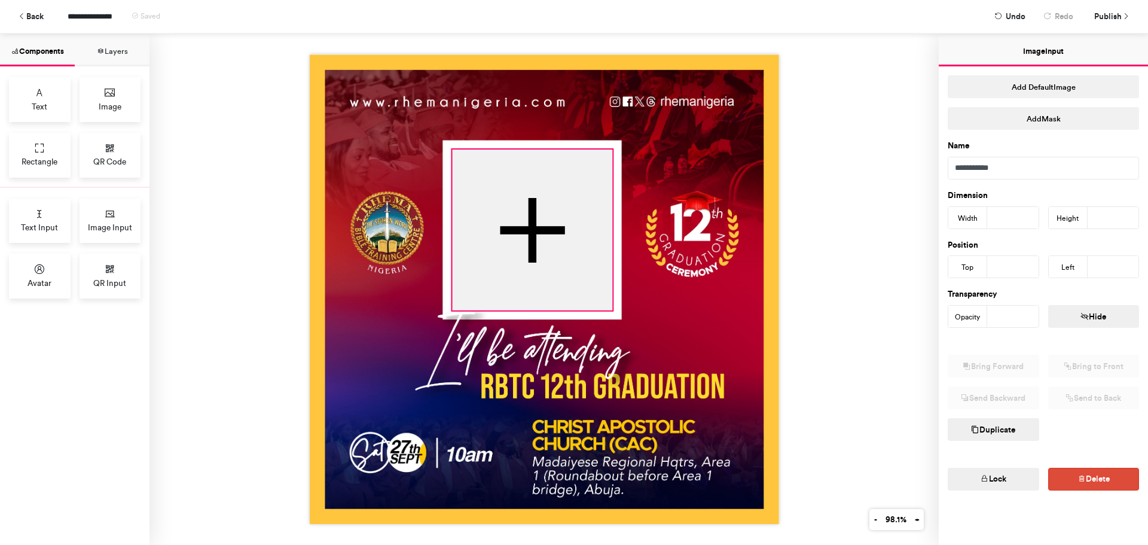
drag, startPoint x: 565, startPoint y: 205, endPoint x: 608, endPoint y: 307, distance: 111.0
click at [608, 307] on div at bounding box center [544, 288] width 469 height 469
type input "***"
click at [666, 300] on img at bounding box center [544, 288] width 469 height 469
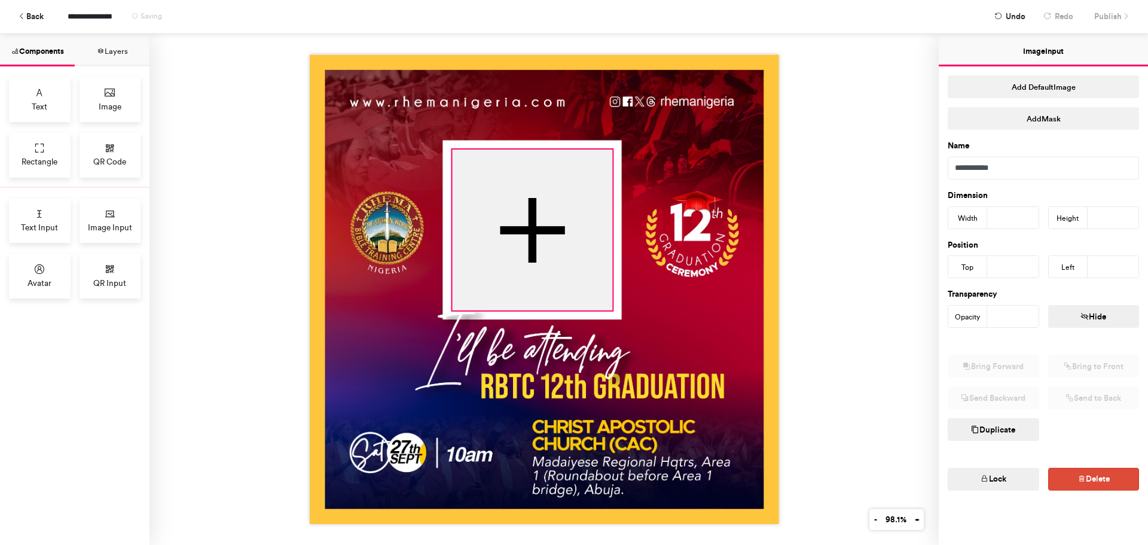
click at [497, 208] on div at bounding box center [532, 230] width 160 height 161
click at [448, 145] on div at bounding box center [544, 288] width 469 height 469
type input "***"
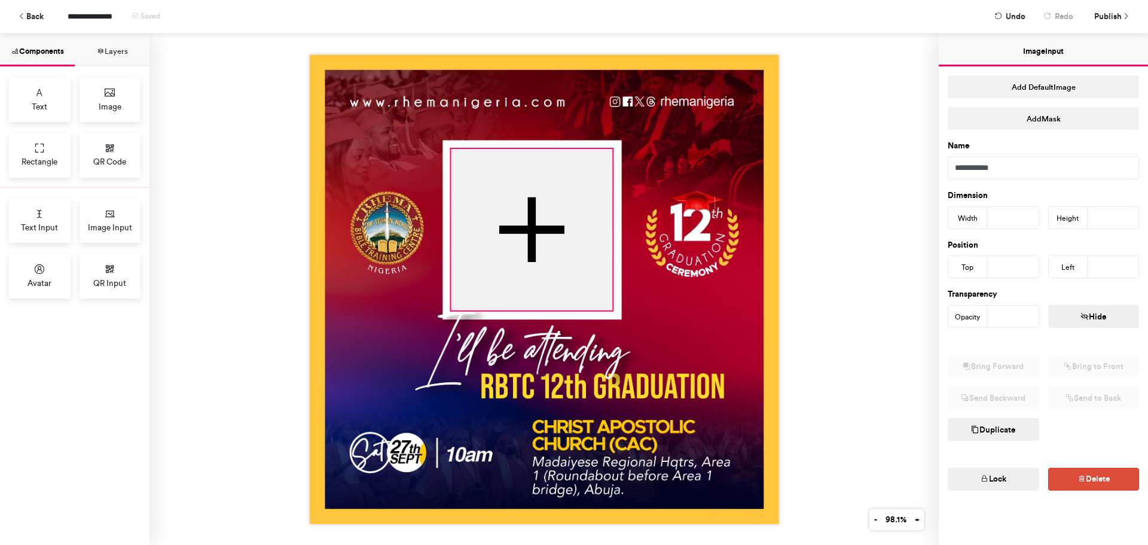
type input "***"
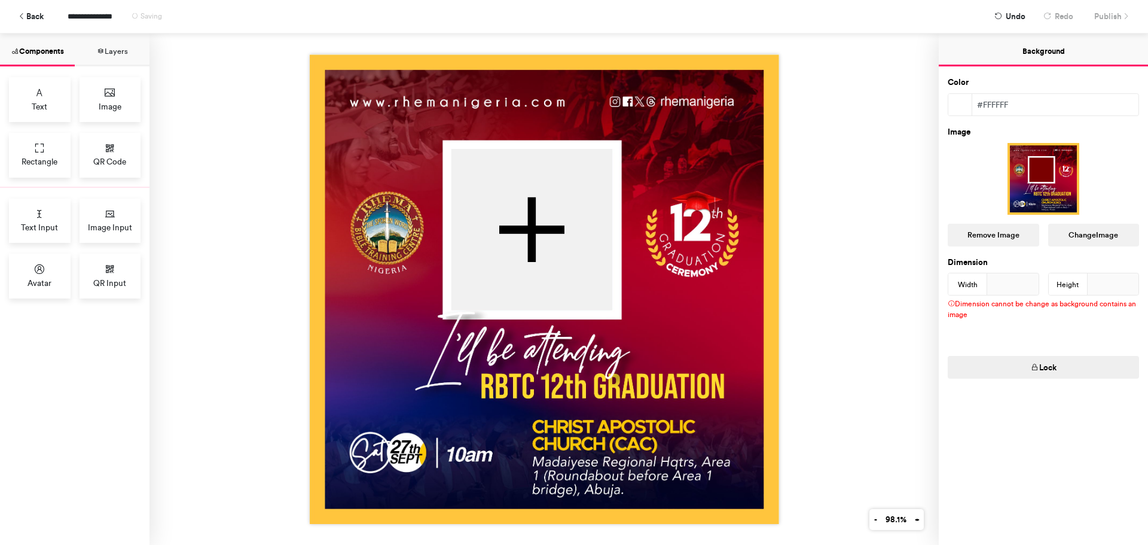
click at [687, 223] on img at bounding box center [544, 288] width 469 height 469
drag, startPoint x: 1111, startPoint y: 19, endPoint x: 898, endPoint y: 25, distance: 213.0
click at [898, 25] on div "**********" at bounding box center [519, 16] width 903 height 21
click at [1123, 21] on button "Publish" at bounding box center [1110, 16] width 51 height 21
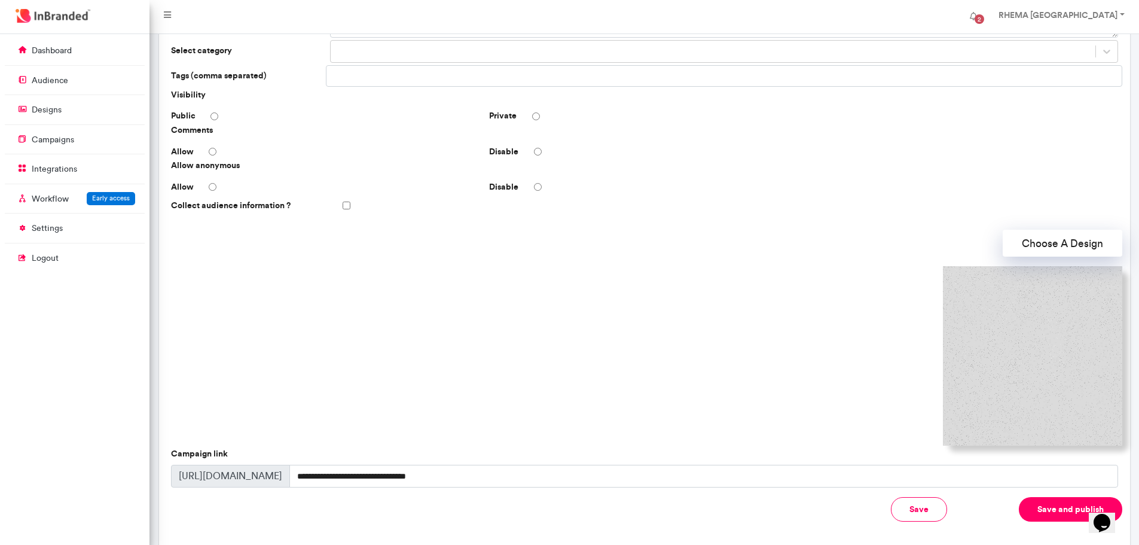
scroll to position [172, 0]
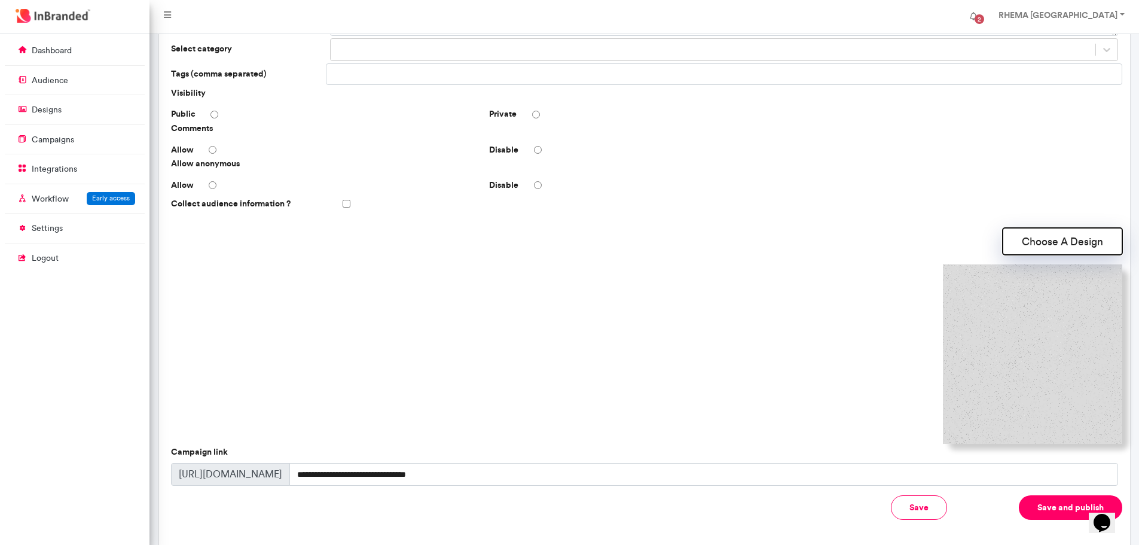
click at [1039, 245] on button "Choose A Design" at bounding box center [1063, 241] width 120 height 27
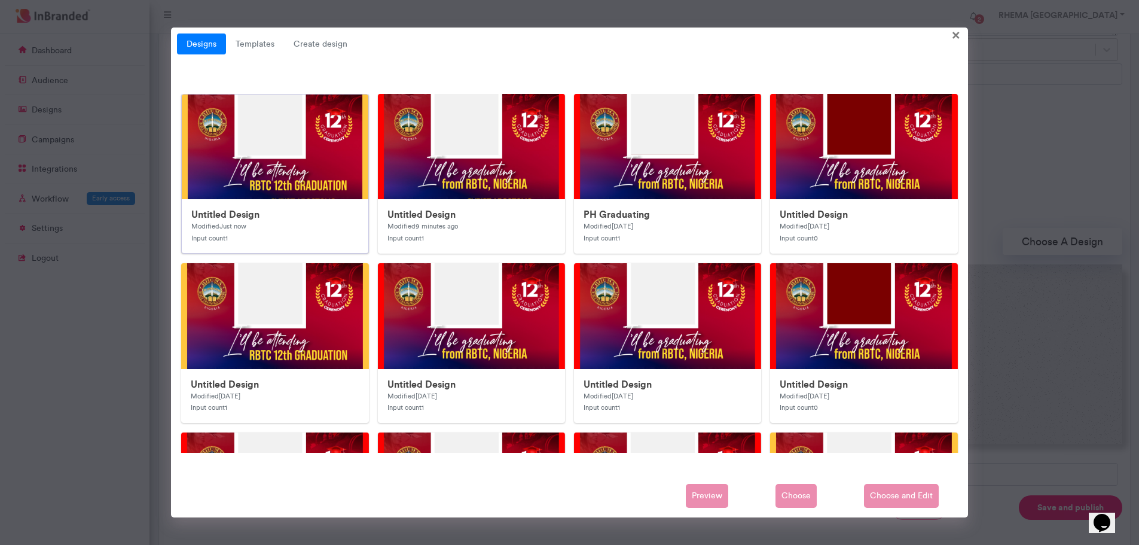
click at [306, 154] on img at bounding box center [421, 333] width 478 height 478
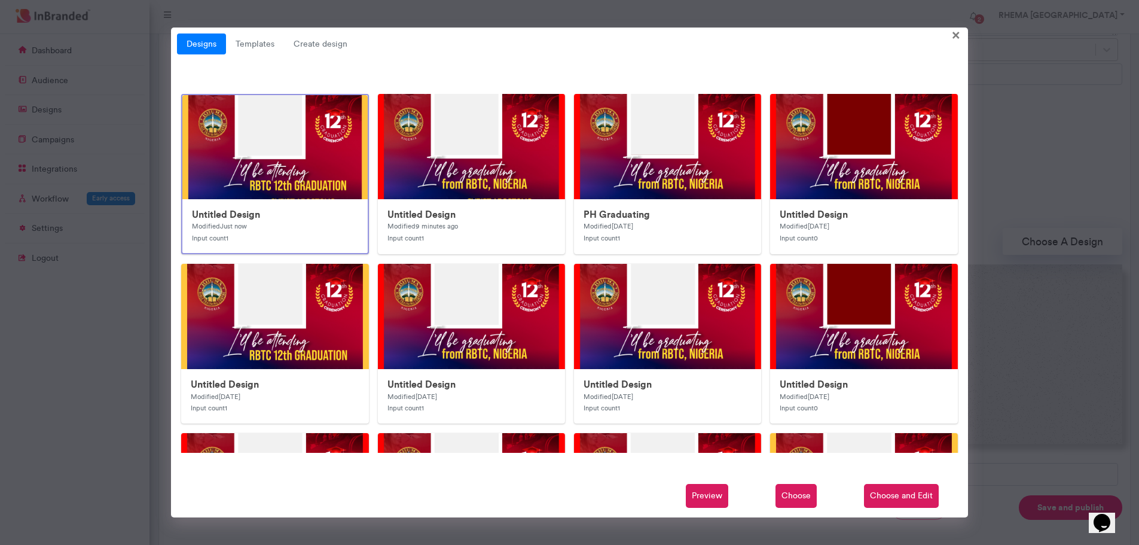
click at [804, 493] on span "Choose" at bounding box center [796, 496] width 41 height 24
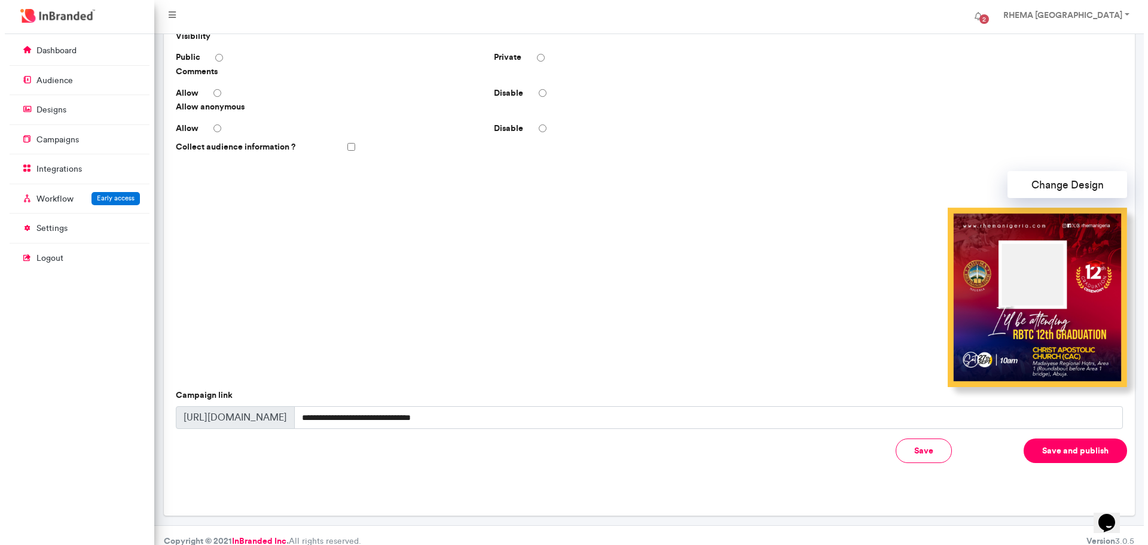
scroll to position [241, 0]
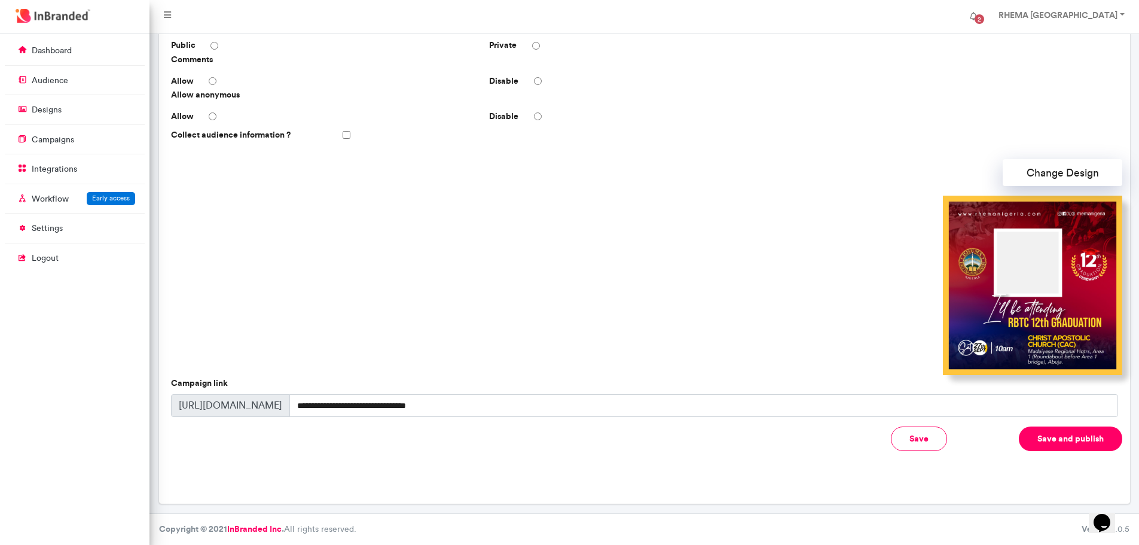
click at [1040, 438] on button "Save and publish" at bounding box center [1070, 438] width 103 height 25
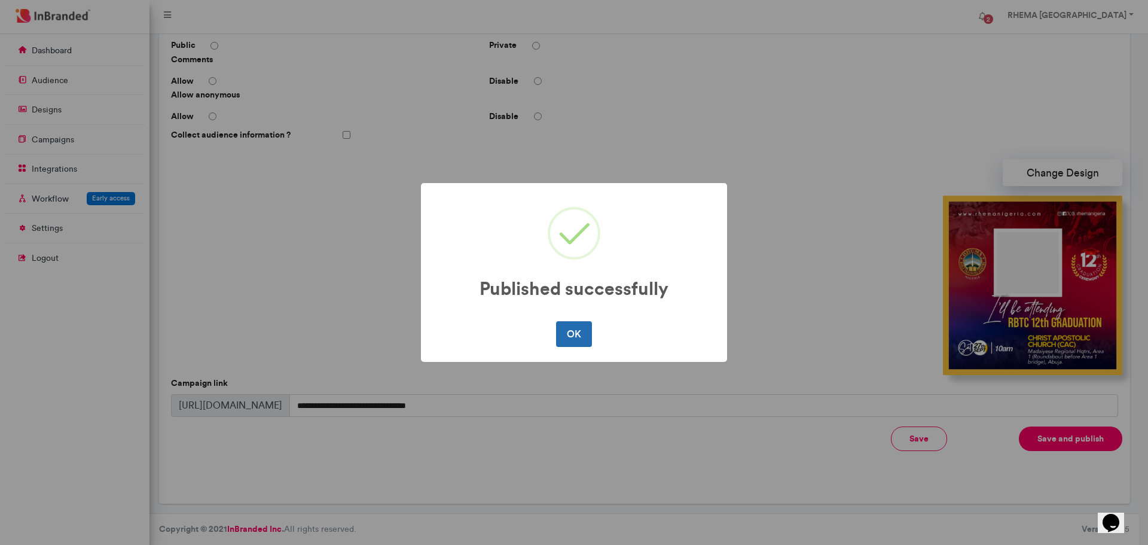
click at [570, 343] on button "OK" at bounding box center [573, 333] width 35 height 25
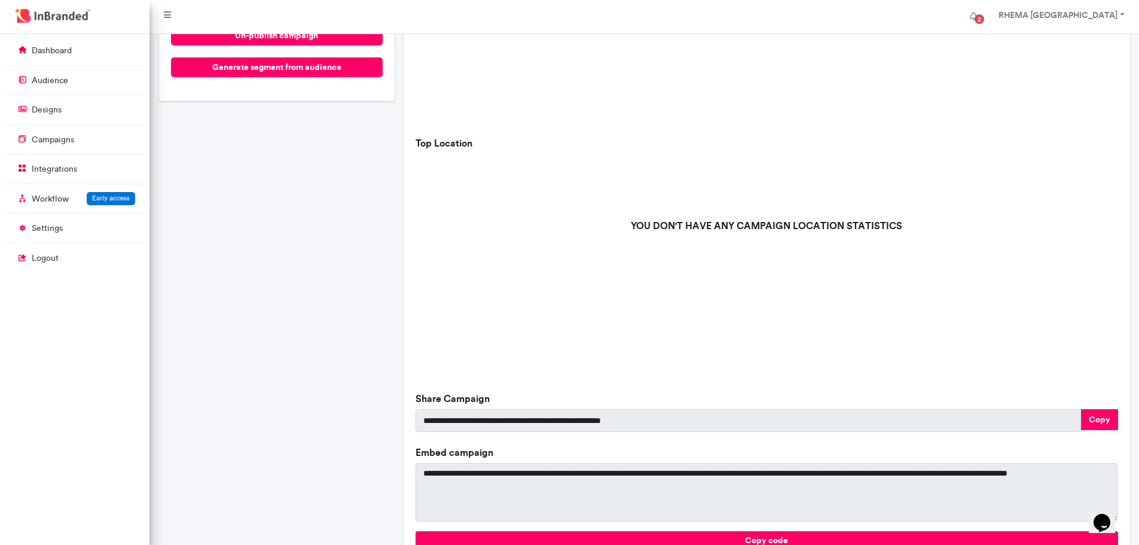
scroll to position [242, 0]
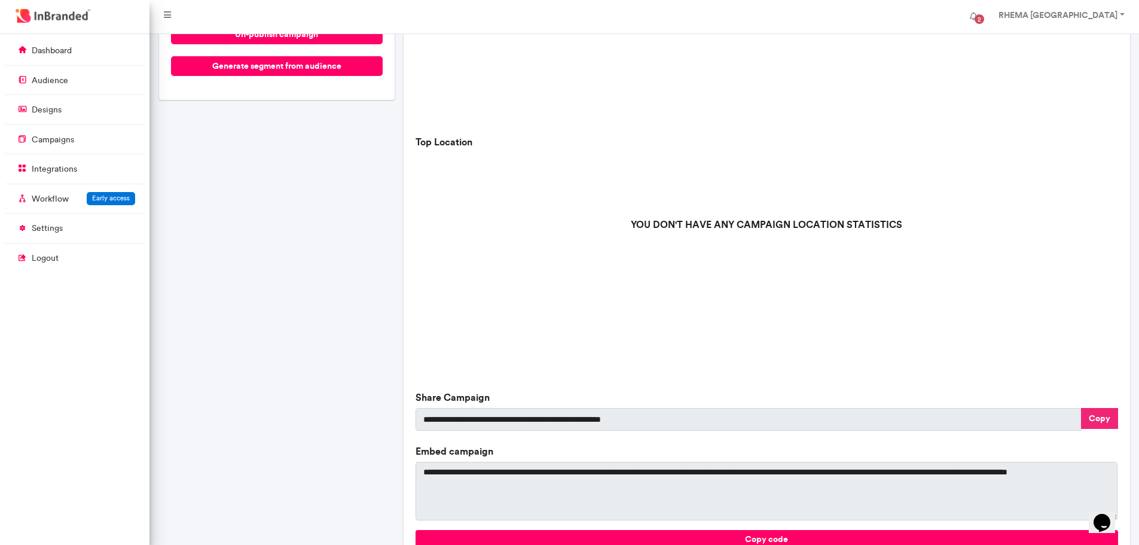
click at [1092, 416] on button "Copy" at bounding box center [1099, 418] width 37 height 21
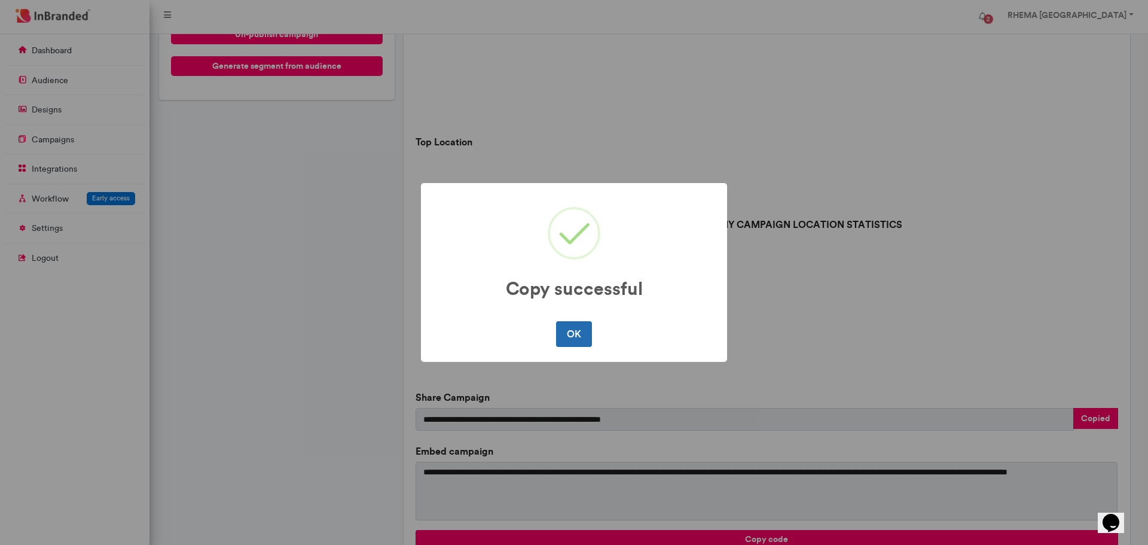
click at [575, 338] on button "OK" at bounding box center [573, 333] width 35 height 25
